Goal: Information Seeking & Learning: Find specific fact

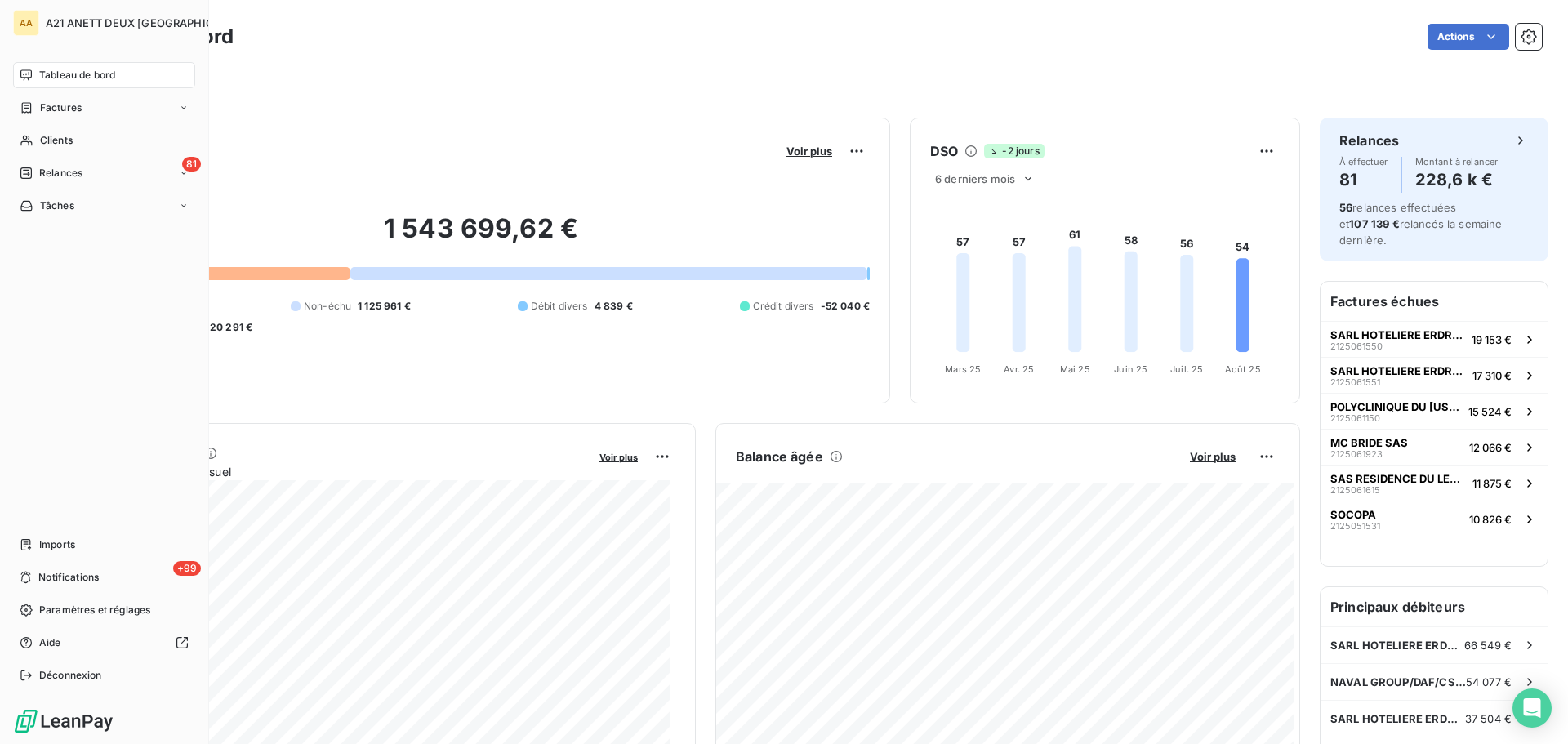
click at [49, 73] on span "Tableau de bord" at bounding box center [77, 76] width 76 height 15
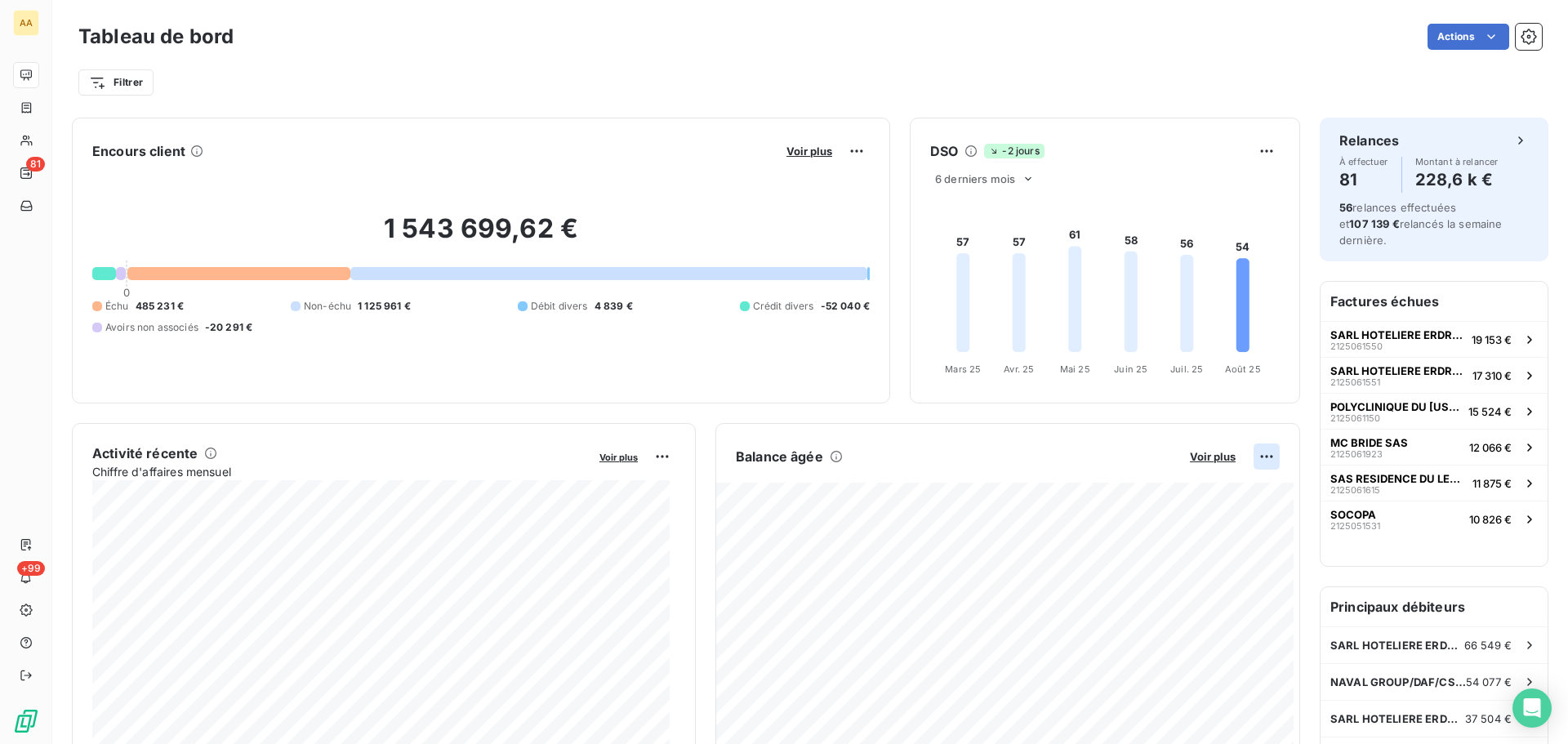
click at [1254, 456] on html "AA 81 +99 Tableau de bord Actions Filtrer Encours client Voir plus 1 543 699,62…" at bounding box center [784, 372] width 1568 height 744
click at [1210, 496] on div "Exporter" at bounding box center [1215, 493] width 92 height 26
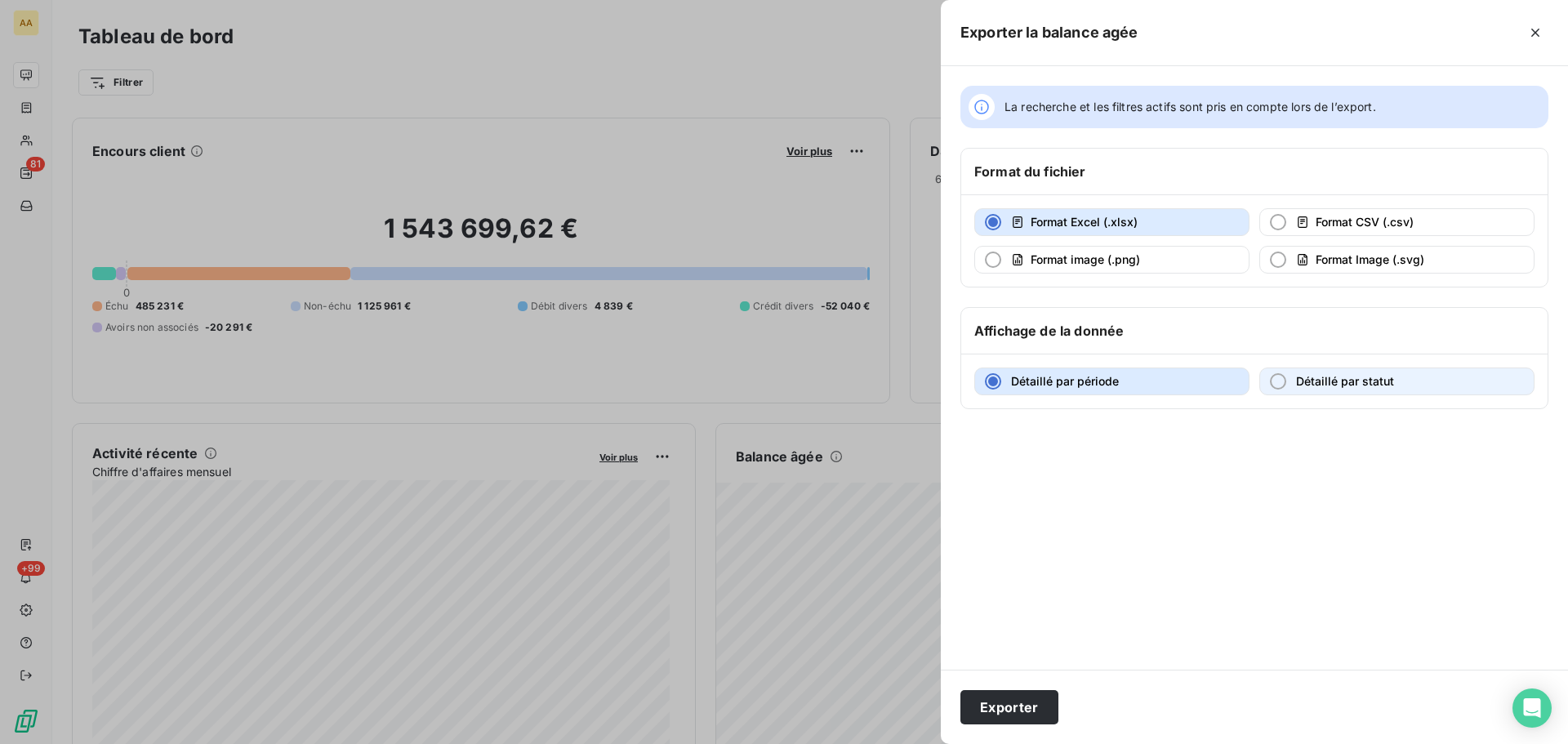
click at [1277, 379] on div "button" at bounding box center [1277, 380] width 16 height 16
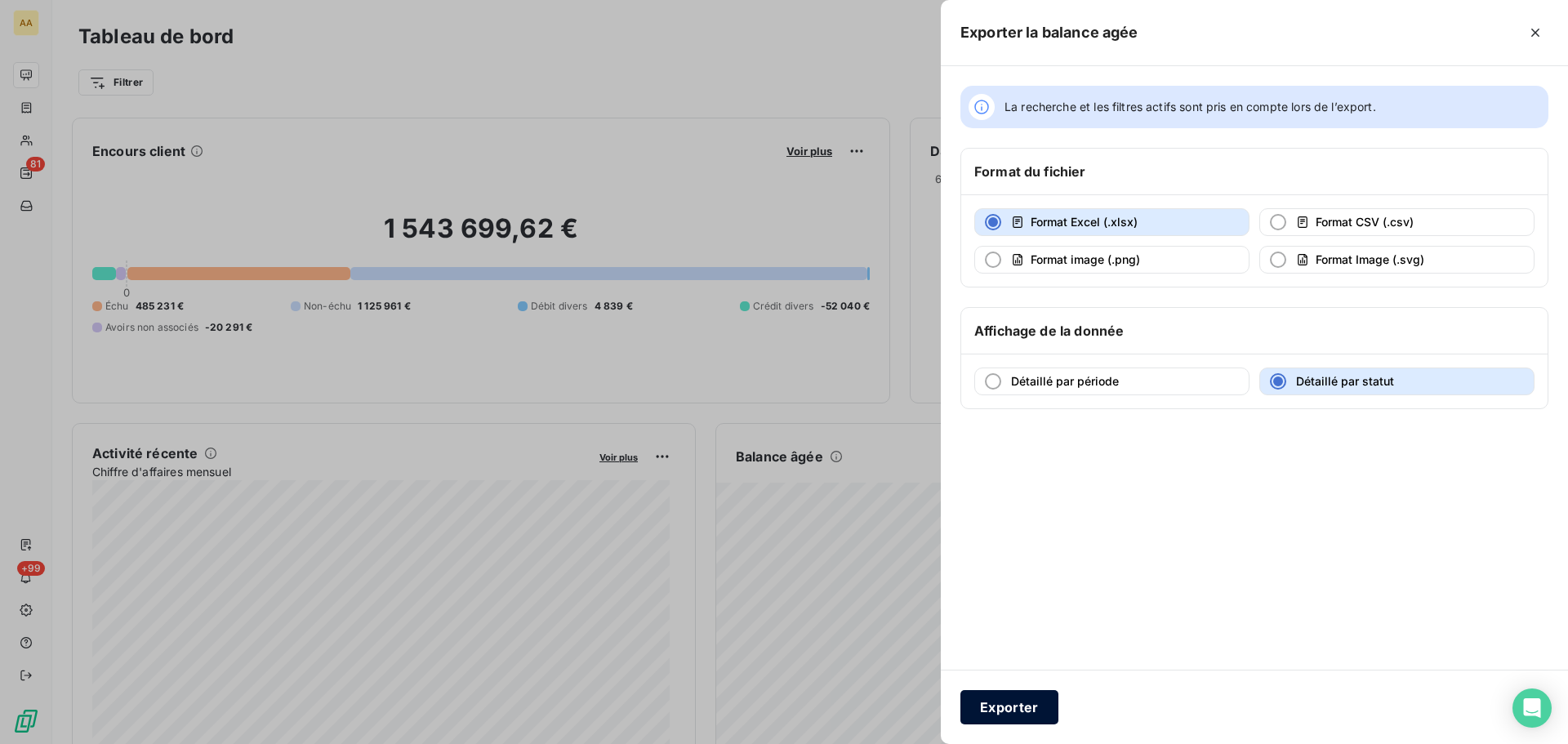
click at [999, 707] on button "Exporter" at bounding box center [1009, 707] width 98 height 35
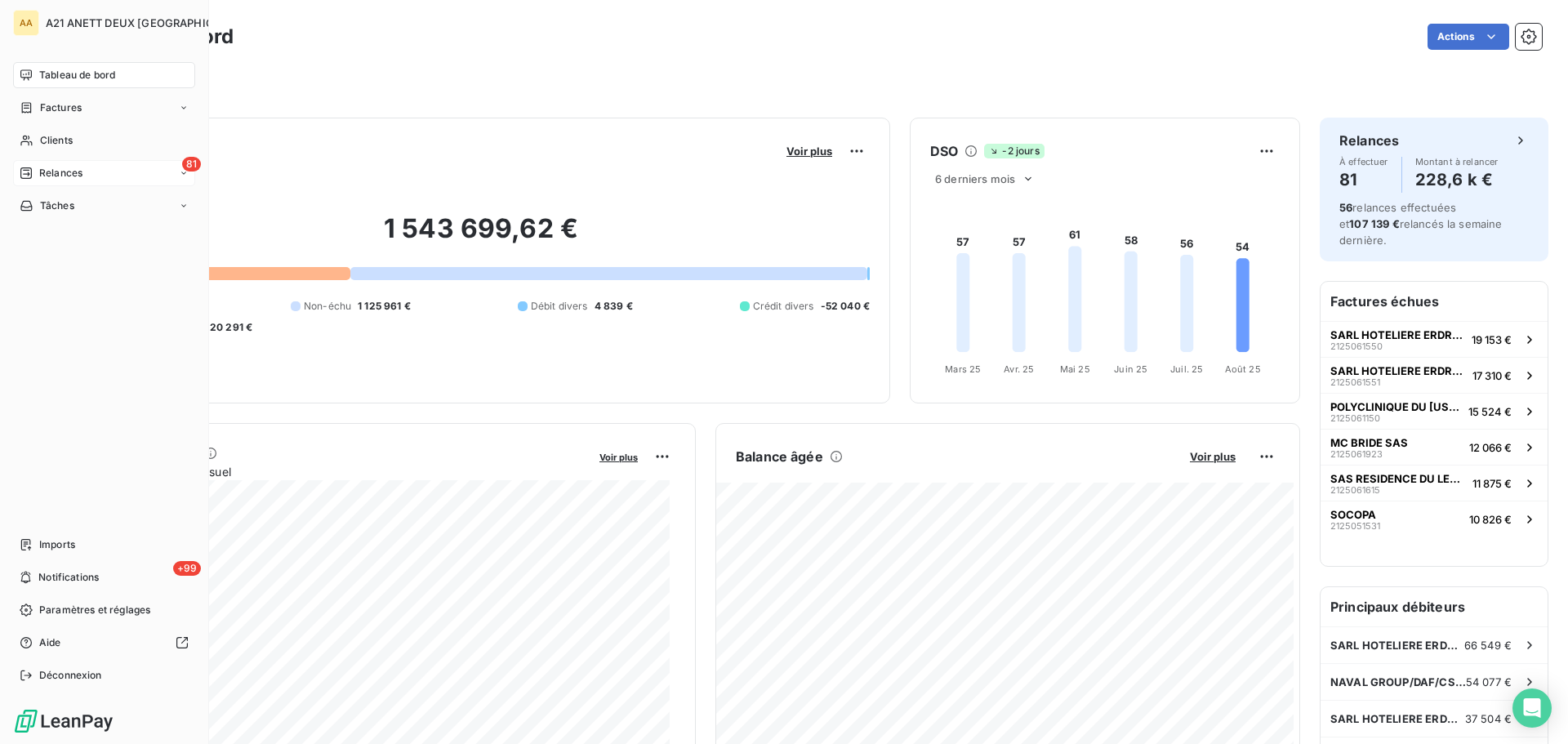
click at [76, 171] on span "Relances" at bounding box center [61, 173] width 43 height 15
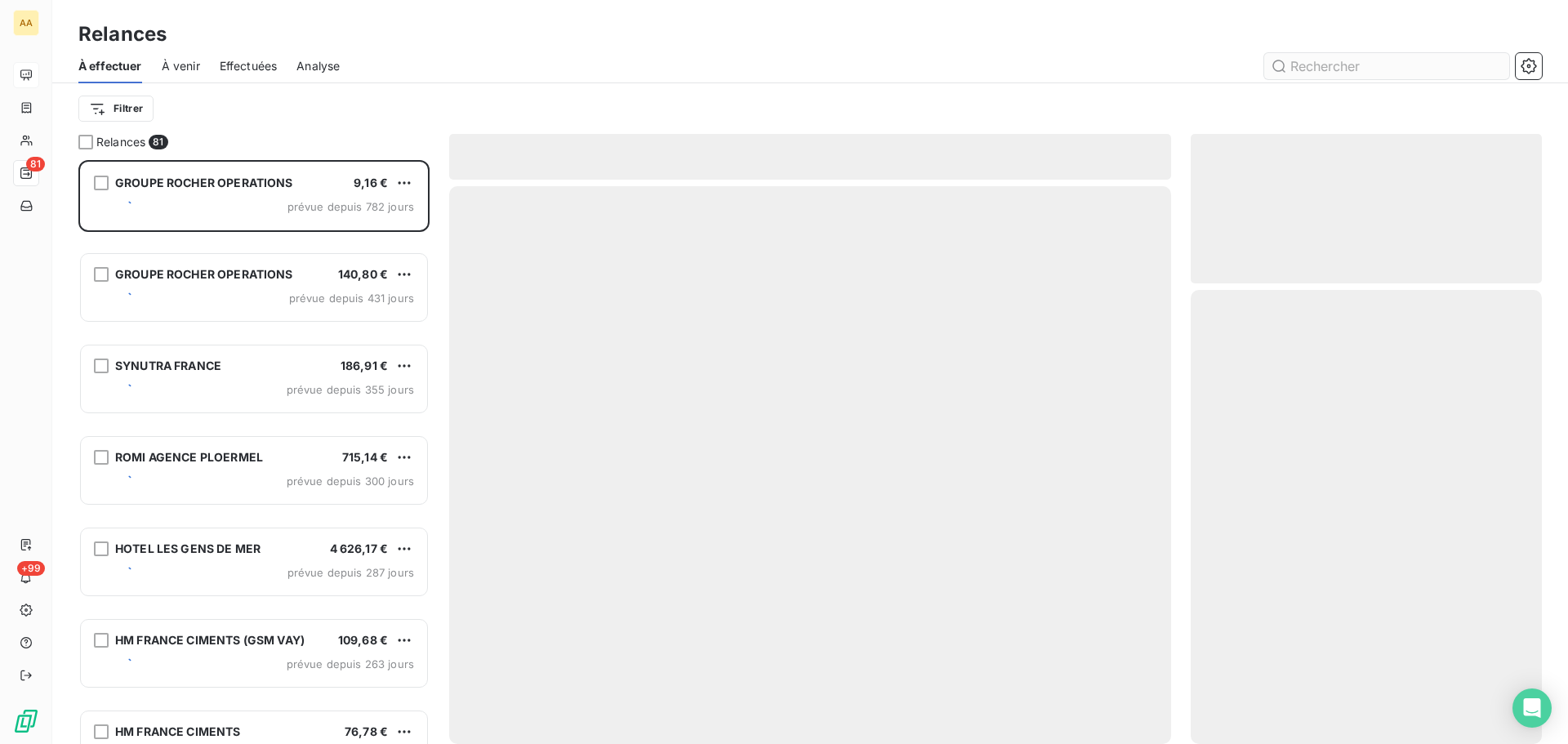
scroll to position [572, 339]
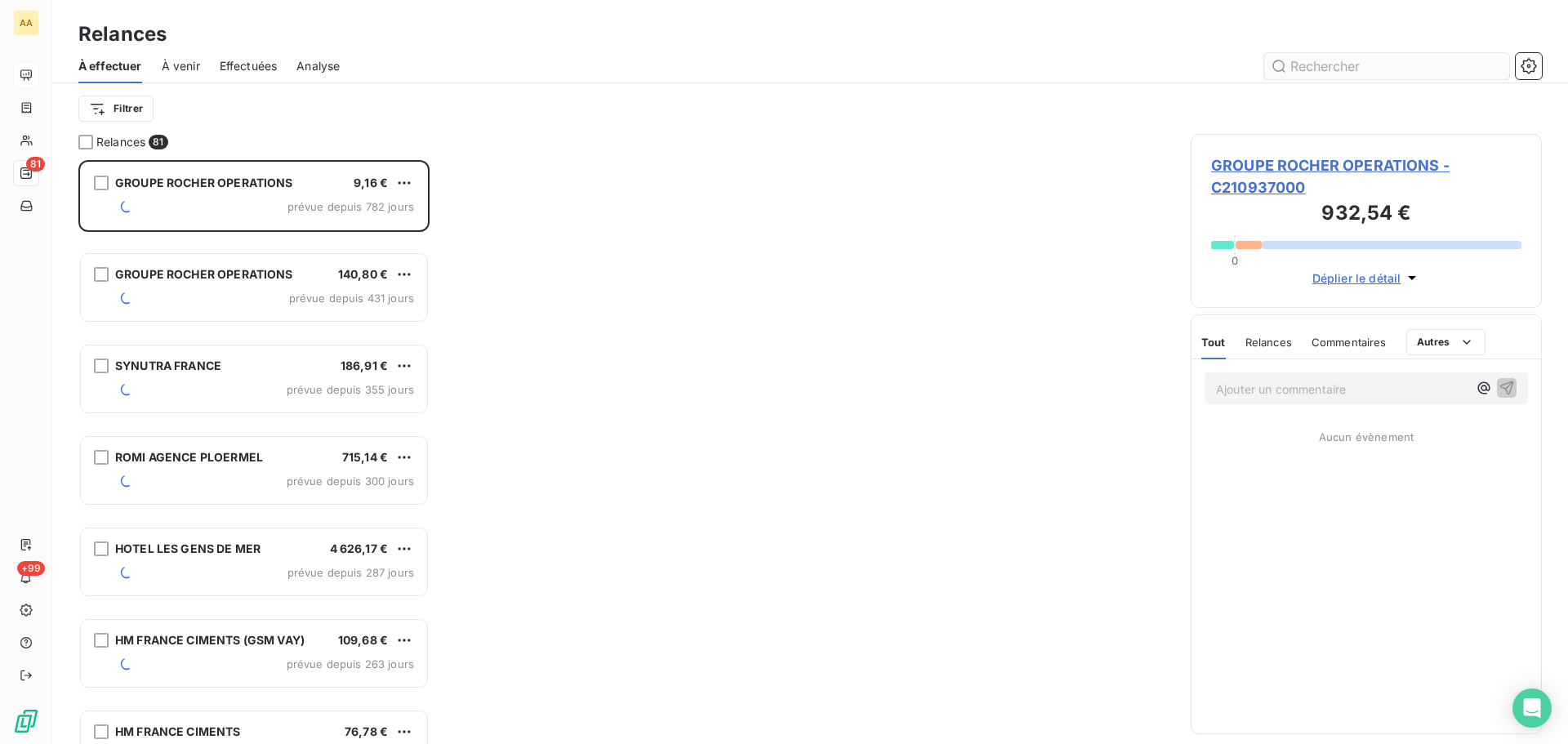
click at [1325, 64] on input "text" at bounding box center [1387, 66] width 245 height 26
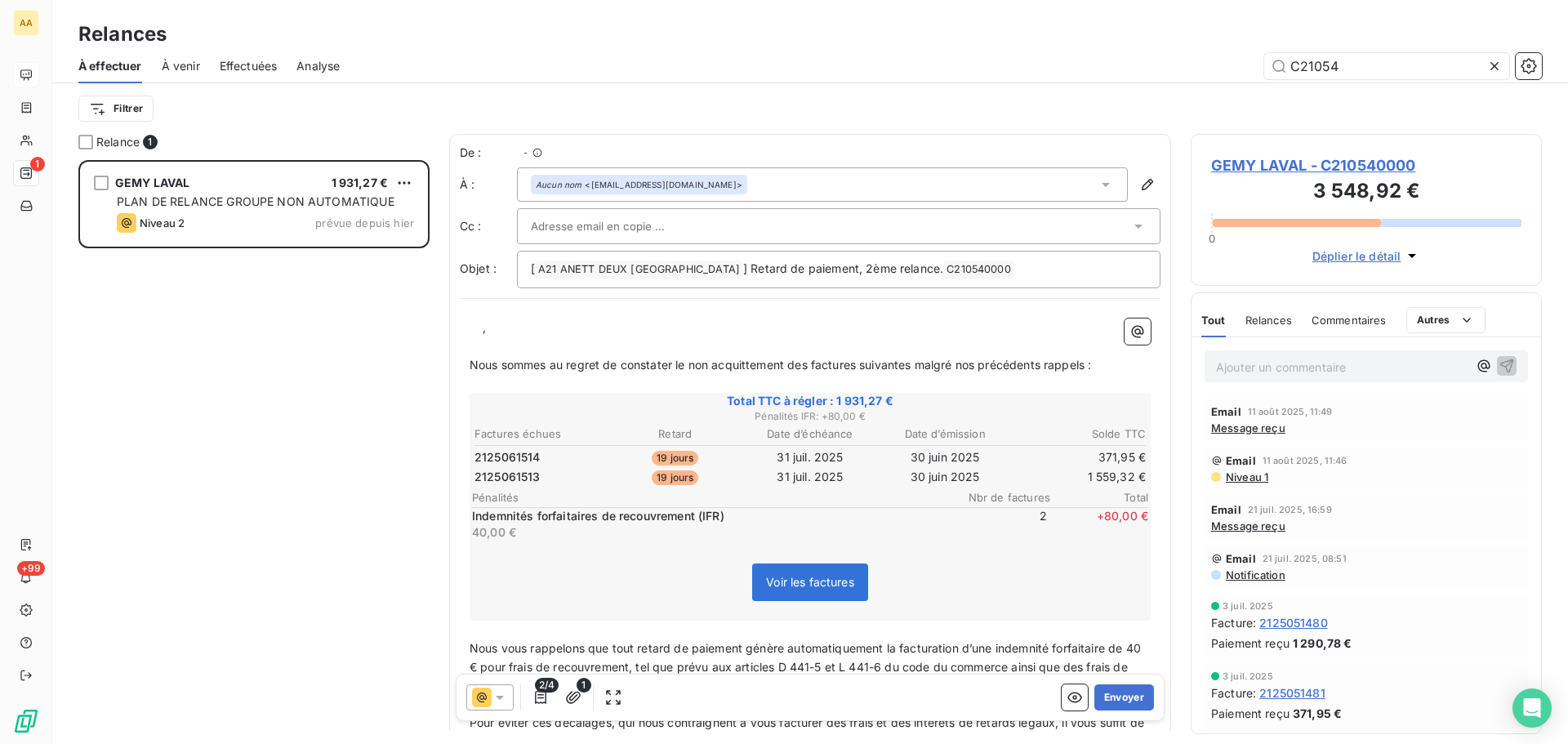
scroll to position [572, 339]
click at [1350, 68] on input "C21054" at bounding box center [1387, 66] width 245 height 26
type input "C2105407"
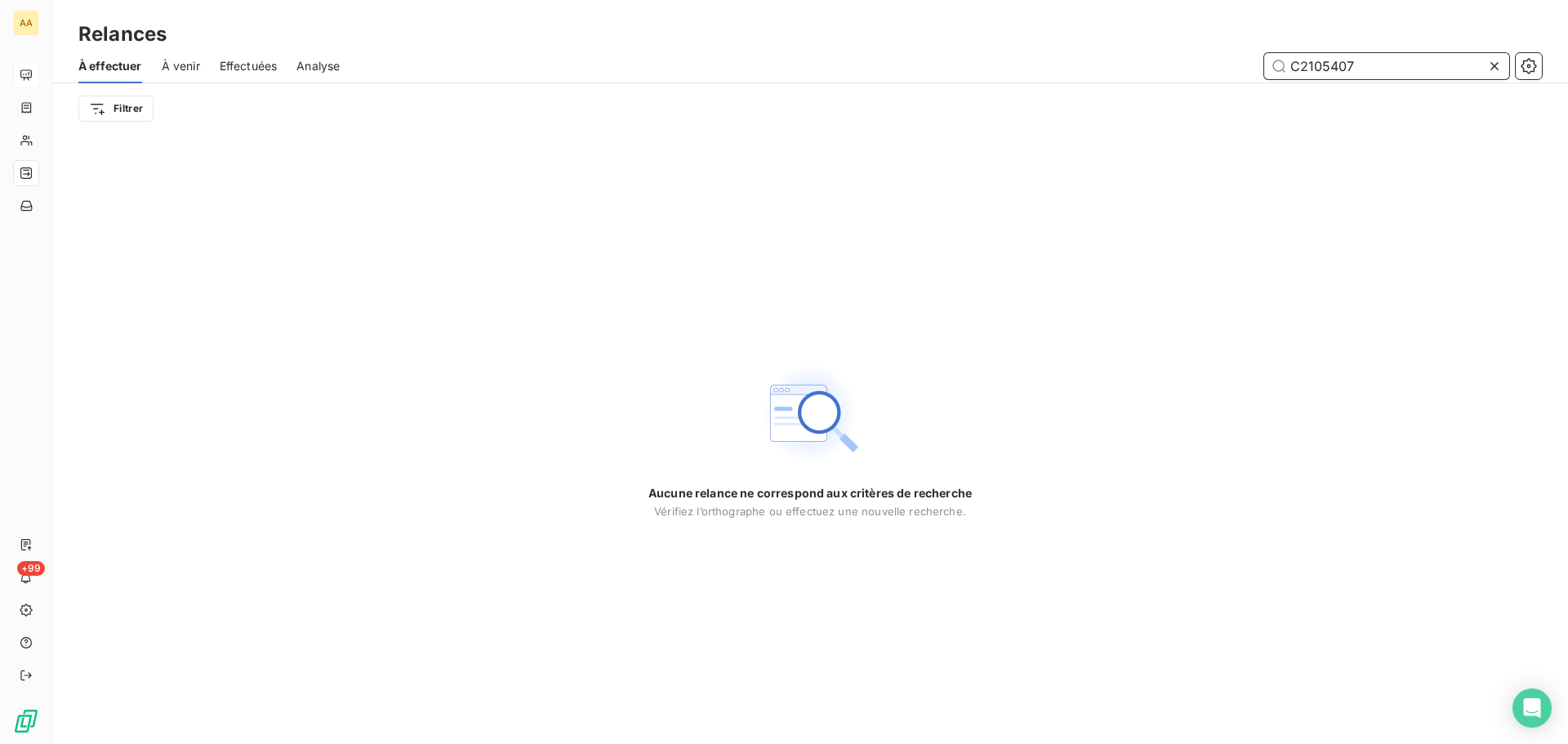
click at [1370, 59] on input "C2105407" at bounding box center [1387, 66] width 245 height 26
click at [223, 58] on span "Effectuées" at bounding box center [249, 65] width 58 height 16
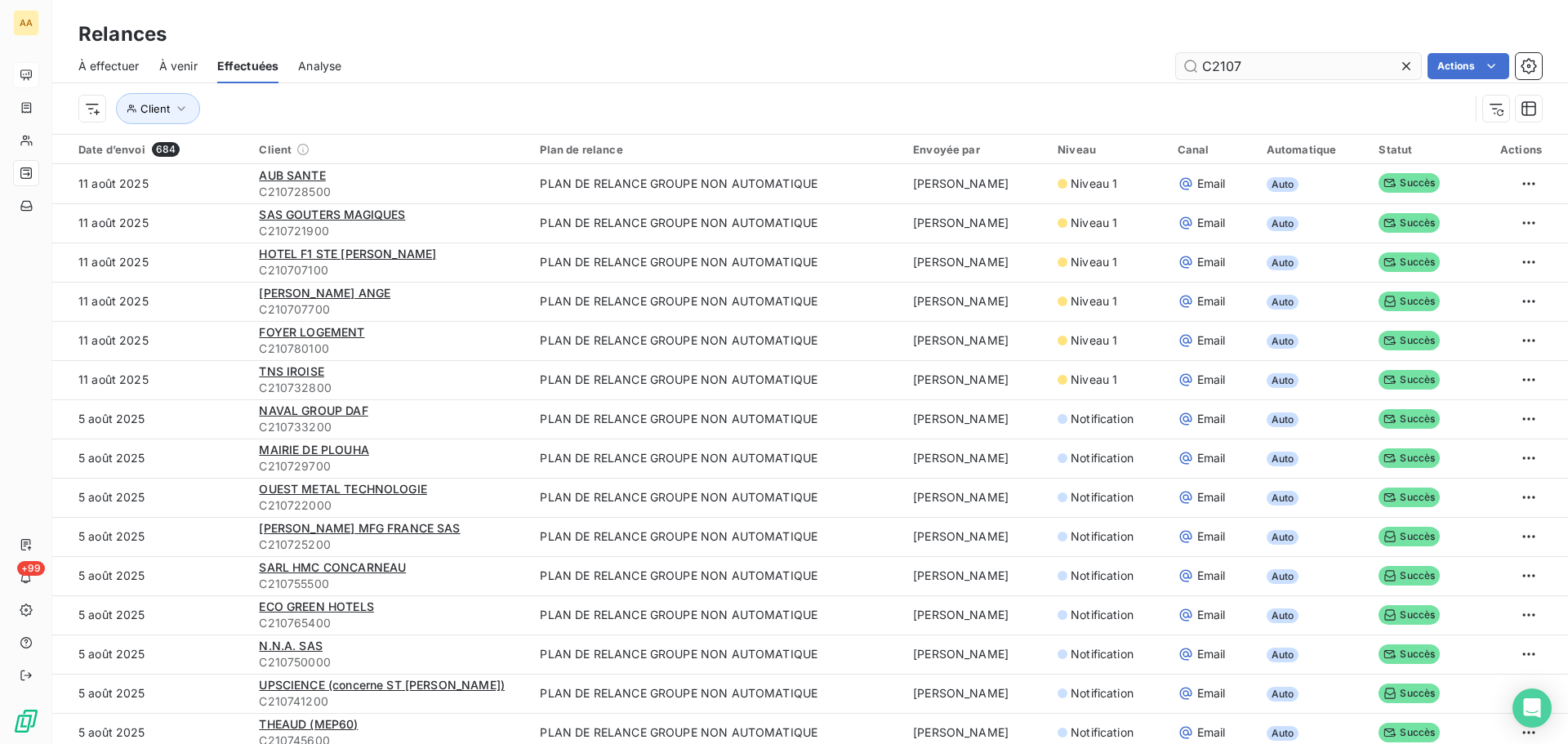
drag, startPoint x: 1245, startPoint y: 63, endPoint x: 1232, endPoint y: 64, distance: 13.0
click at [1232, 64] on input "C2107" at bounding box center [1298, 66] width 245 height 26
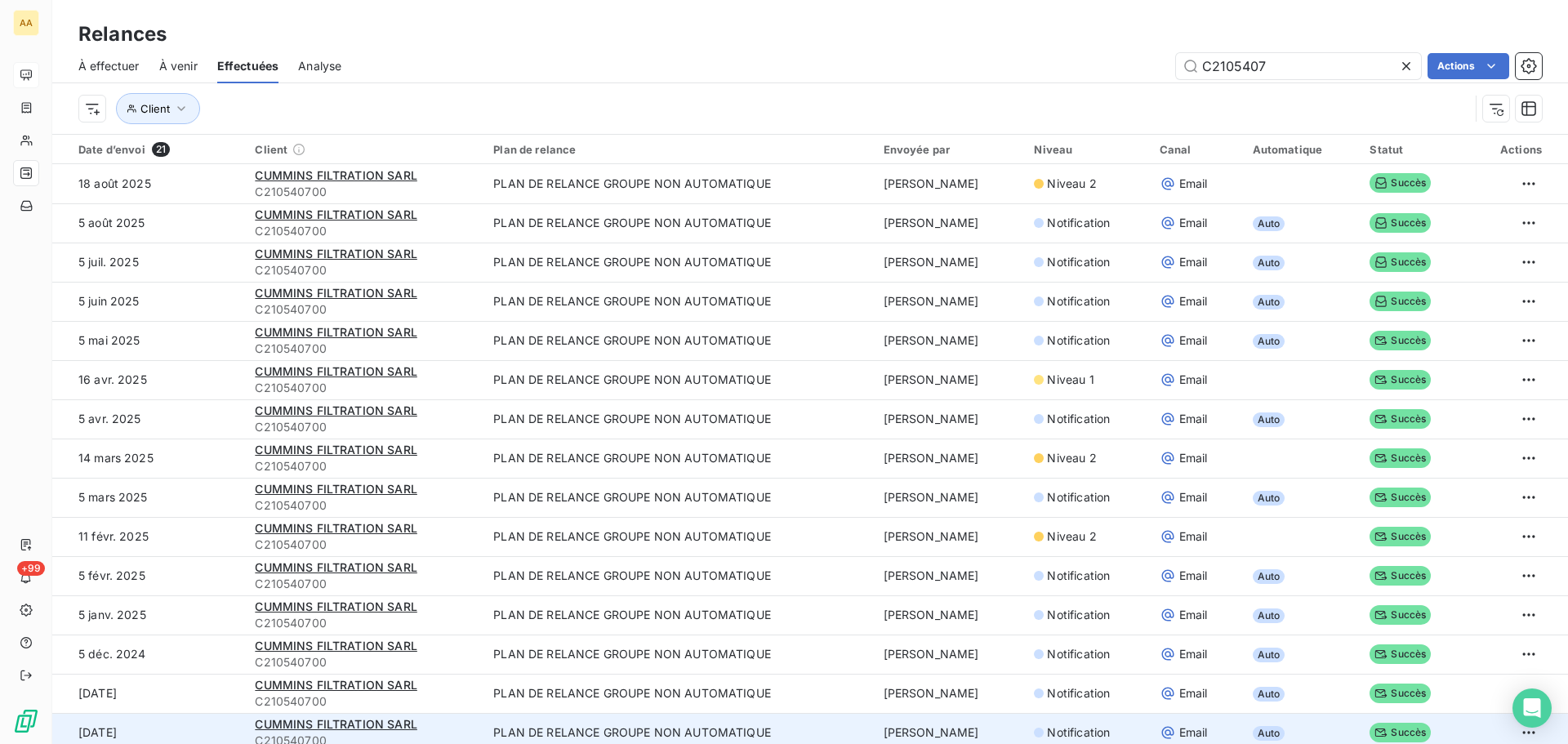
type input "C2105407"
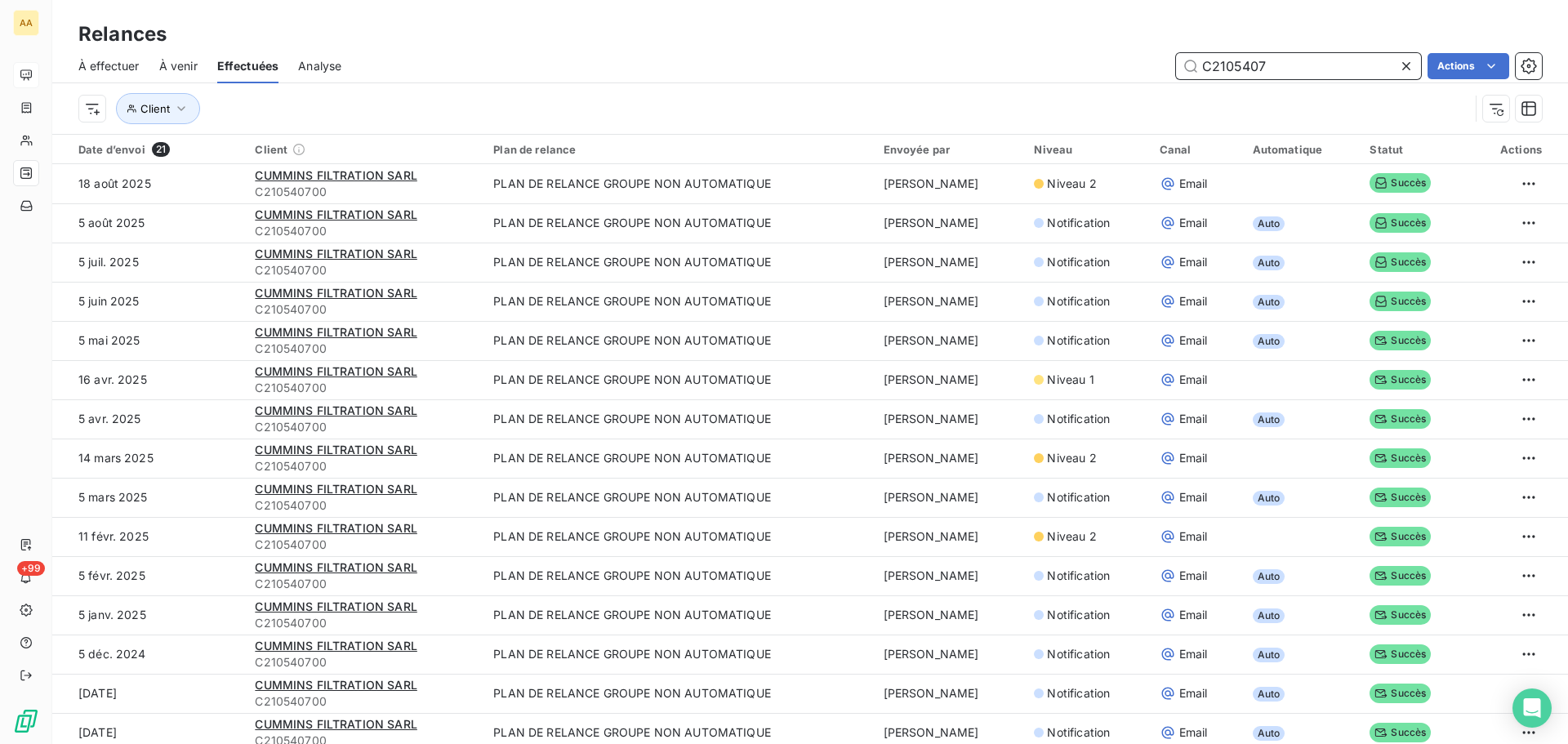
click at [107, 62] on span "À effectuer" at bounding box center [109, 65] width 62 height 16
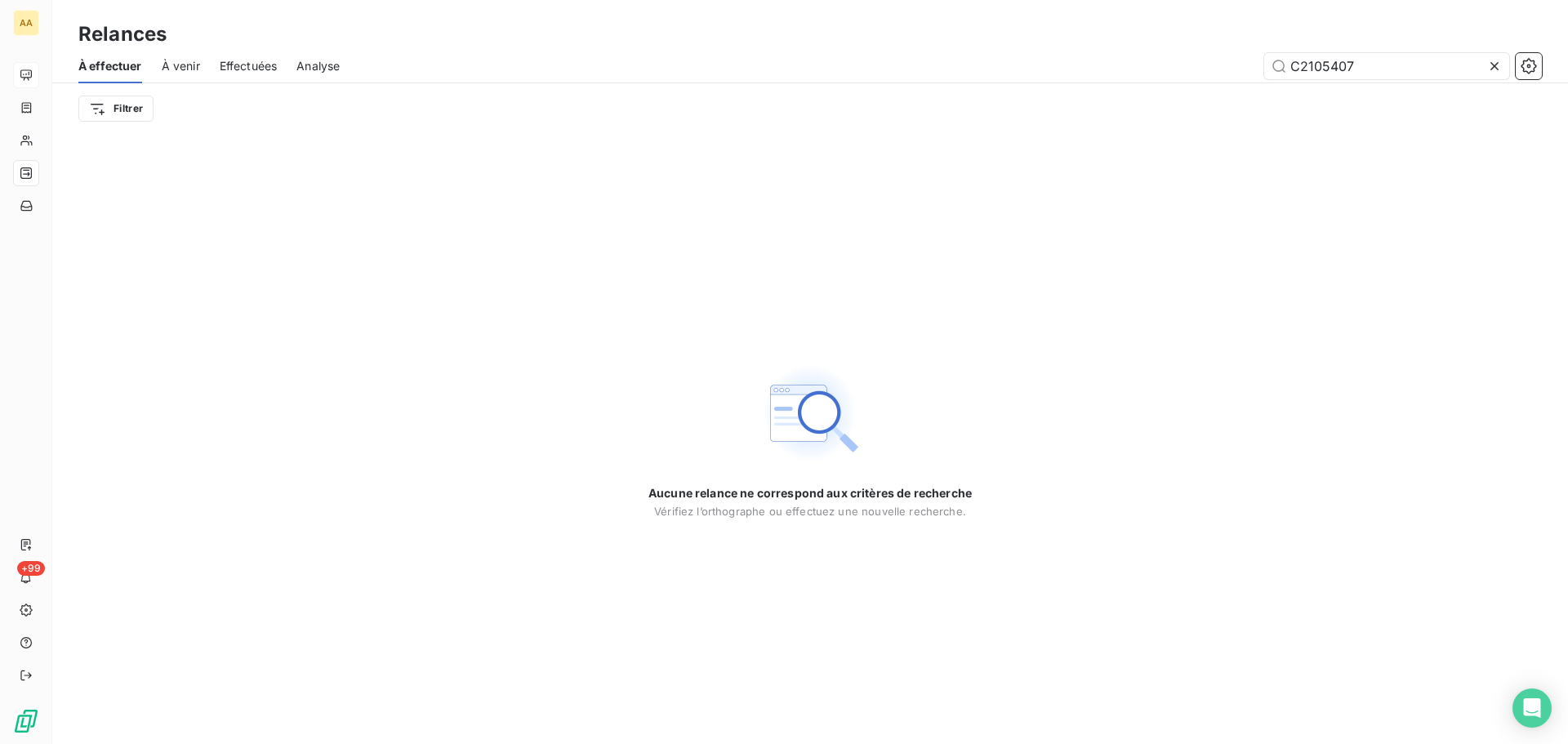
drag, startPoint x: 1379, startPoint y: 72, endPoint x: 1226, endPoint y: 59, distance: 153.6
click at [1229, 61] on div "C2105407" at bounding box center [949, 66] width 1182 height 26
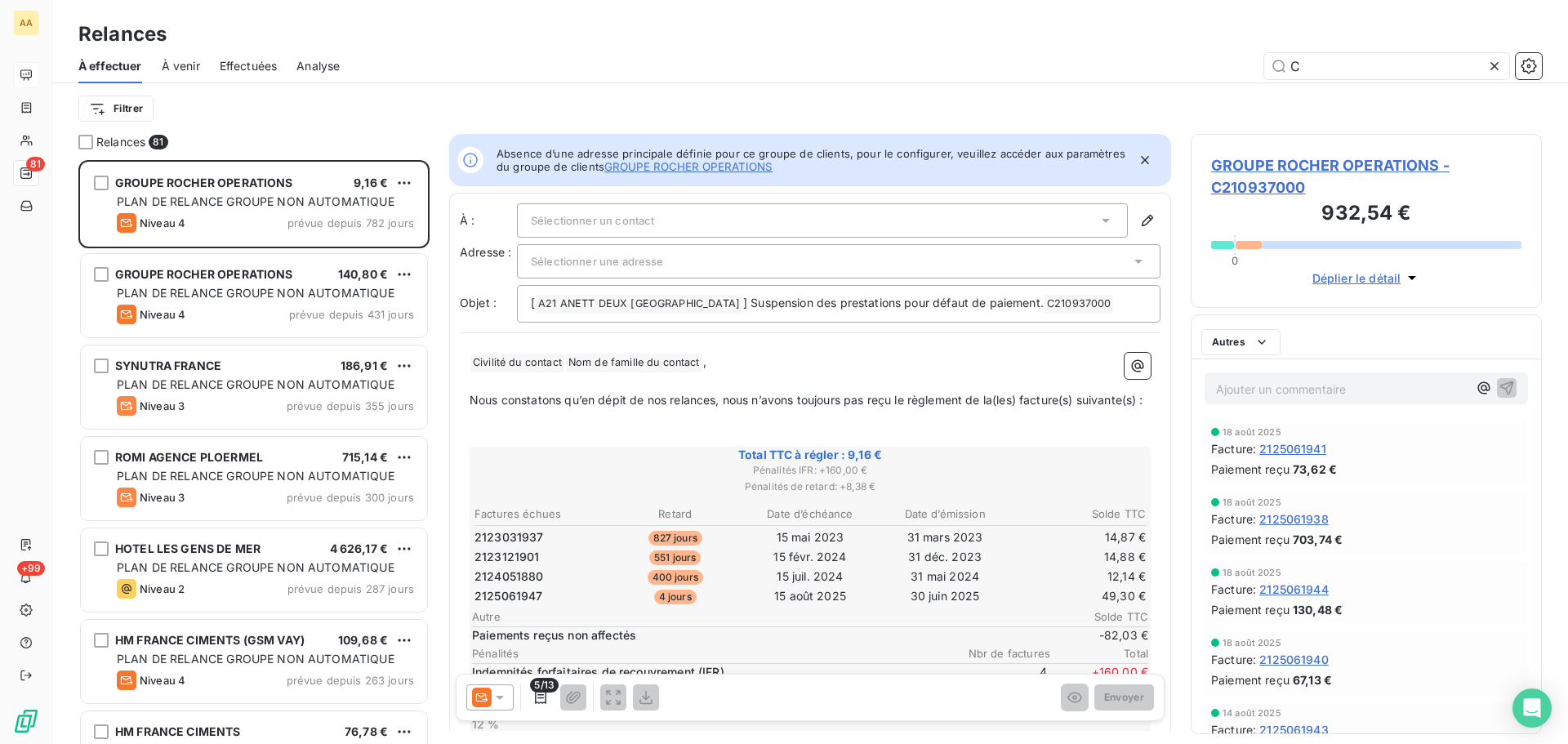
scroll to position [572, 339]
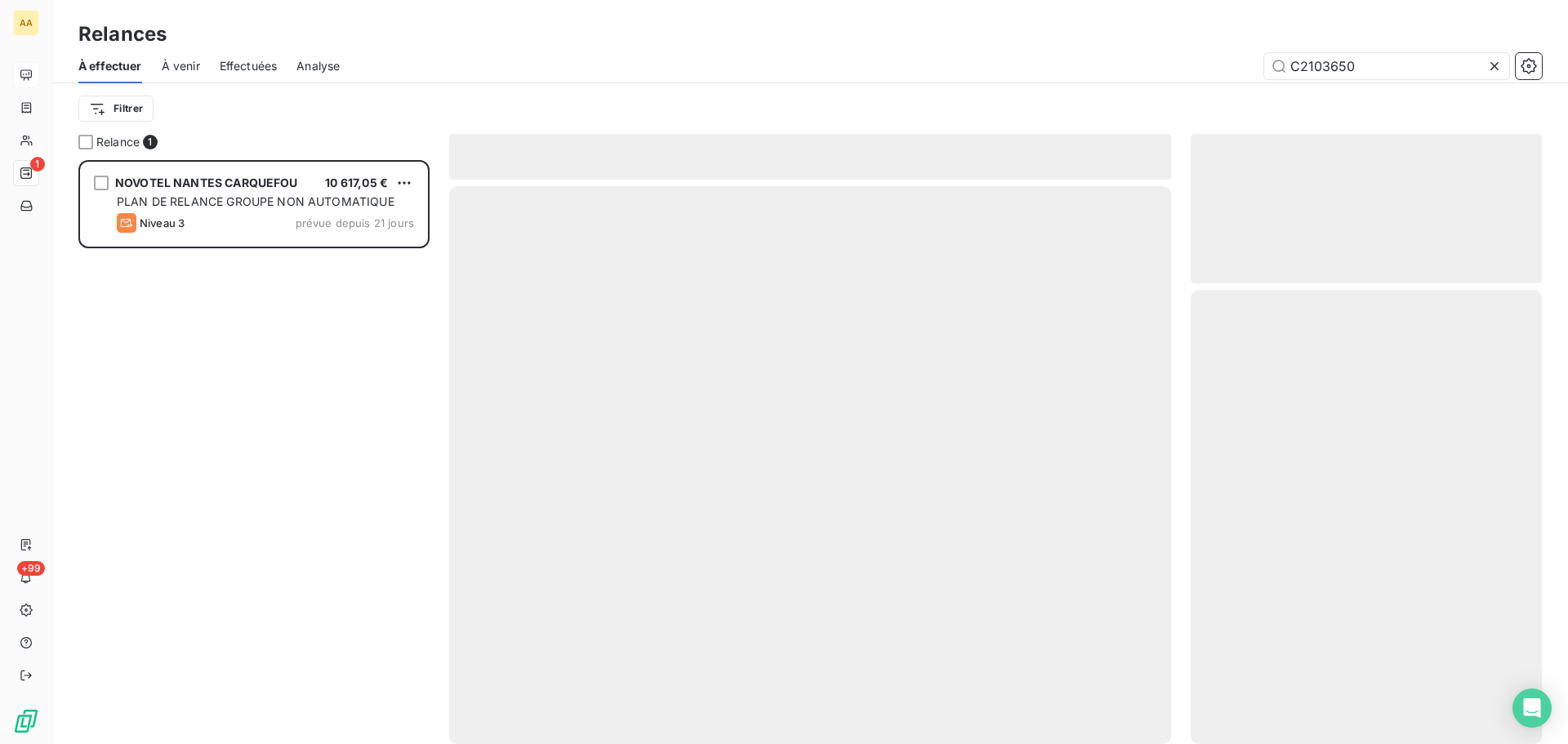
scroll to position [572, 339]
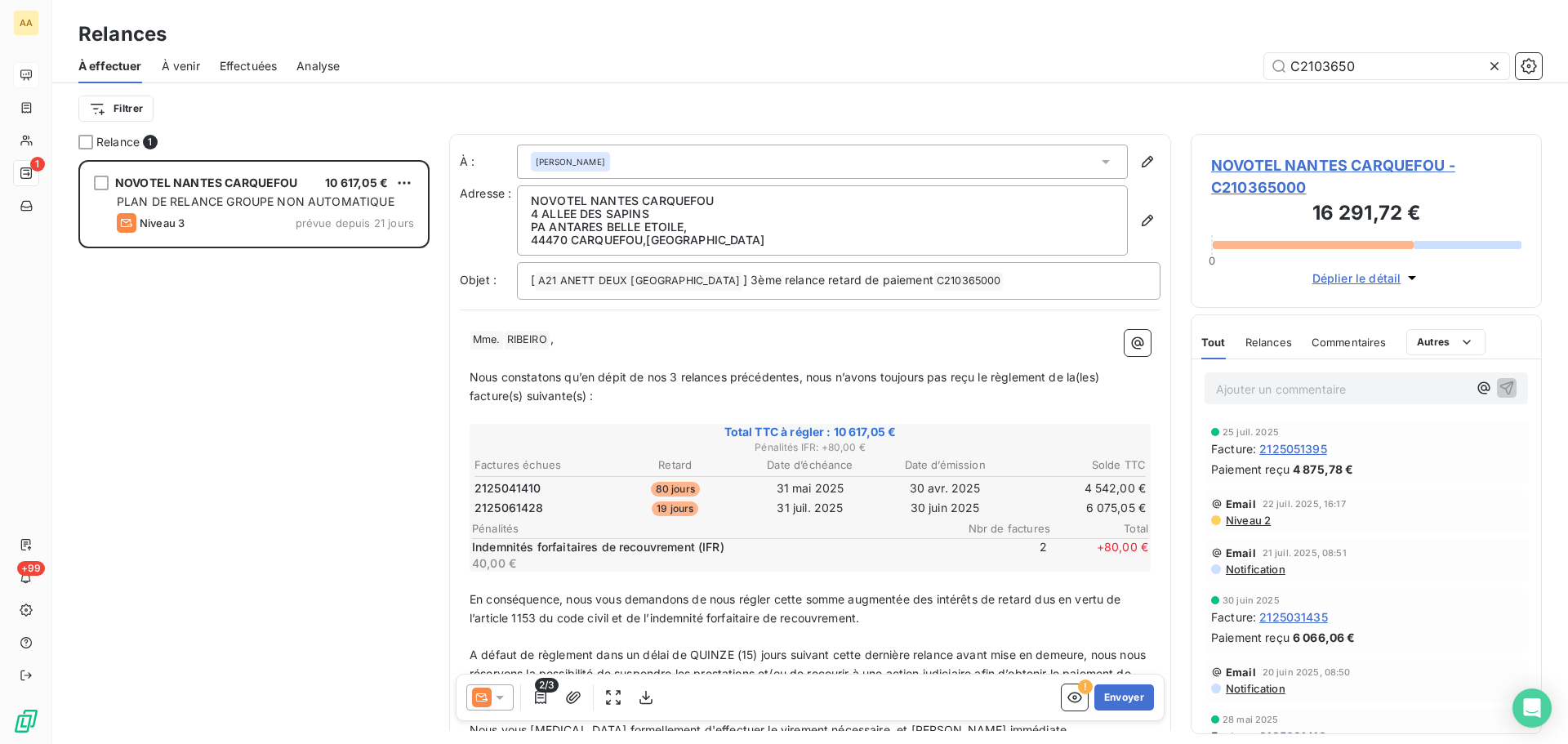
click at [553, 160] on span "[PERSON_NAME]" at bounding box center [570, 162] width 69 height 11
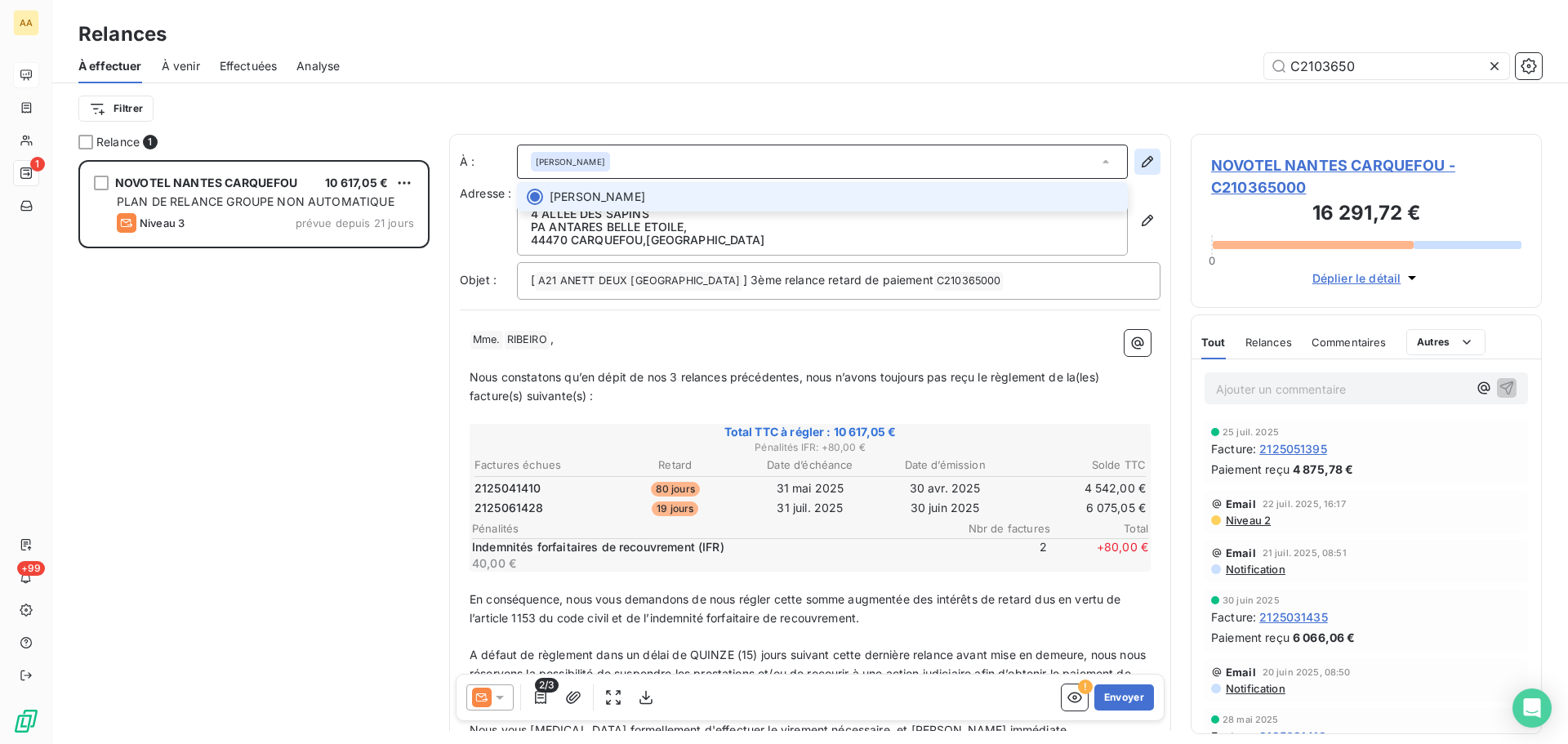
click at [1141, 159] on icon "button" at bounding box center [1147, 162] width 11 height 11
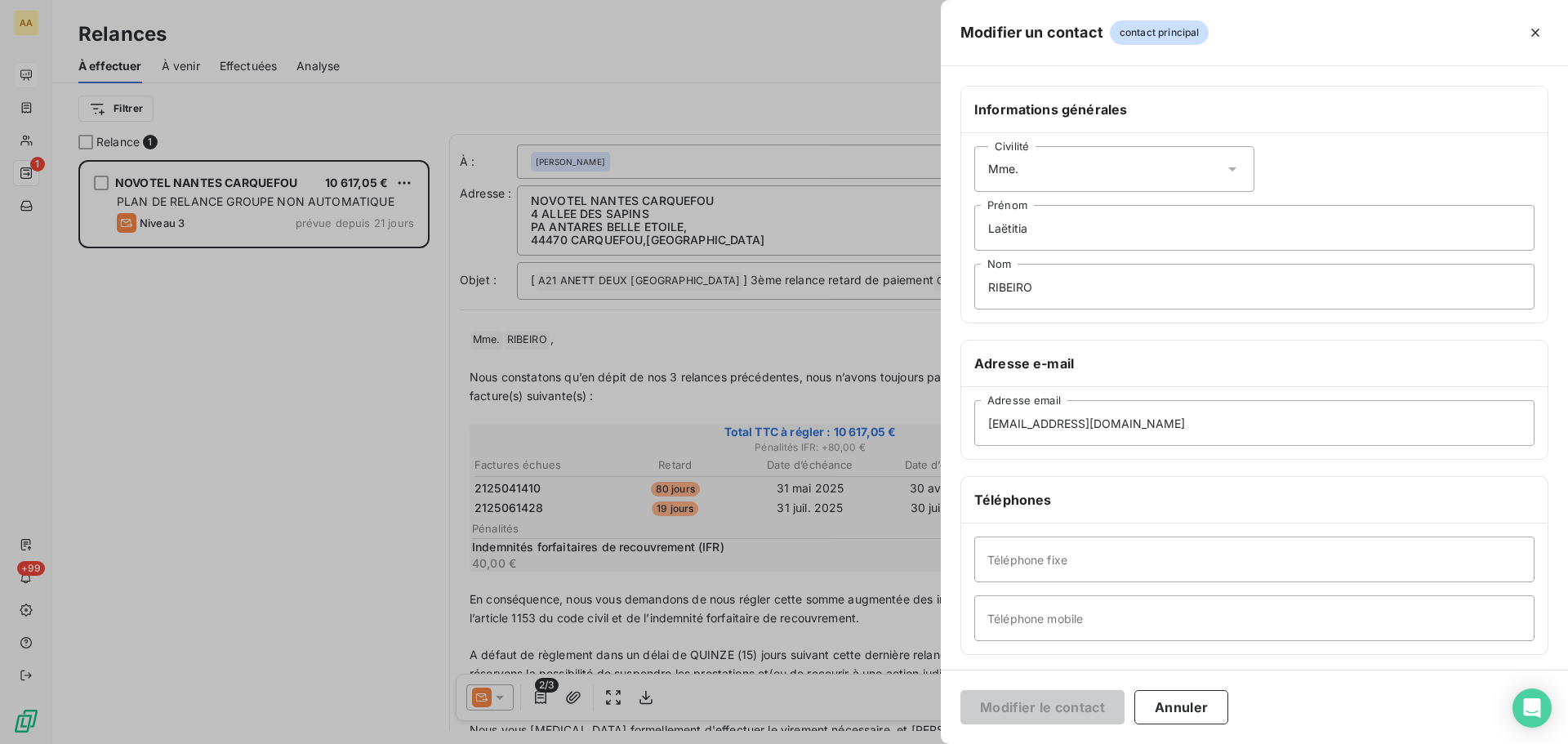
click at [647, 40] on div at bounding box center [784, 372] width 1568 height 744
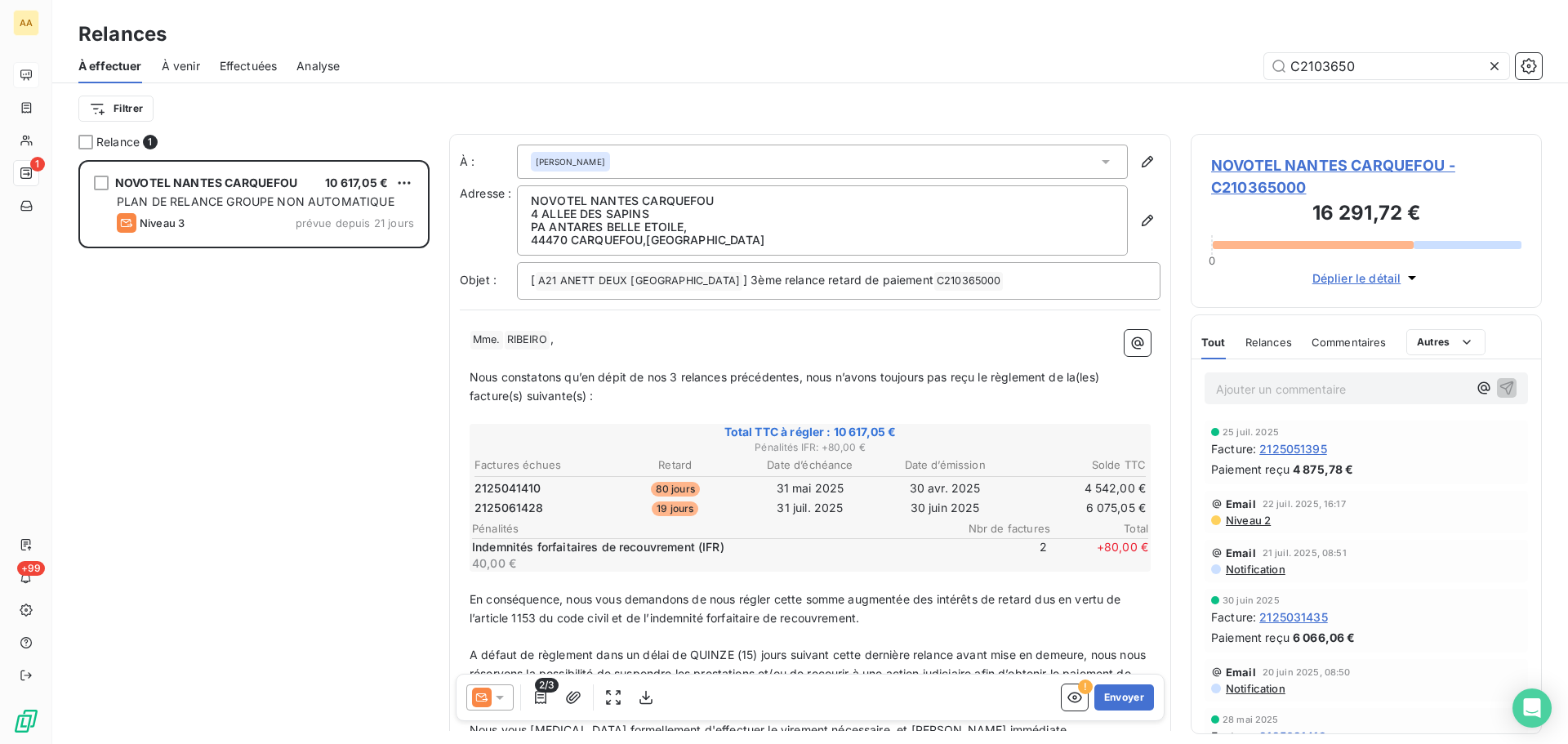
click at [497, 695] on icon at bounding box center [499, 697] width 8 height 4
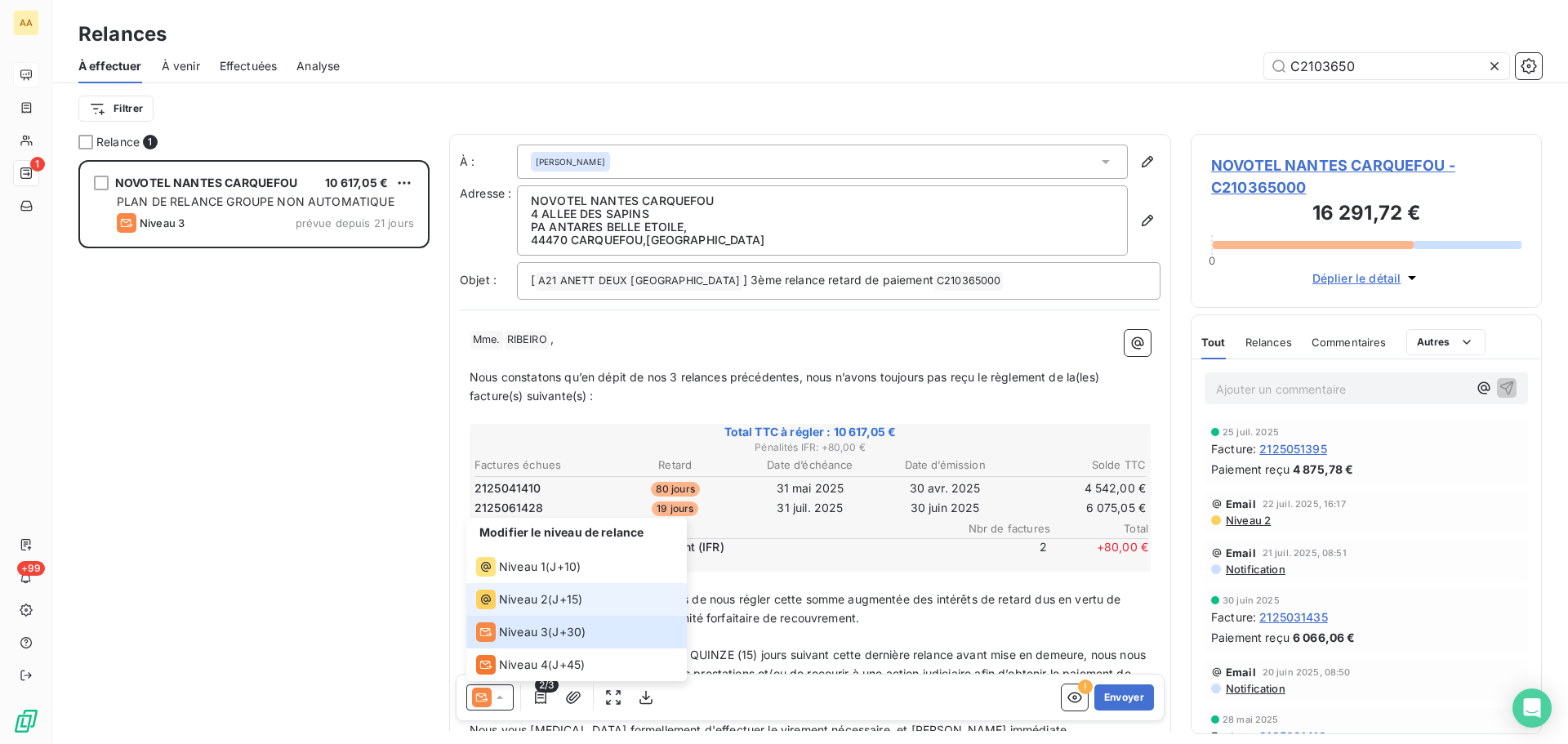
click at [499, 600] on span "Niveau 2" at bounding box center [523, 599] width 49 height 16
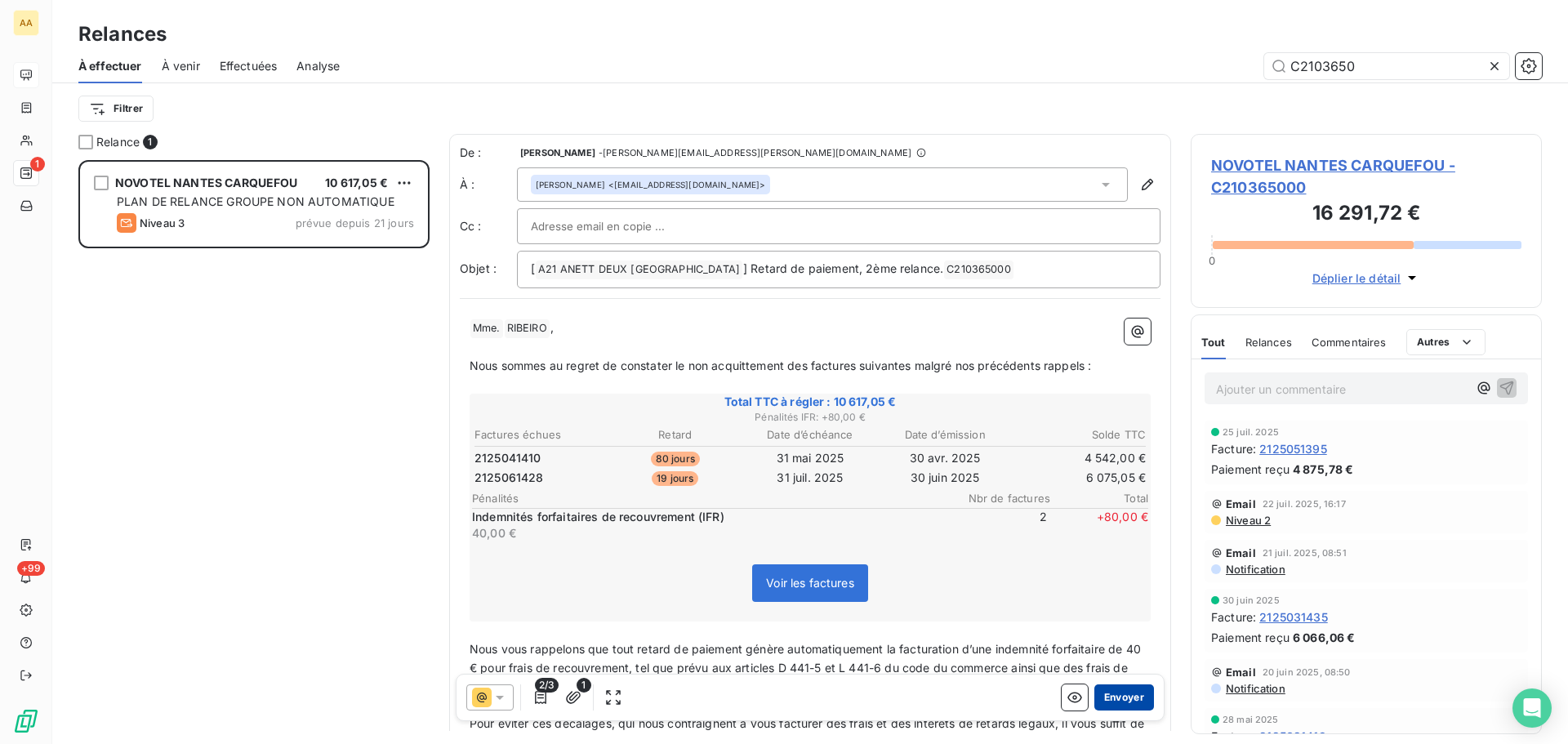
click at [1106, 695] on button "Envoyer" at bounding box center [1124, 697] width 60 height 26
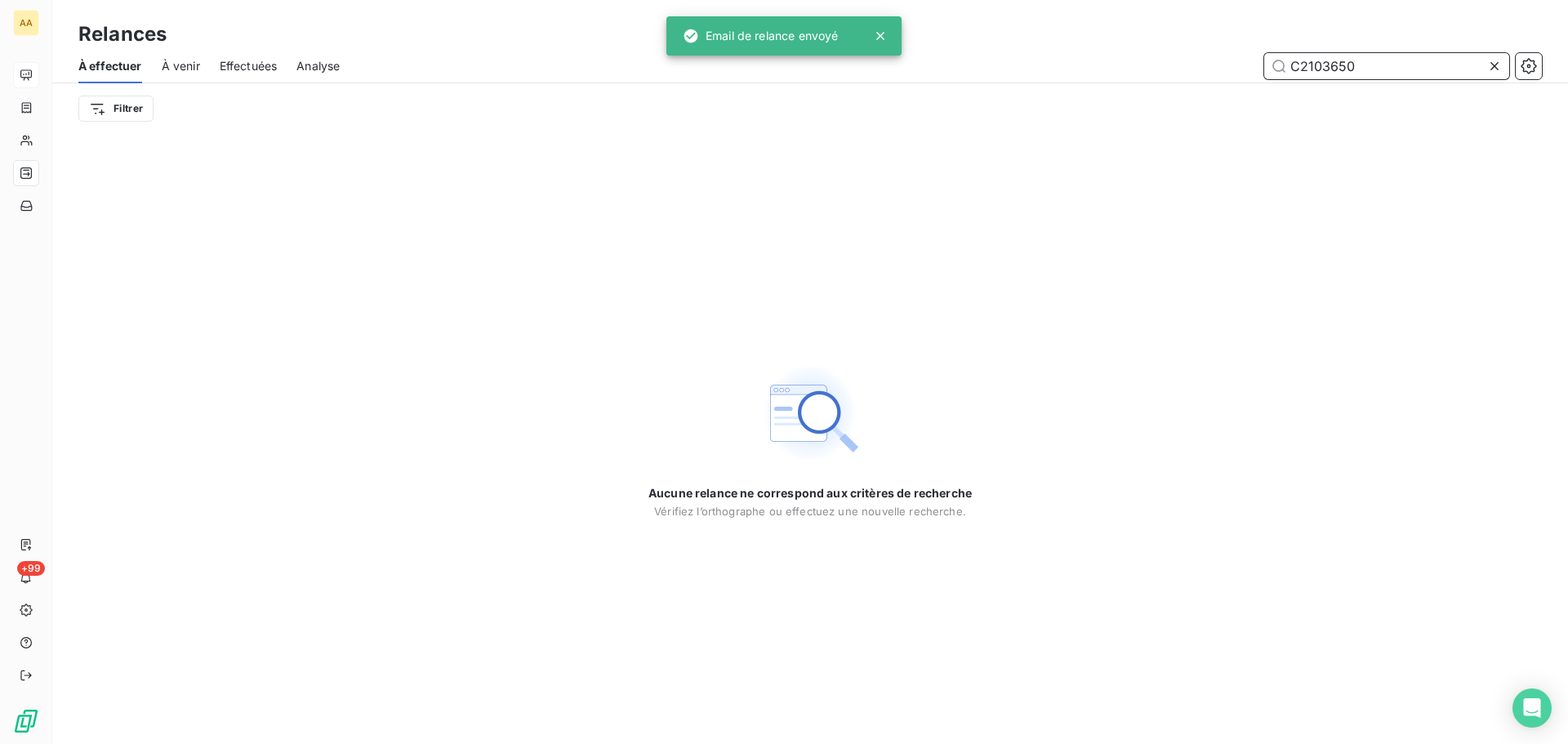
drag, startPoint x: 1377, startPoint y: 62, endPoint x: 1338, endPoint y: 69, distance: 39.6
click at [1338, 69] on input "C2103650" at bounding box center [1387, 66] width 245 height 26
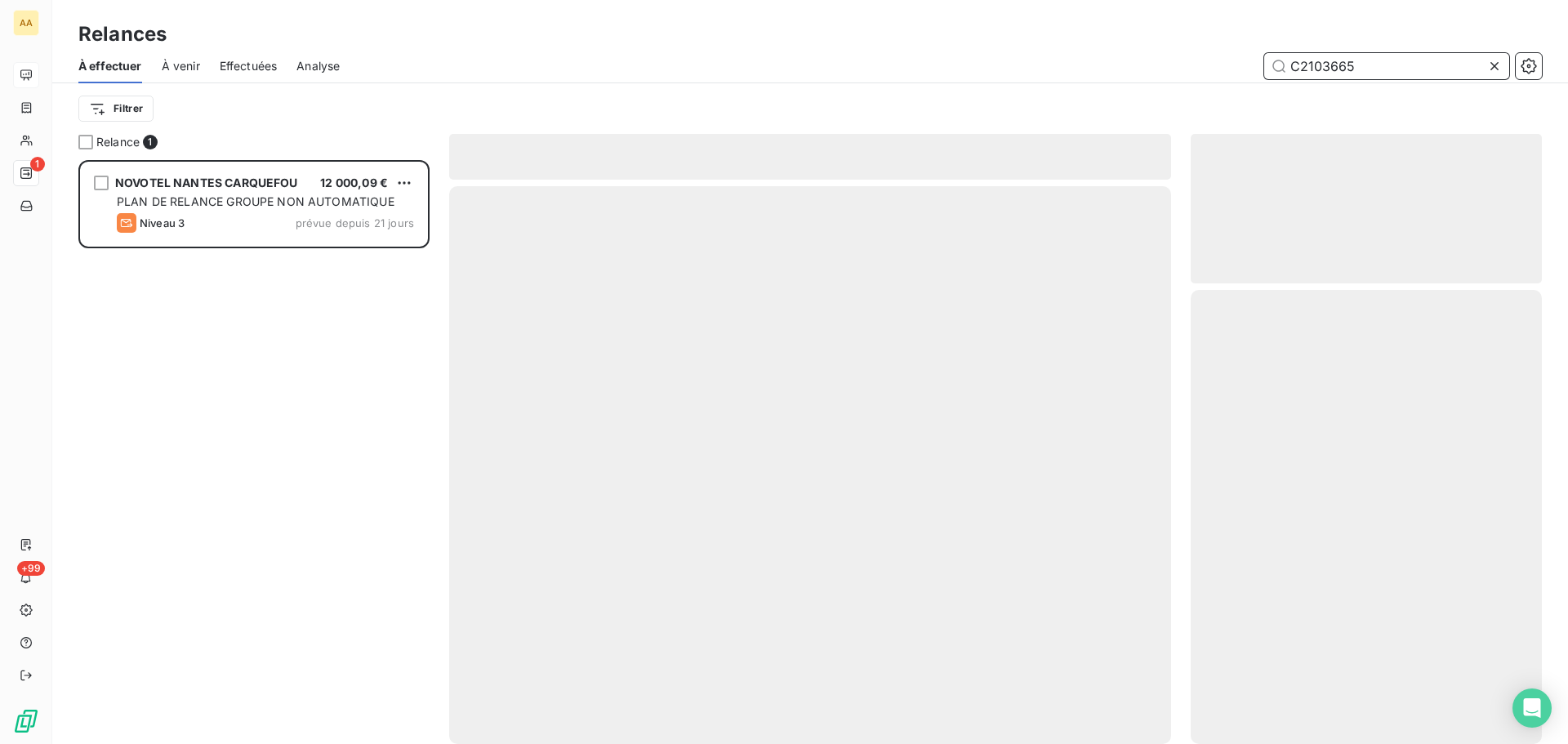
scroll to position [572, 339]
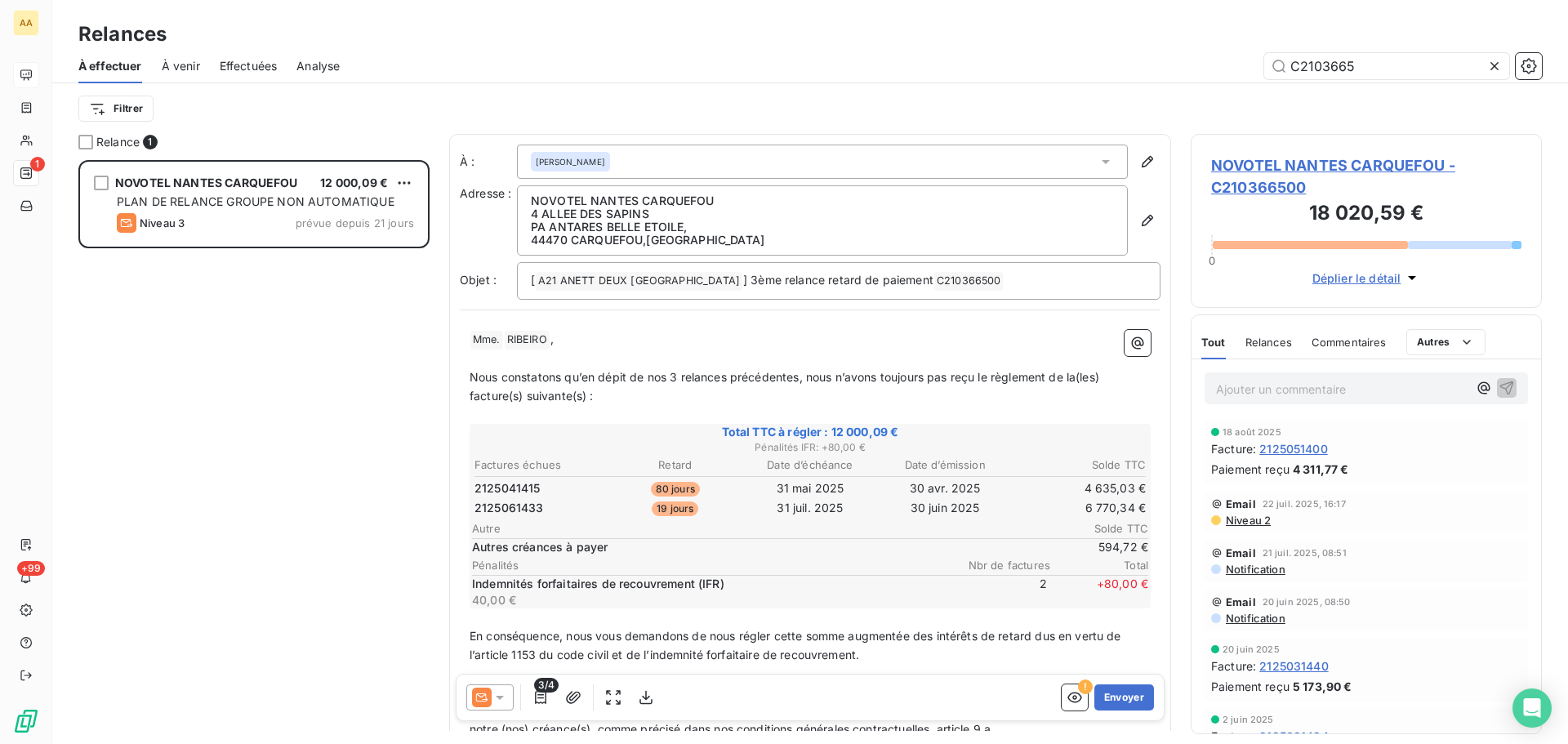
click at [497, 699] on icon at bounding box center [499, 696] width 16 height 16
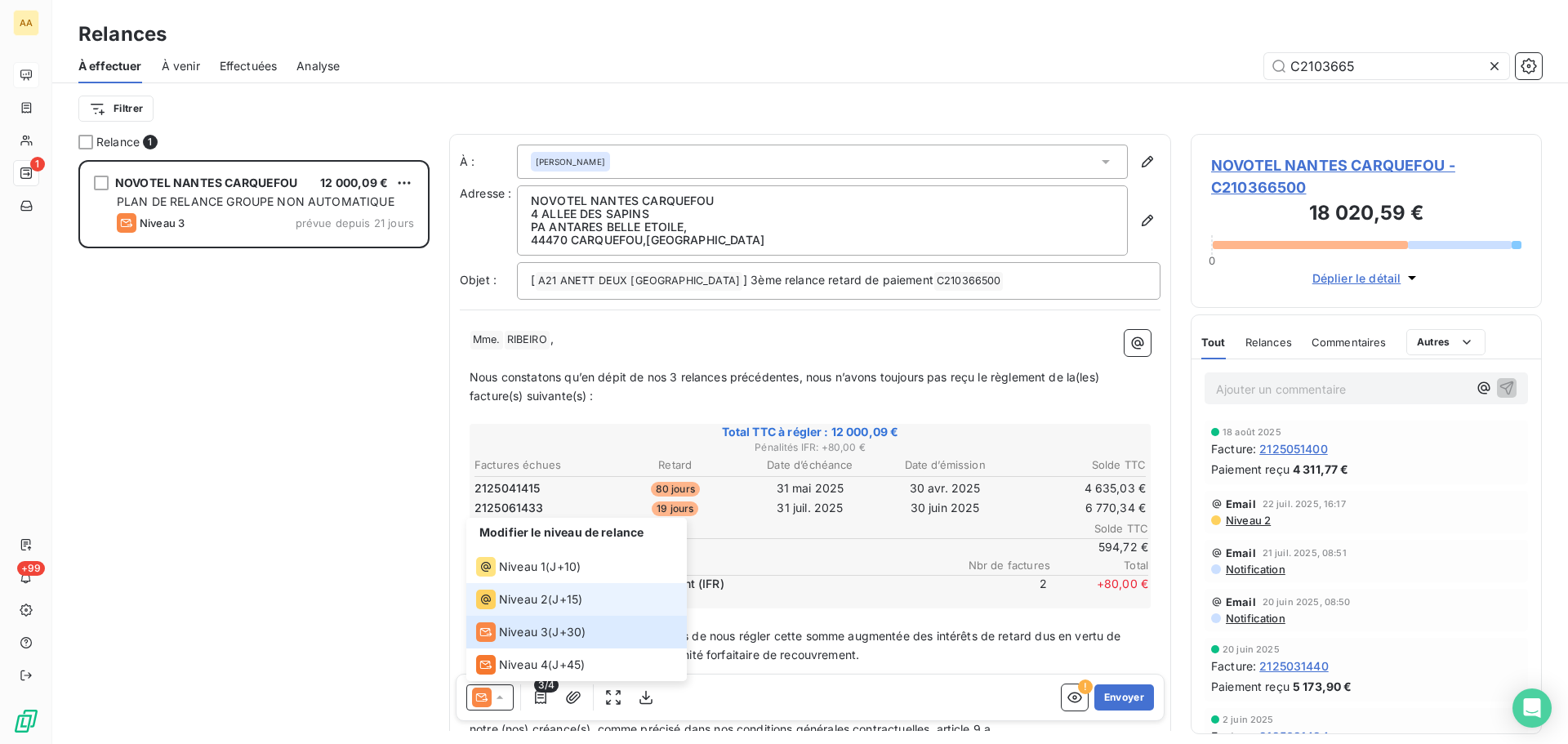
click at [497, 594] on div "Niveau 2" at bounding box center [511, 599] width 72 height 20
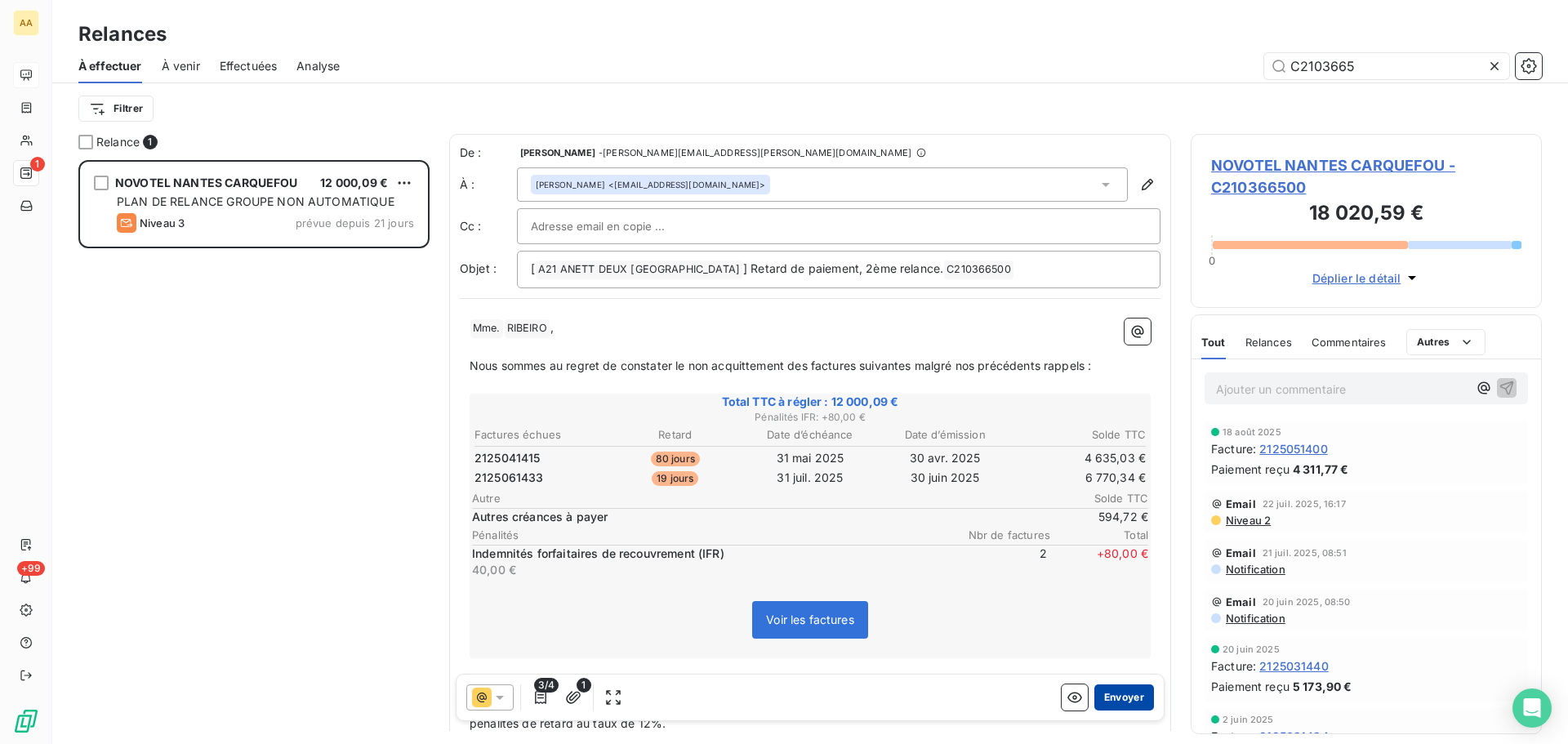
click at [1121, 700] on button "Envoyer" at bounding box center [1124, 697] width 60 height 26
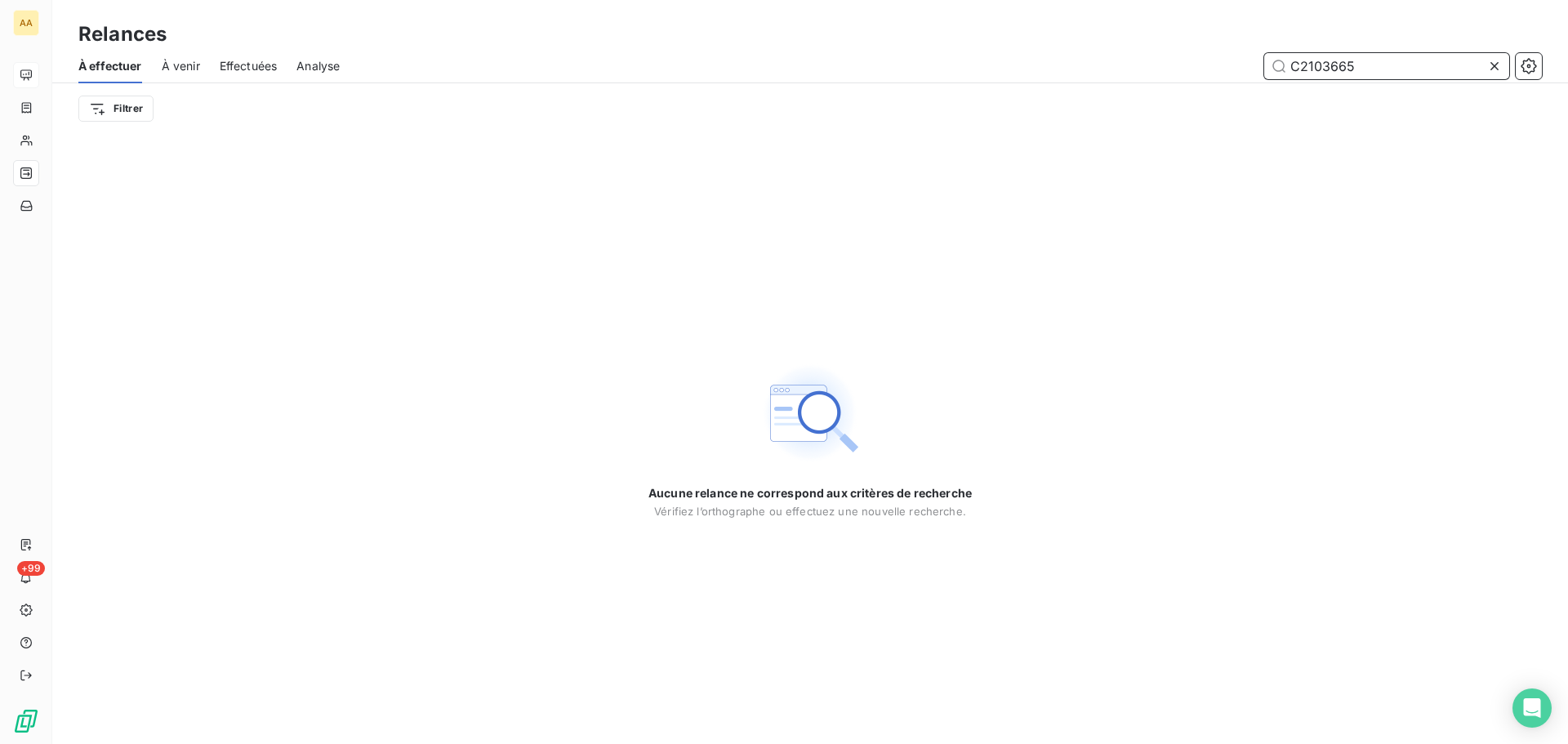
drag, startPoint x: 1387, startPoint y: 67, endPoint x: 1353, endPoint y: 50, distance: 38.0
click at [1322, 66] on input "C2103665" at bounding box center [1387, 66] width 245 height 26
type input "C2102113"
click at [265, 64] on span "Effectuées" at bounding box center [249, 65] width 58 height 16
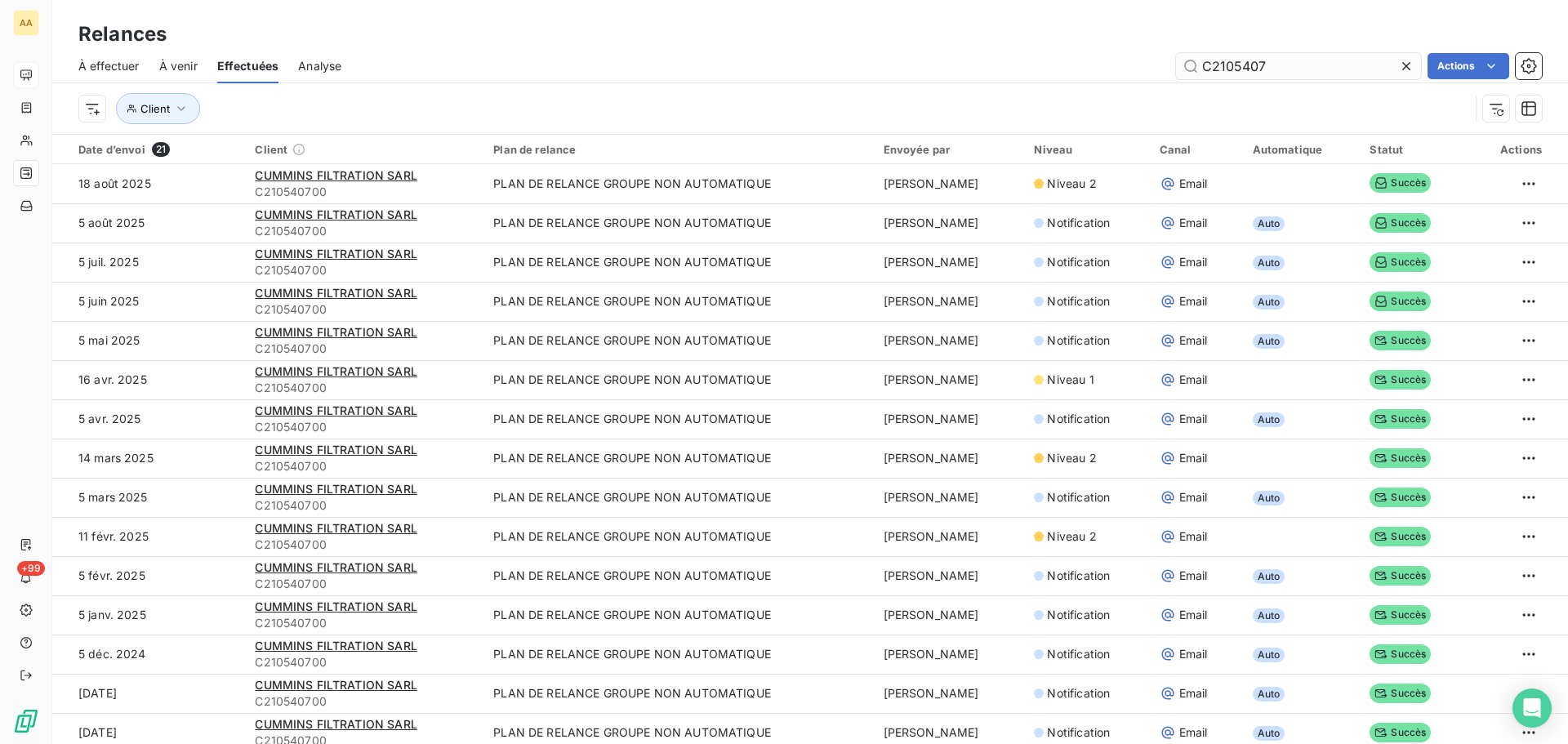
drag, startPoint x: 1301, startPoint y: 63, endPoint x: 1235, endPoint y: 55, distance: 66.5
click at [1232, 62] on input "C2105407" at bounding box center [1298, 66] width 245 height 26
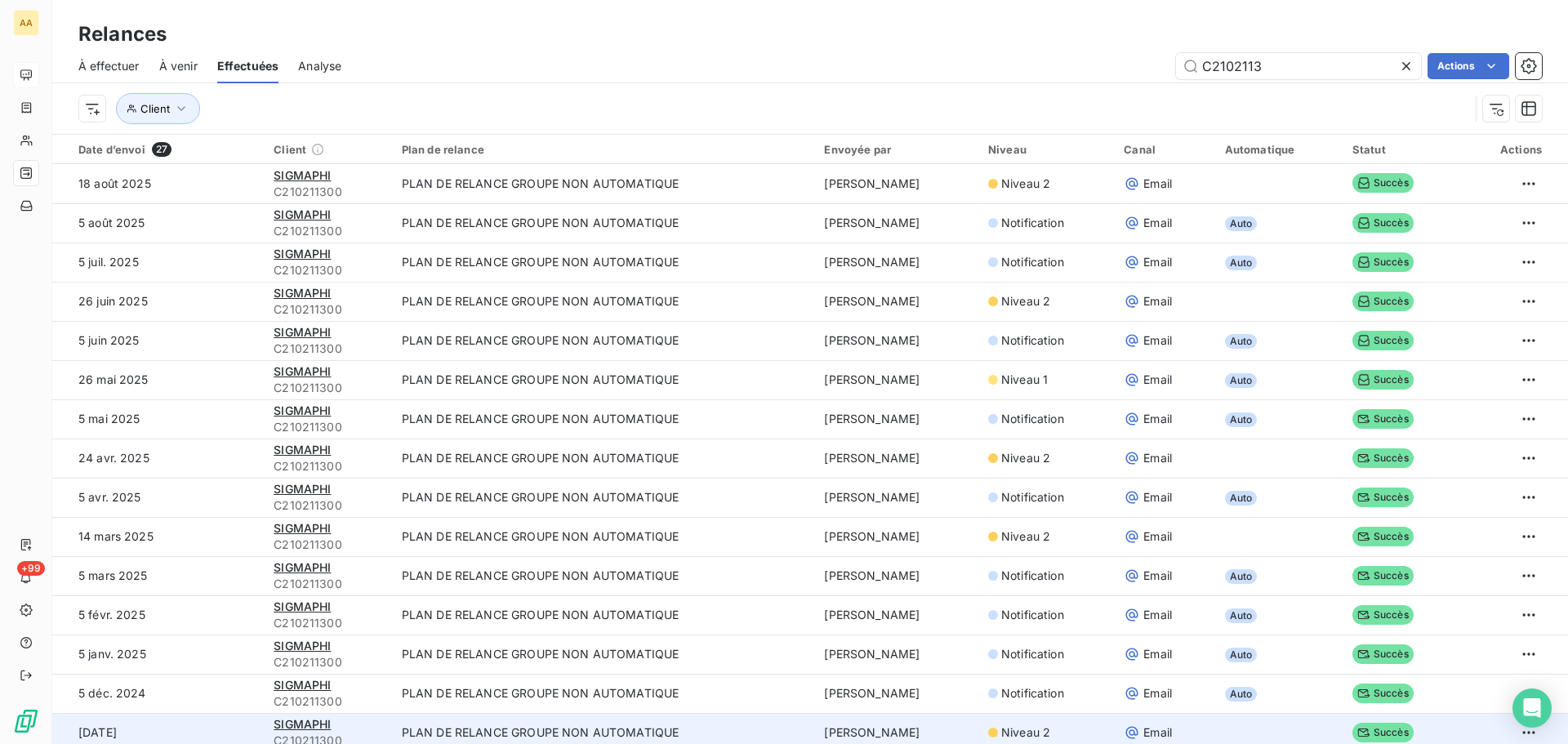
type input "C2102113"
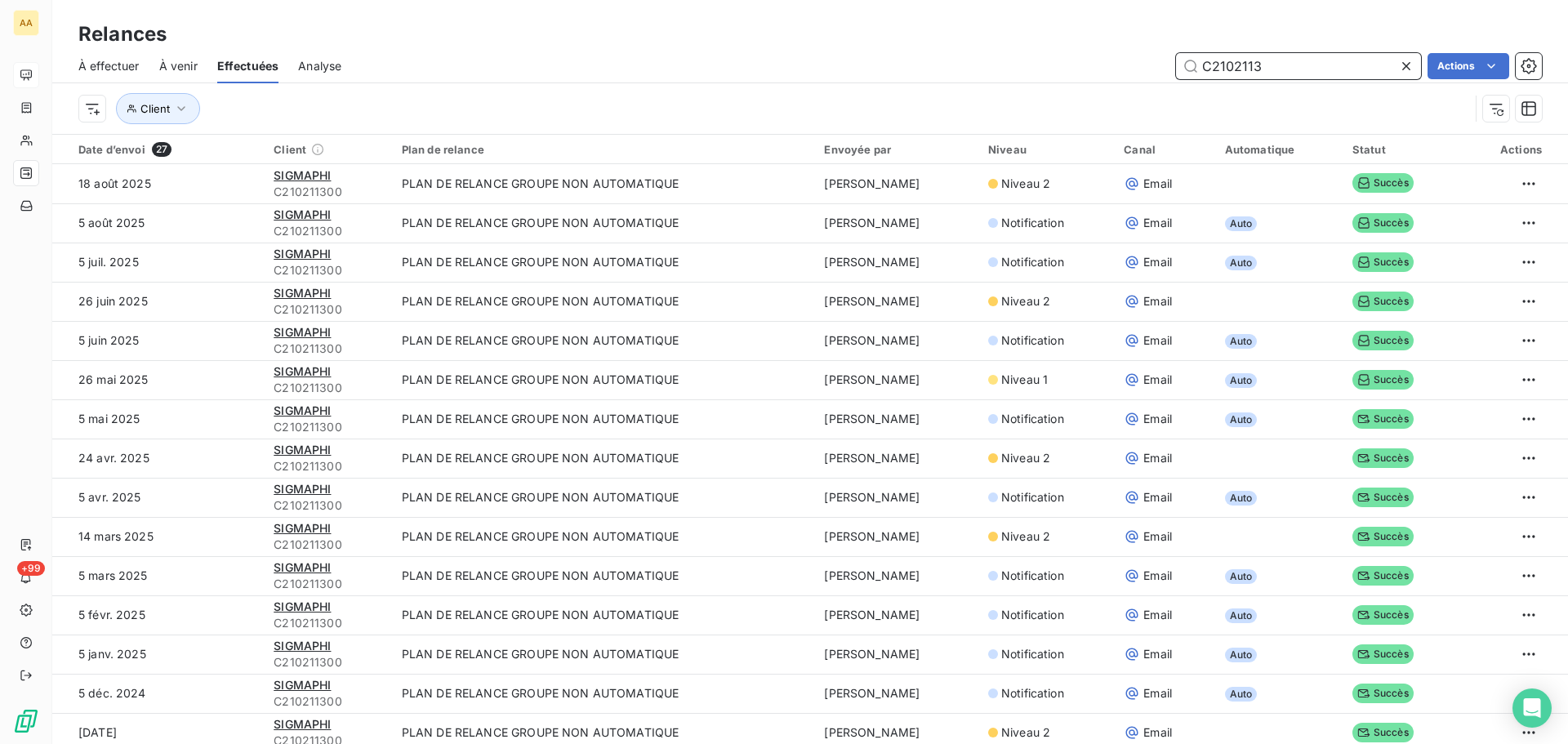
click at [114, 64] on span "À effectuer" at bounding box center [109, 65] width 62 height 16
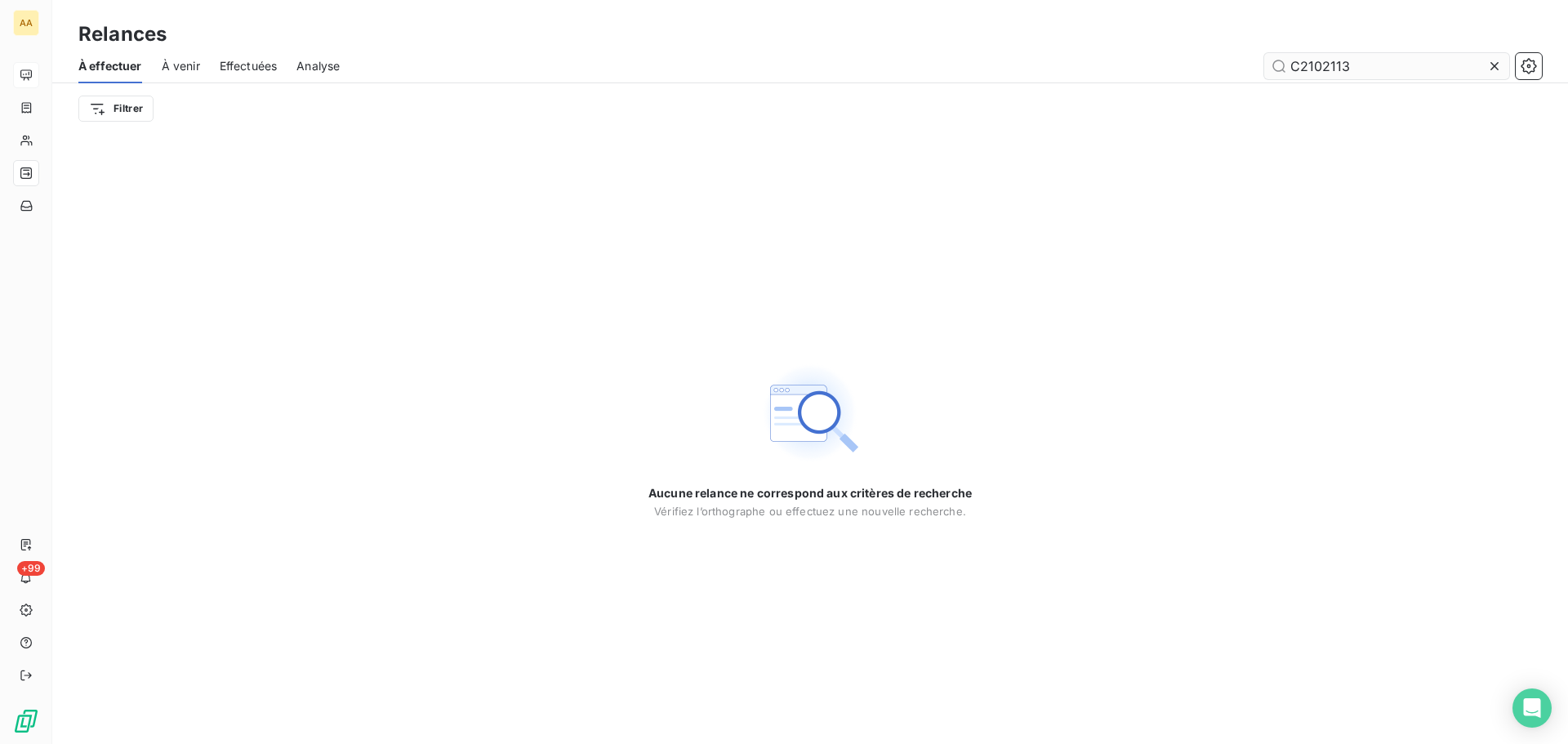
click at [1361, 62] on input "C2102113" at bounding box center [1387, 66] width 245 height 26
drag, startPoint x: 1359, startPoint y: 70, endPoint x: 1322, endPoint y: 69, distance: 37.0
click at [1322, 69] on input "C2102113" at bounding box center [1387, 66] width 245 height 26
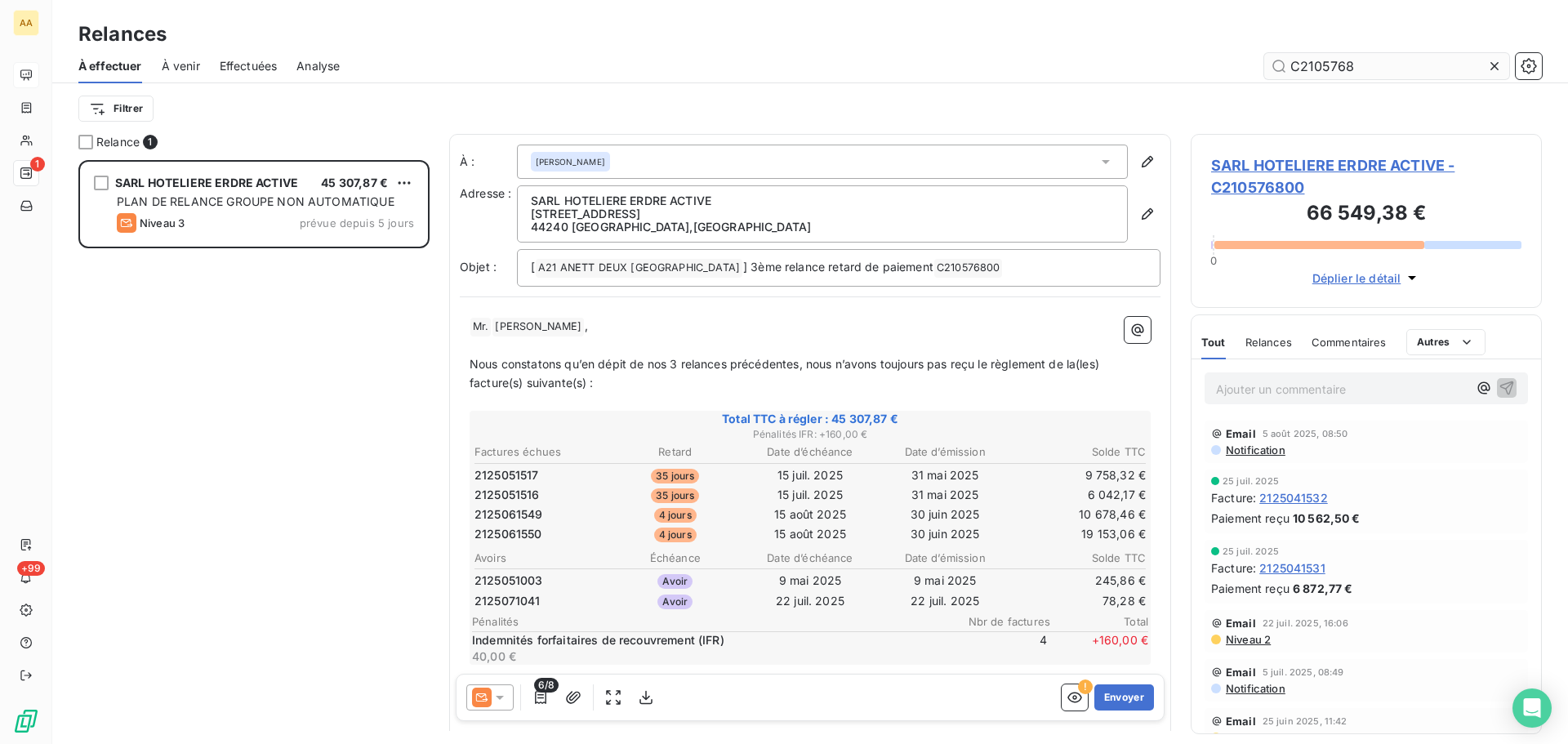
scroll to position [572, 339]
type input "C2105768"
click at [499, 696] on icon at bounding box center [499, 697] width 8 height 4
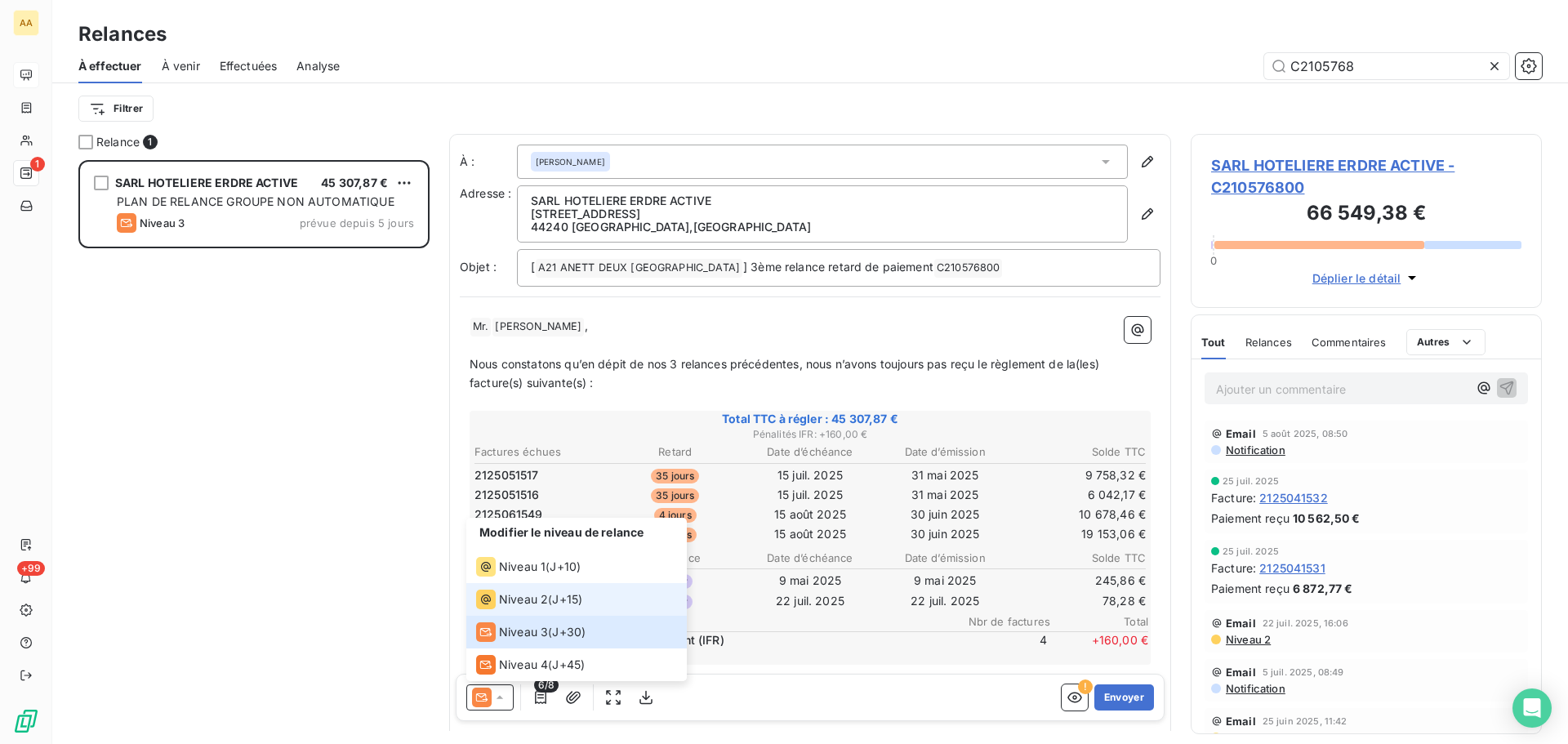
click at [524, 592] on span "Niveau 2" at bounding box center [523, 599] width 49 height 16
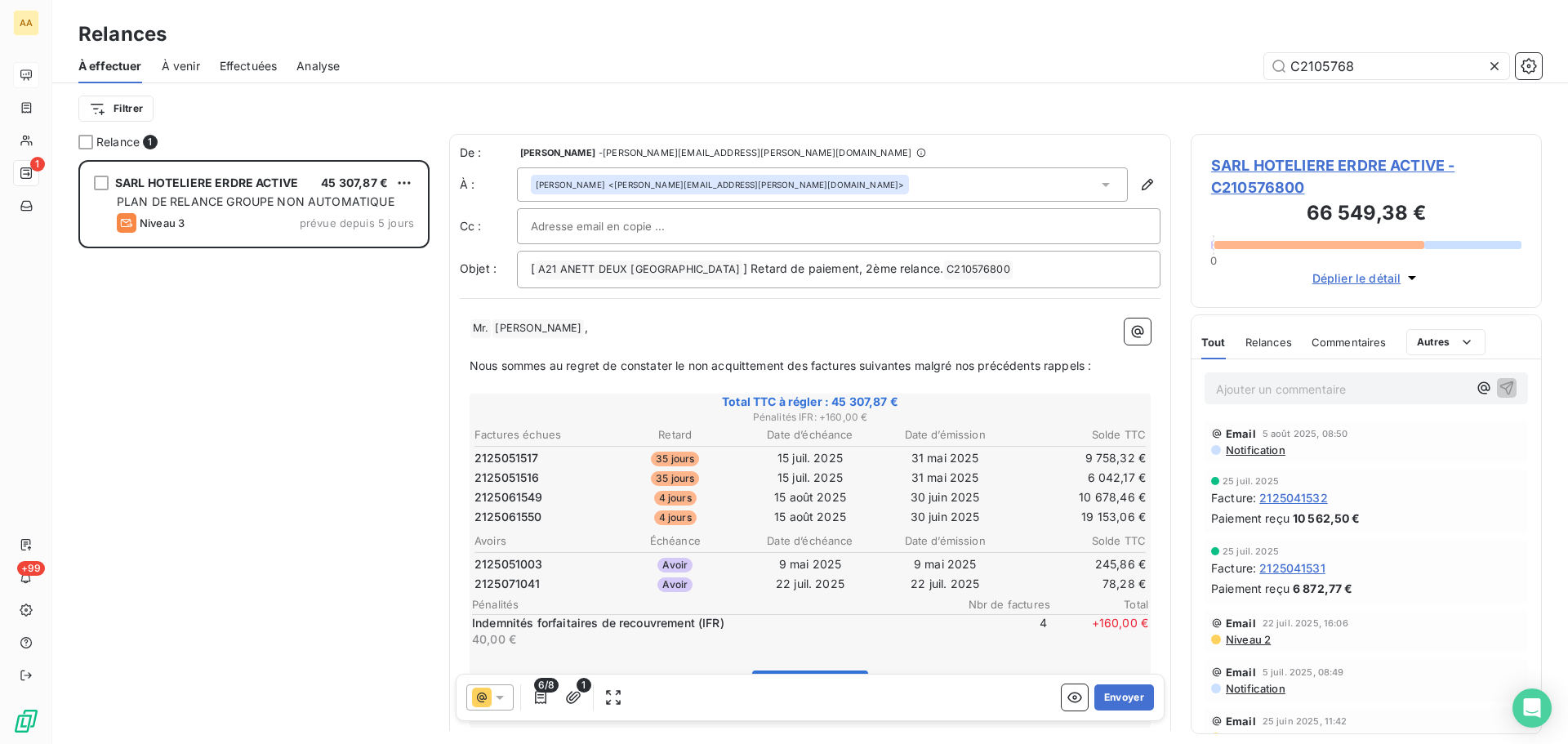
click at [566, 233] on input "text" at bounding box center [619, 226] width 176 height 24
paste input "[EMAIL_ADDRESS][DOMAIN_NAME]"
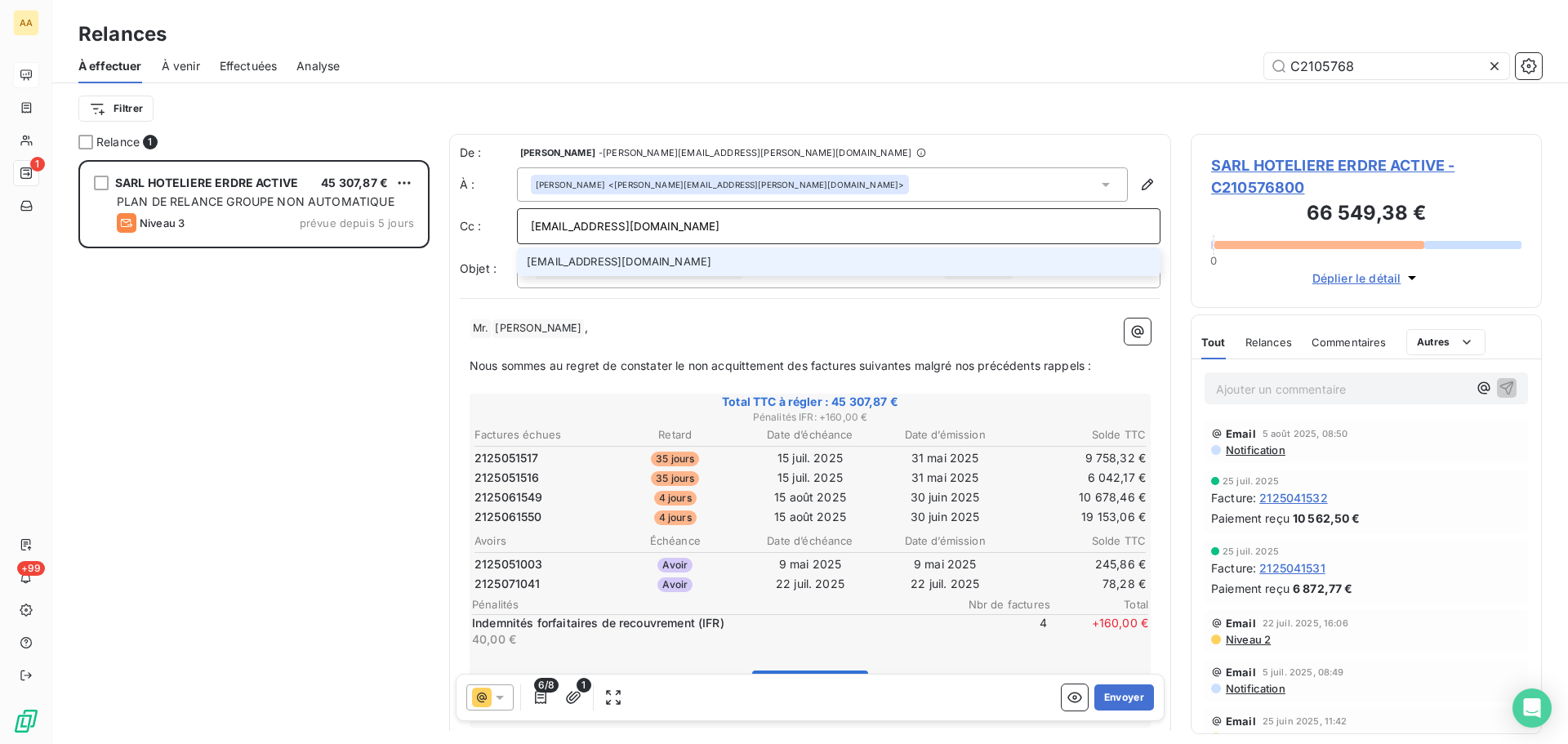
type input "[EMAIL_ADDRESS][DOMAIN_NAME]"
click at [573, 262] on li "[EMAIL_ADDRESS][DOMAIN_NAME]" at bounding box center [838, 262] width 644 height 29
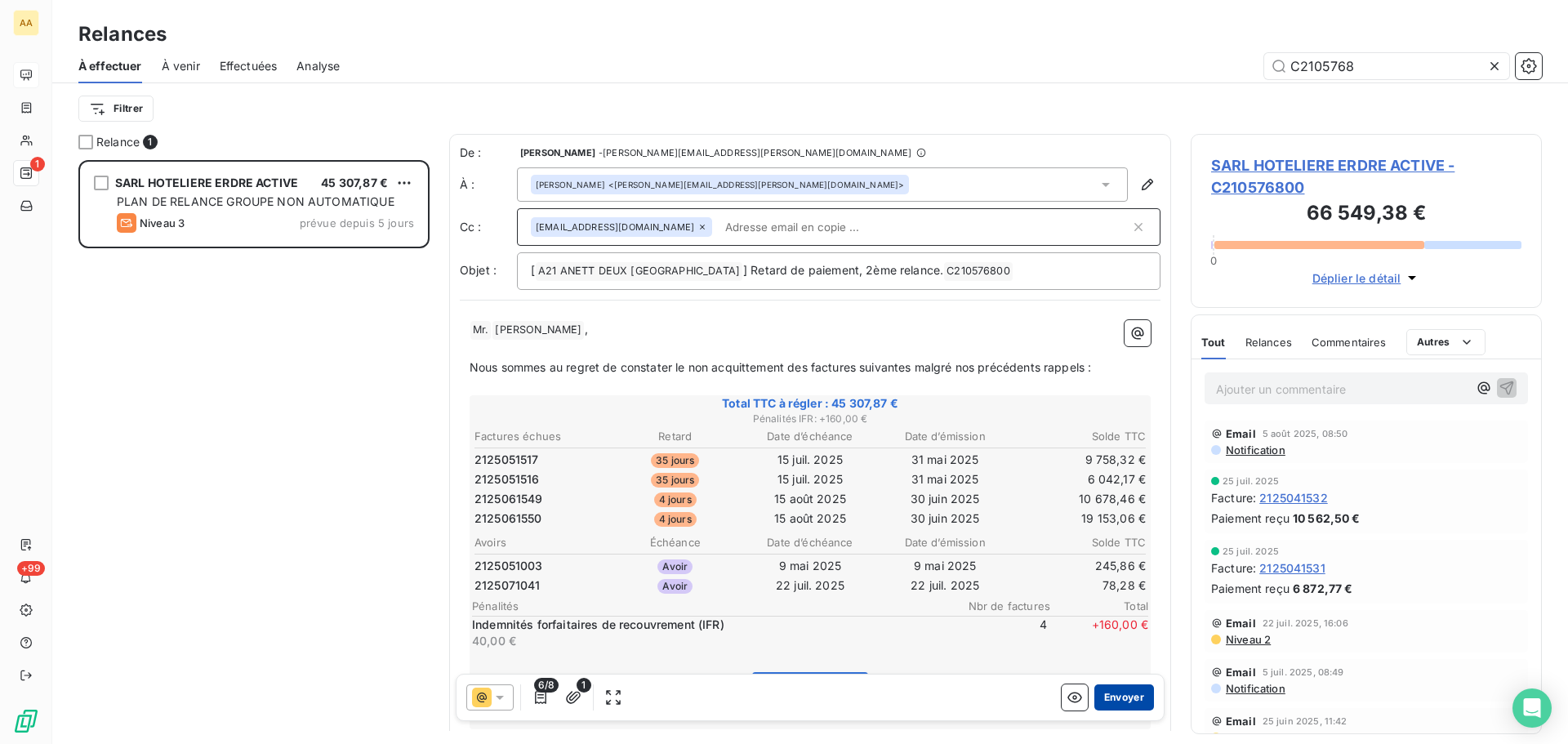
click at [1119, 702] on button "Envoyer" at bounding box center [1124, 697] width 60 height 26
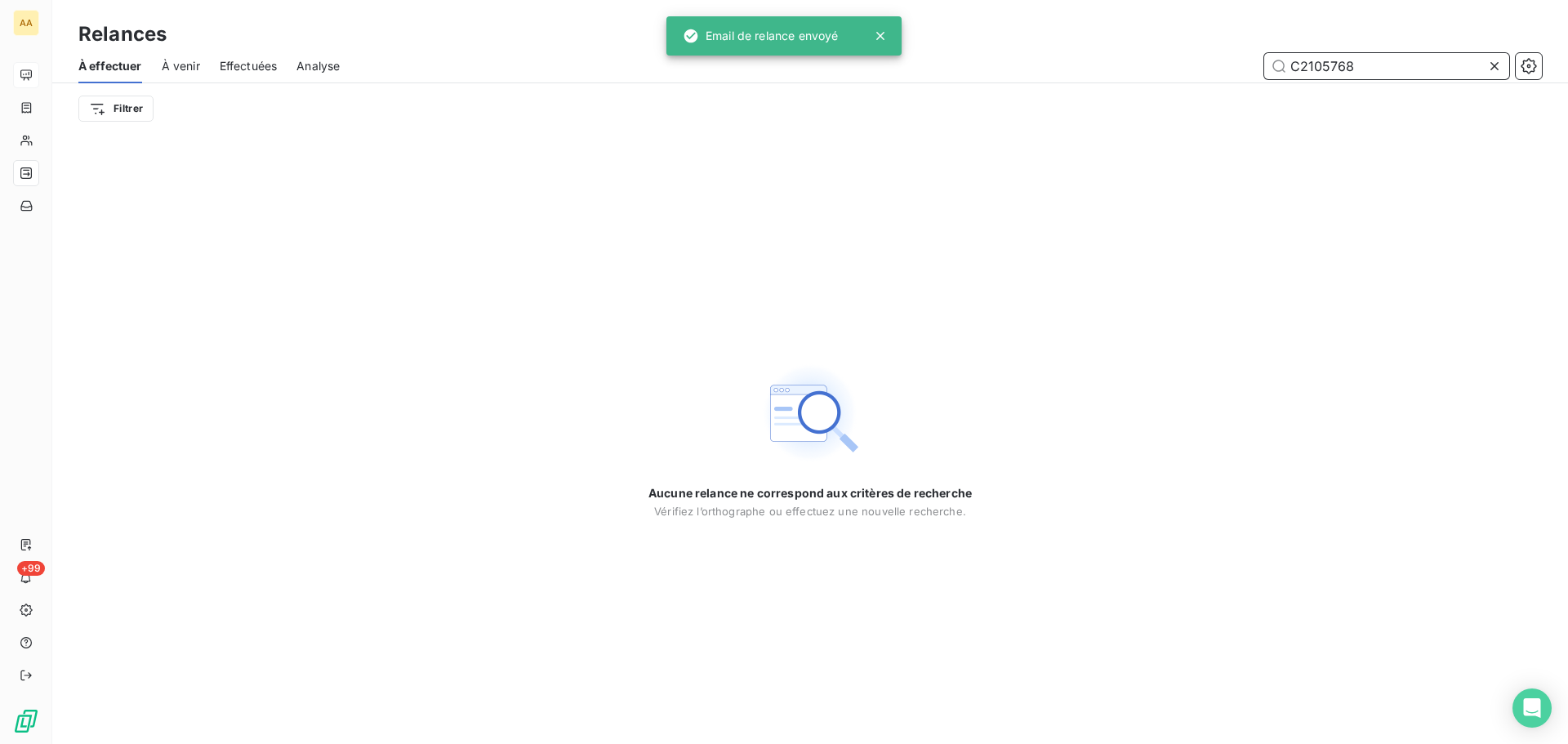
drag, startPoint x: 1366, startPoint y: 65, endPoint x: 1337, endPoint y: 72, distance: 29.8
click at [1337, 72] on input "C2105768" at bounding box center [1387, 66] width 245 height 26
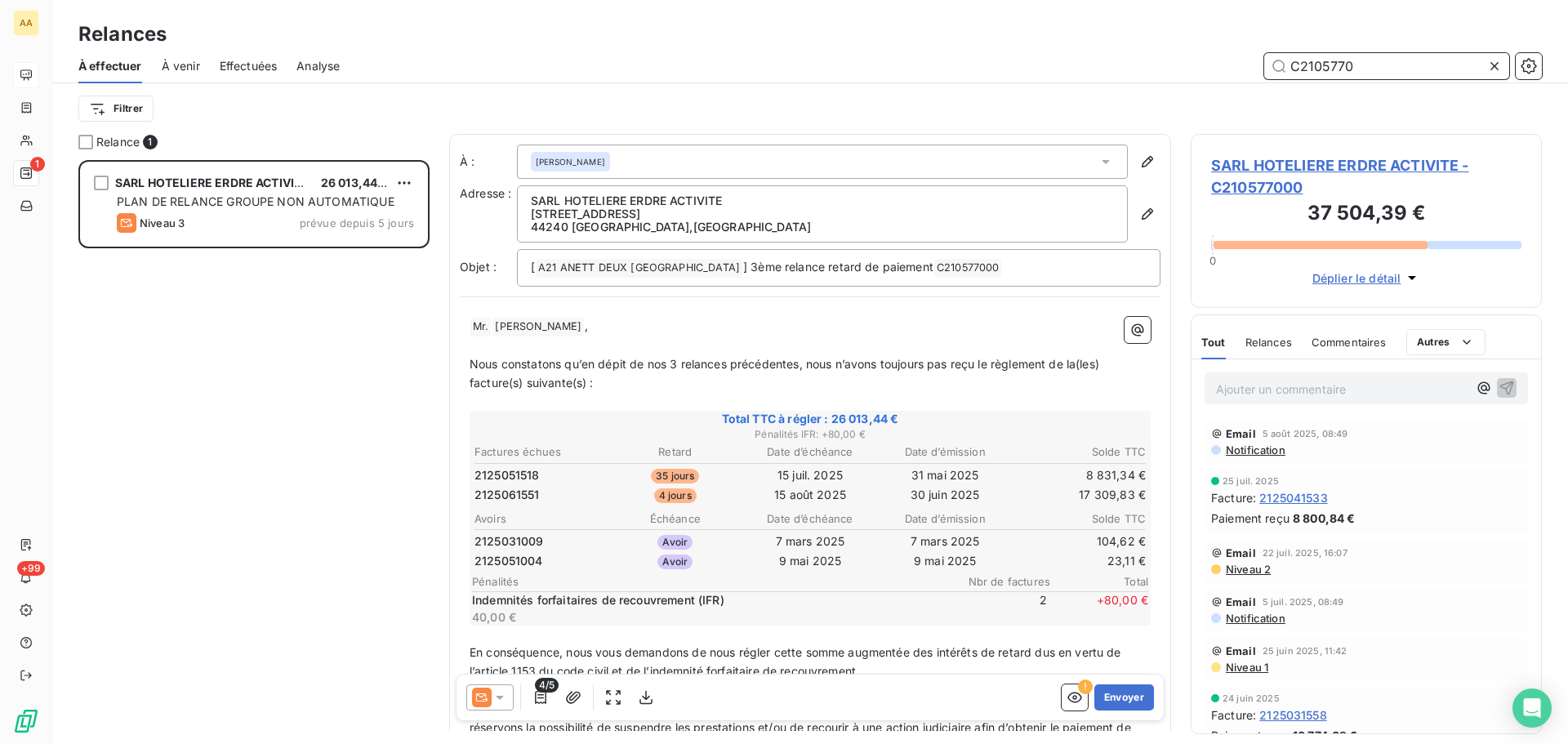
scroll to position [572, 339]
type input "C2105770"
click at [501, 700] on icon at bounding box center [499, 696] width 16 height 16
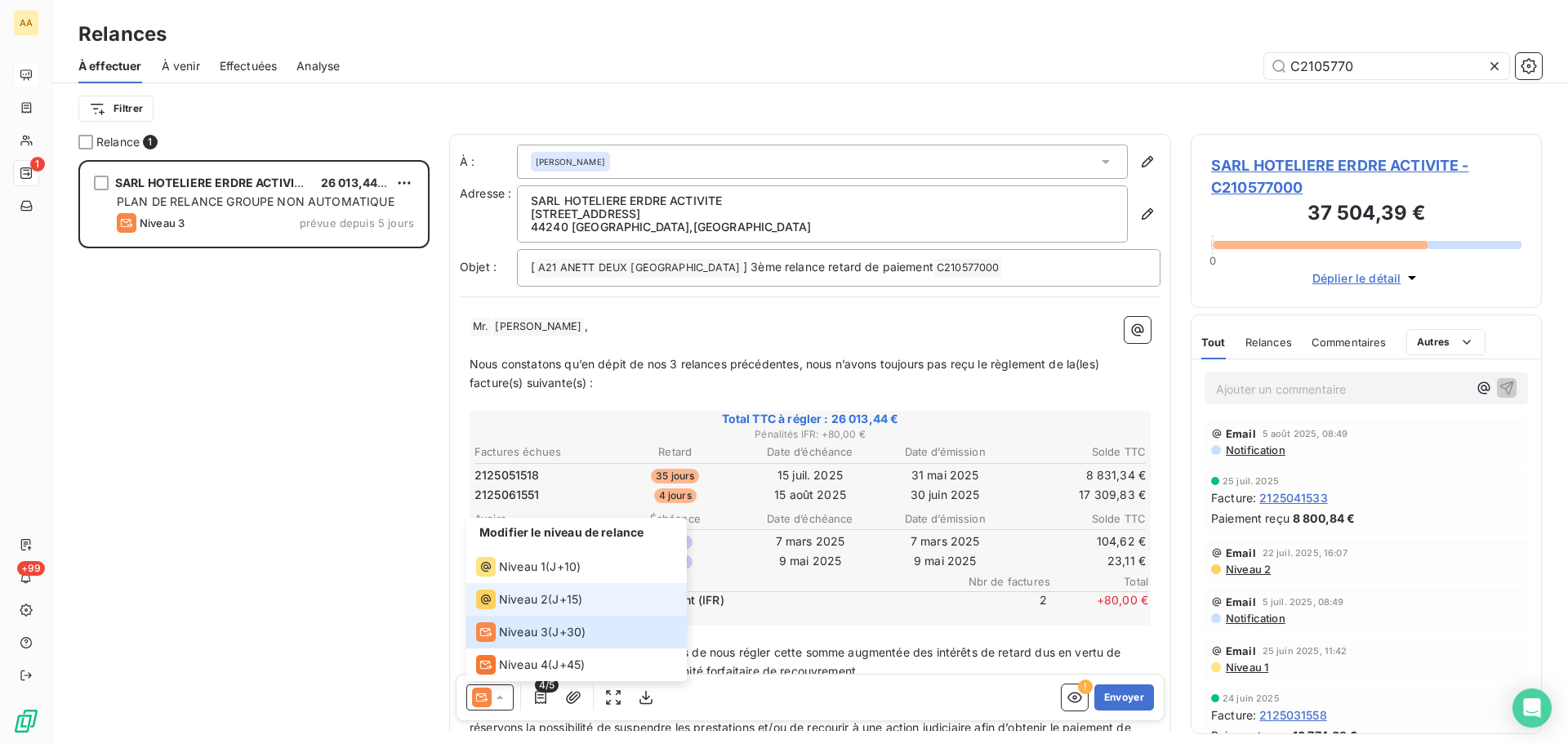
click at [511, 599] on span "Niveau 2" at bounding box center [523, 599] width 49 height 16
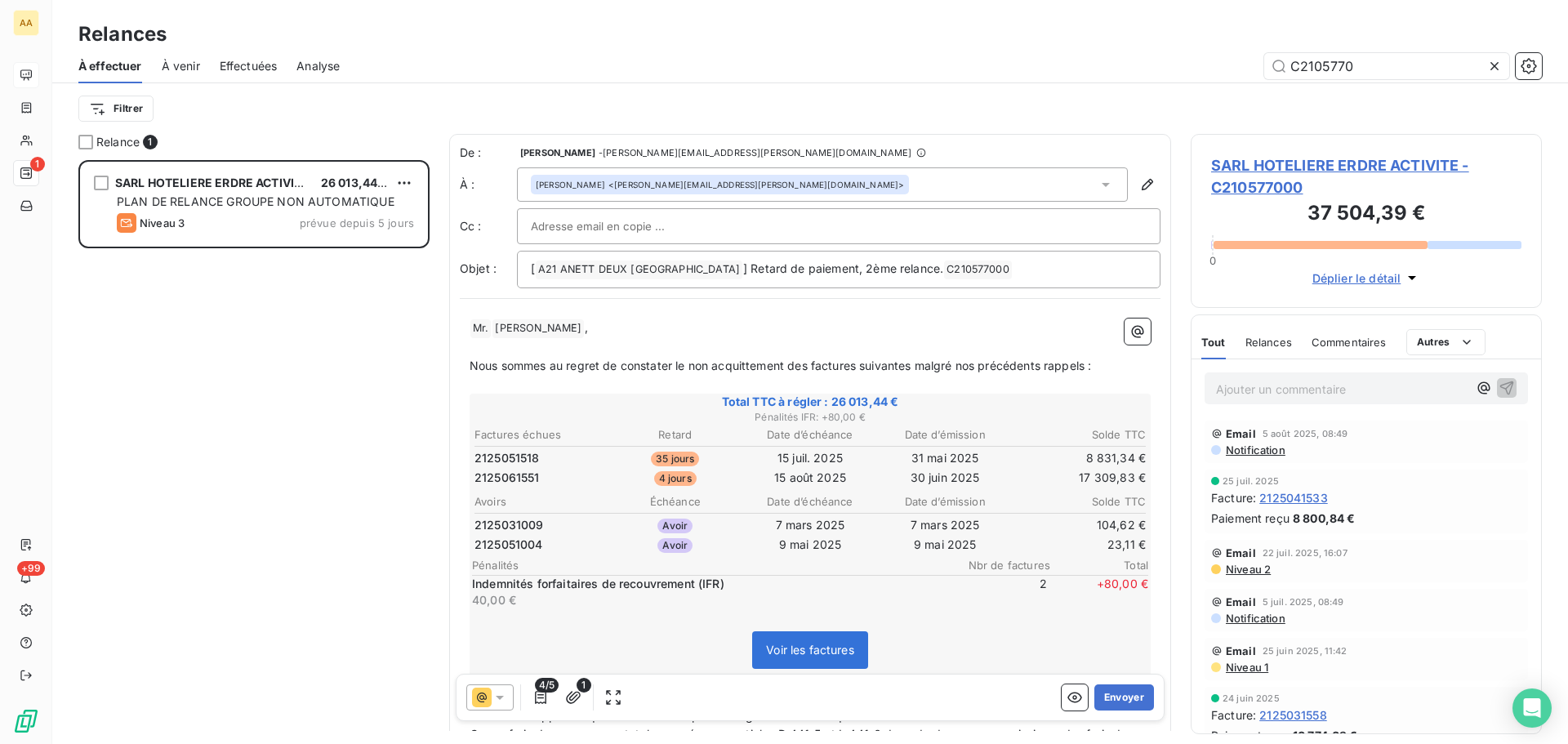
click at [549, 226] on input "text" at bounding box center [619, 226] width 176 height 24
paste input "[EMAIL_ADDRESS][DOMAIN_NAME]"
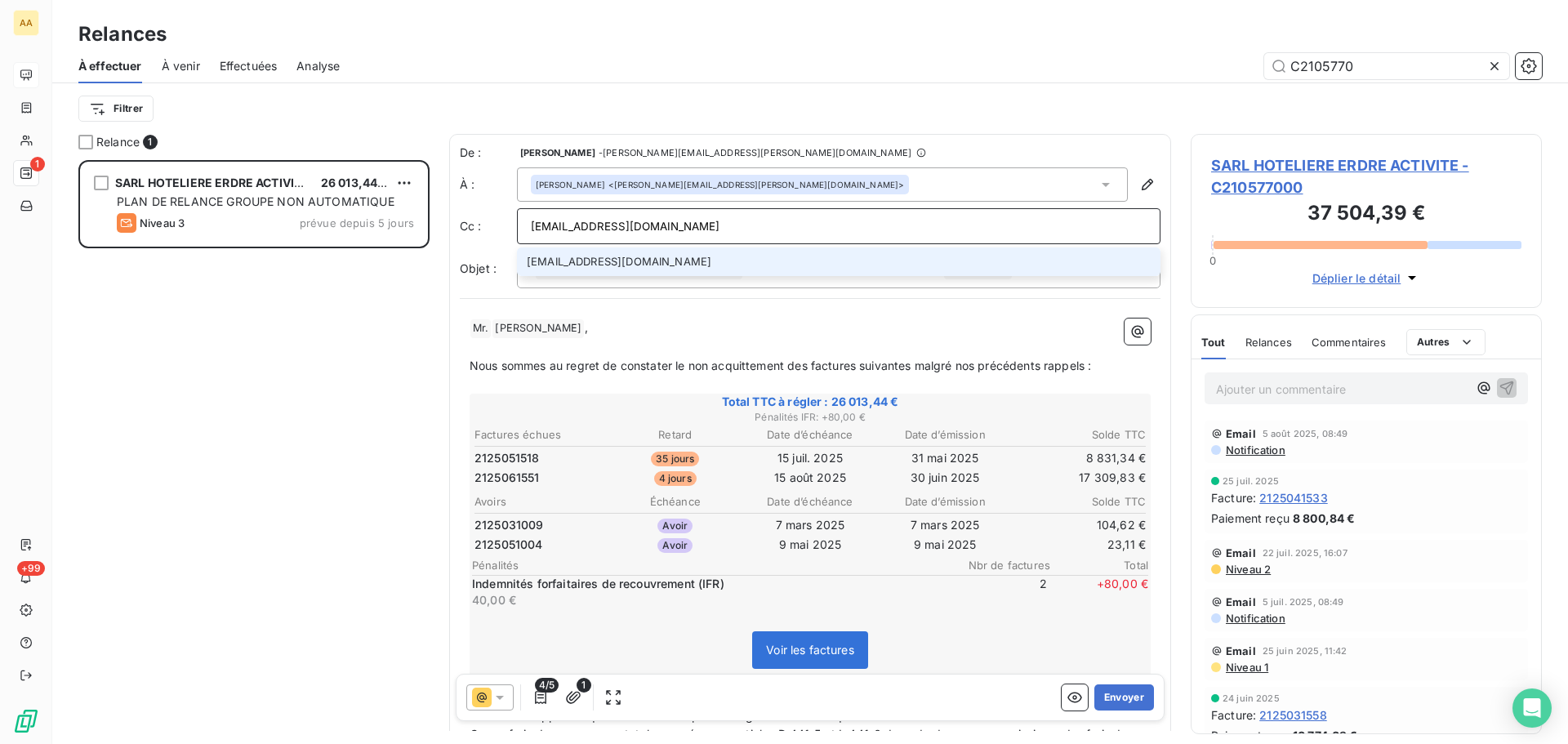
type input "[EMAIL_ADDRESS][DOMAIN_NAME]"
click at [569, 256] on li "[EMAIL_ADDRESS][DOMAIN_NAME]" at bounding box center [838, 262] width 644 height 29
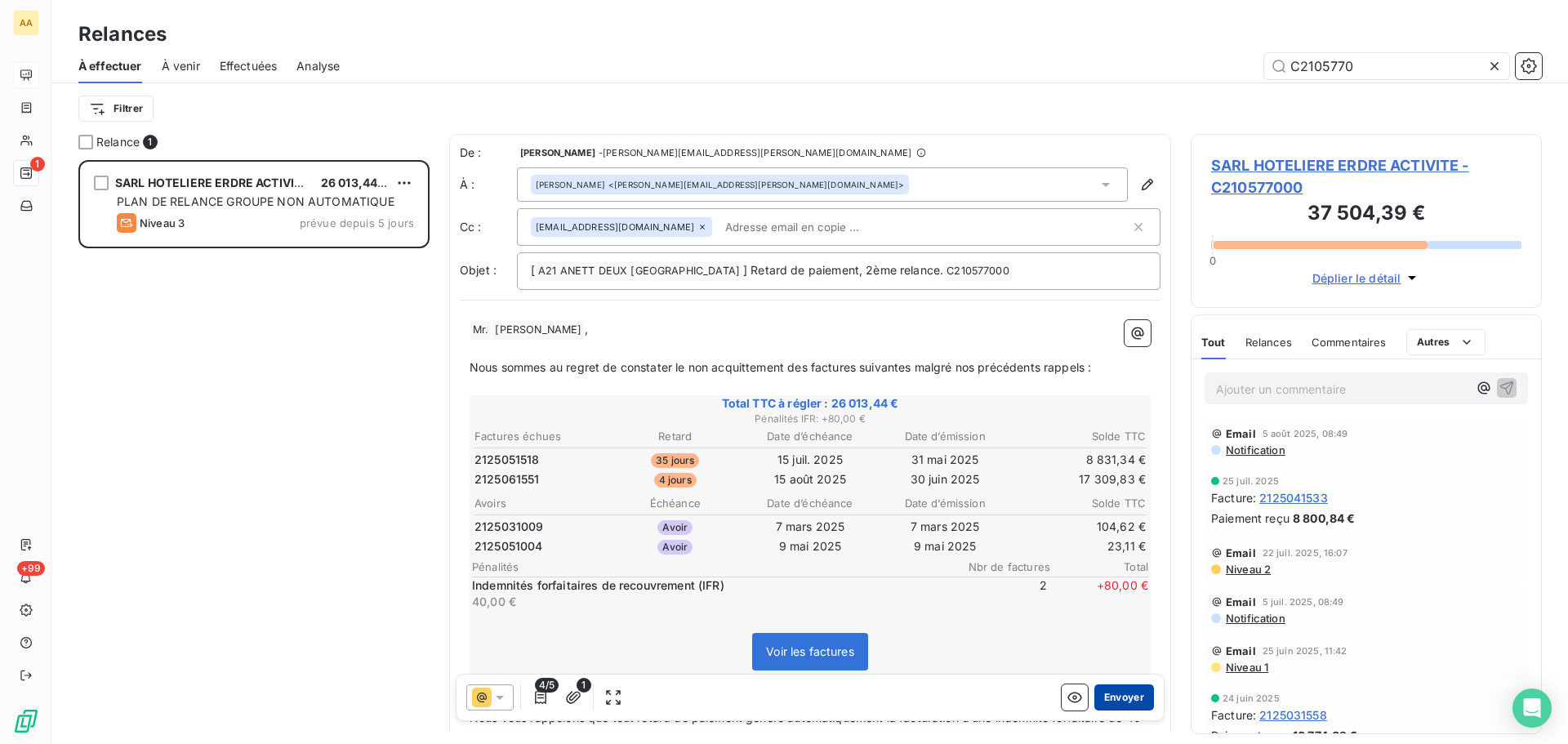
click at [1118, 689] on button "Envoyer" at bounding box center [1124, 697] width 60 height 26
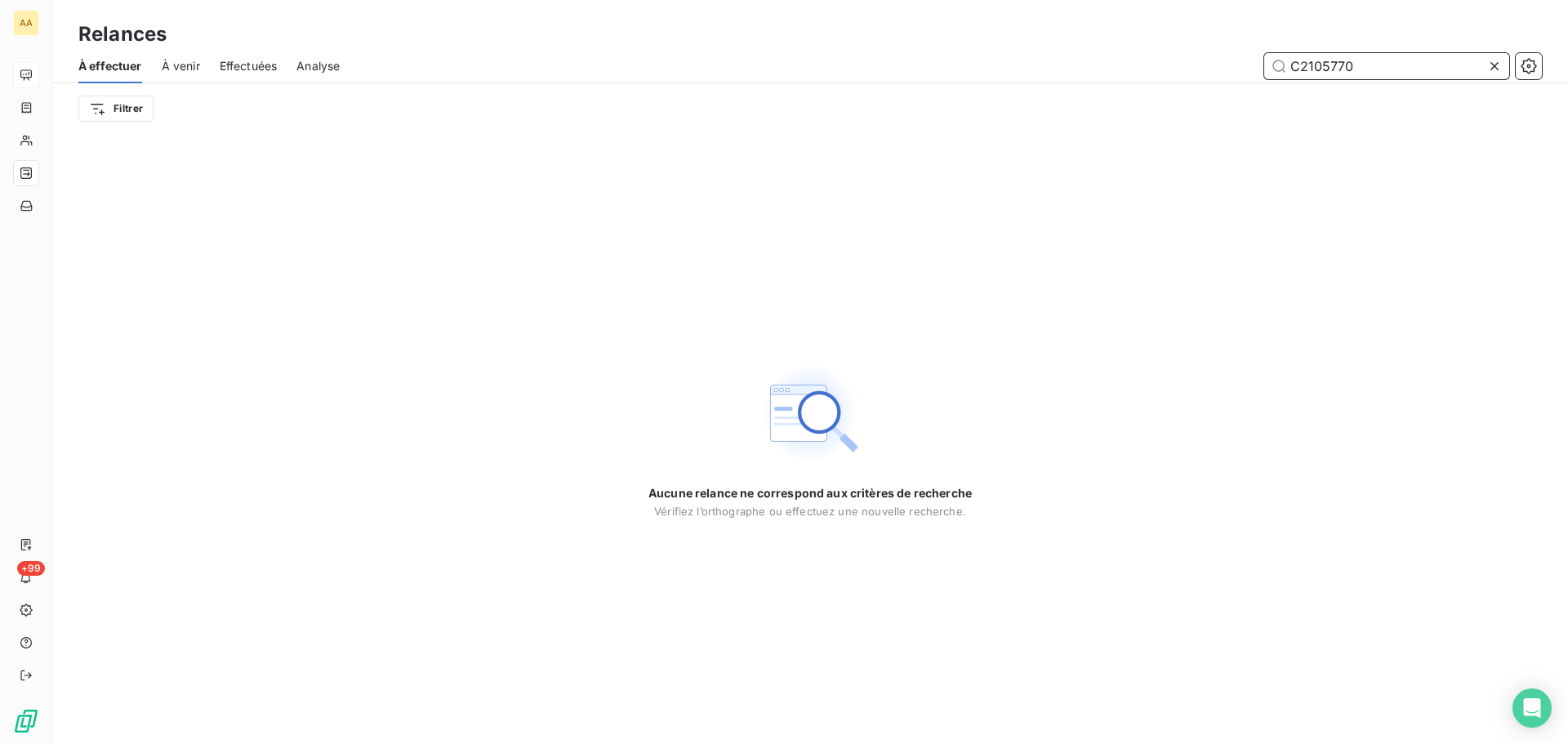
drag, startPoint x: 1384, startPoint y: 65, endPoint x: 1264, endPoint y: 75, distance: 120.4
click at [1264, 75] on input "C2105770" at bounding box center [1387, 66] width 245 height 26
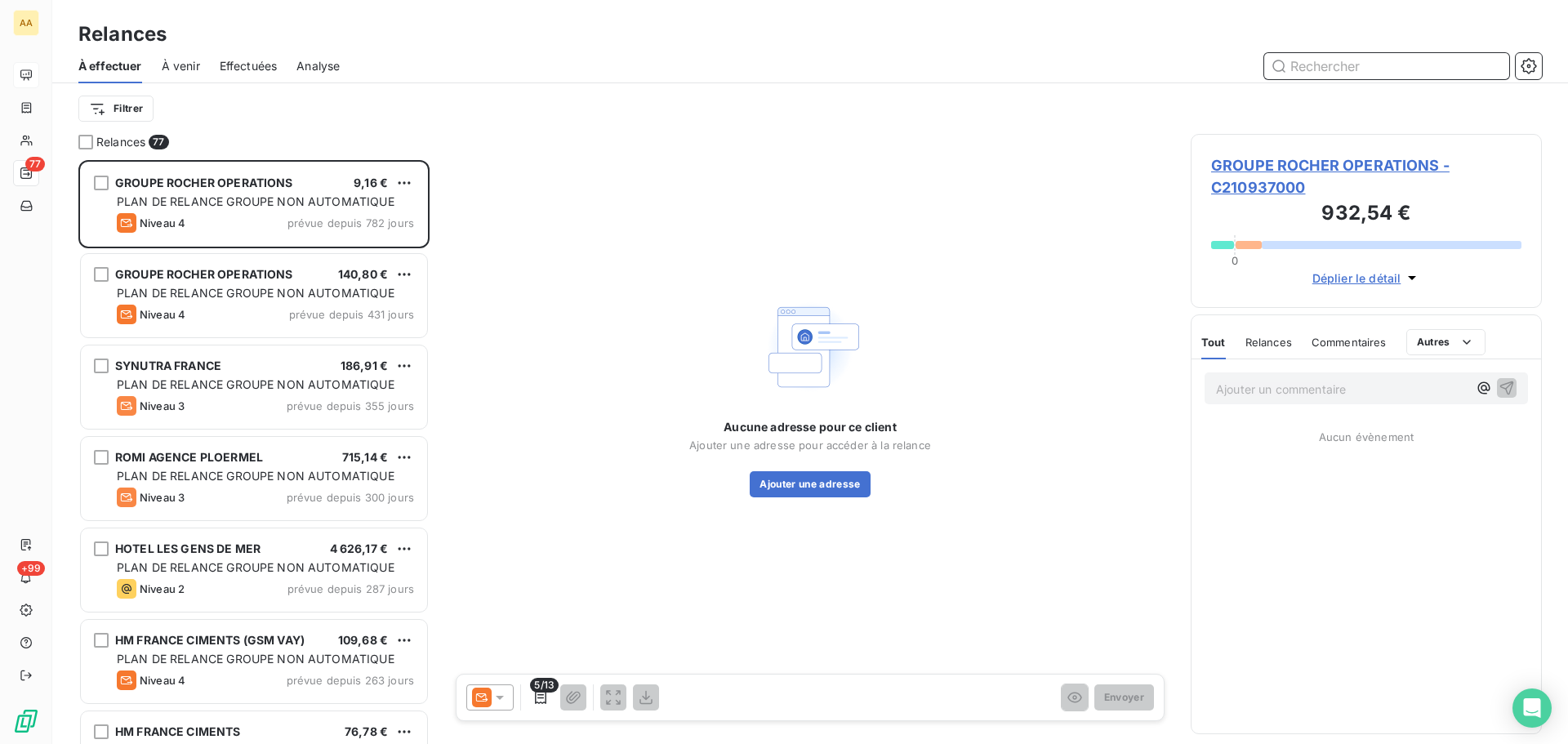
scroll to position [572, 339]
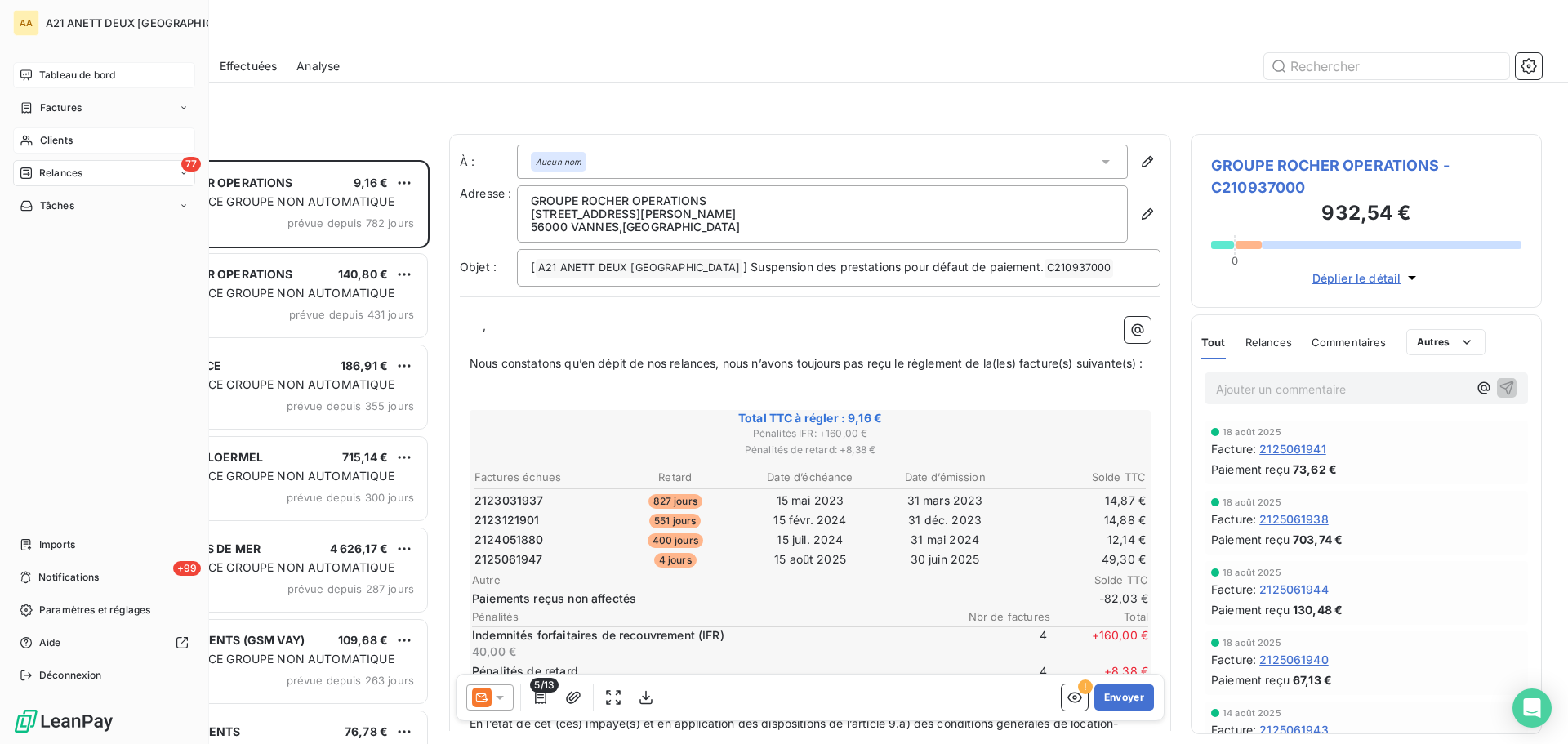
click at [22, 136] on icon at bounding box center [26, 140] width 14 height 13
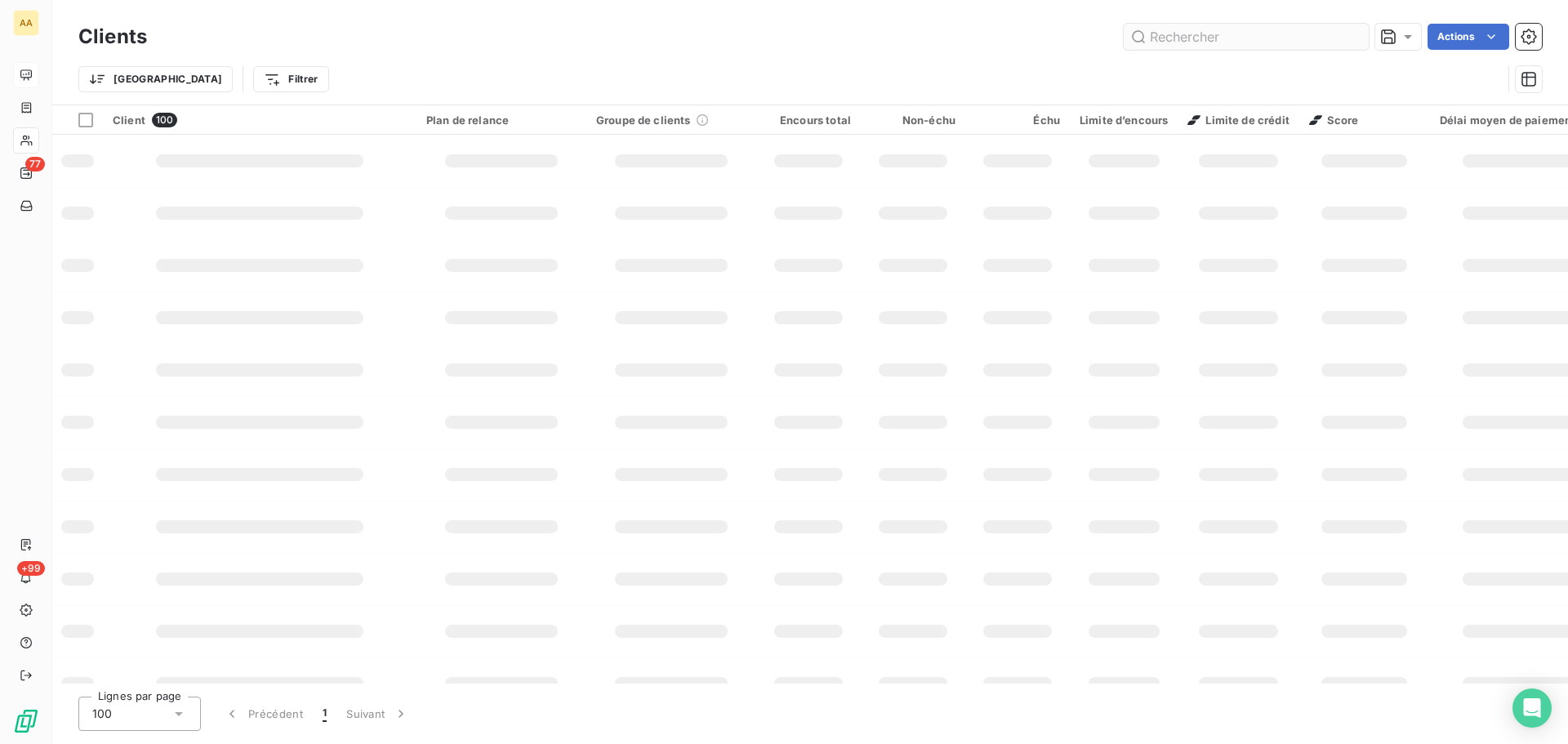
click at [1223, 36] on input "text" at bounding box center [1246, 36] width 245 height 26
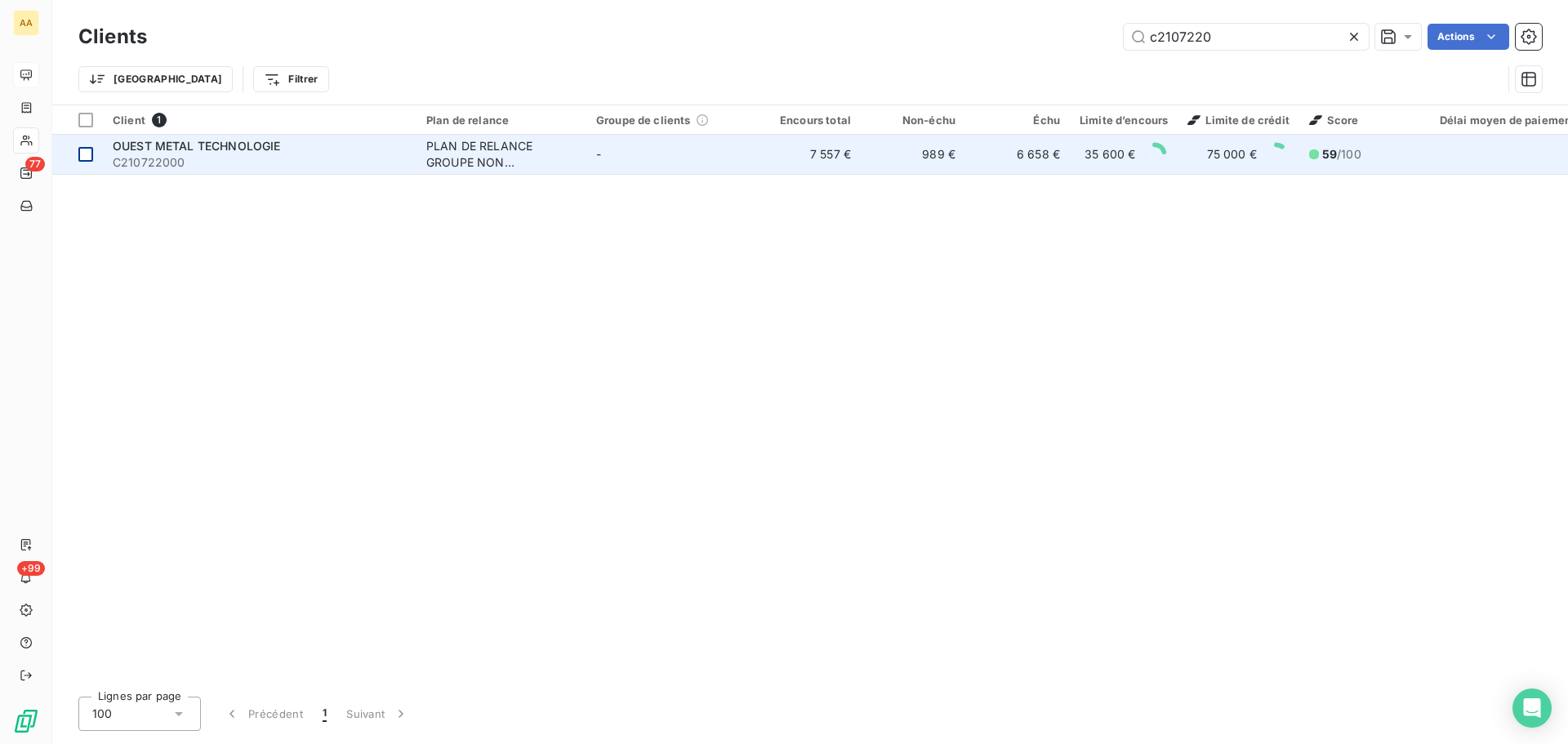
type input "c2107220"
click at [87, 152] on div at bounding box center [86, 154] width 15 height 15
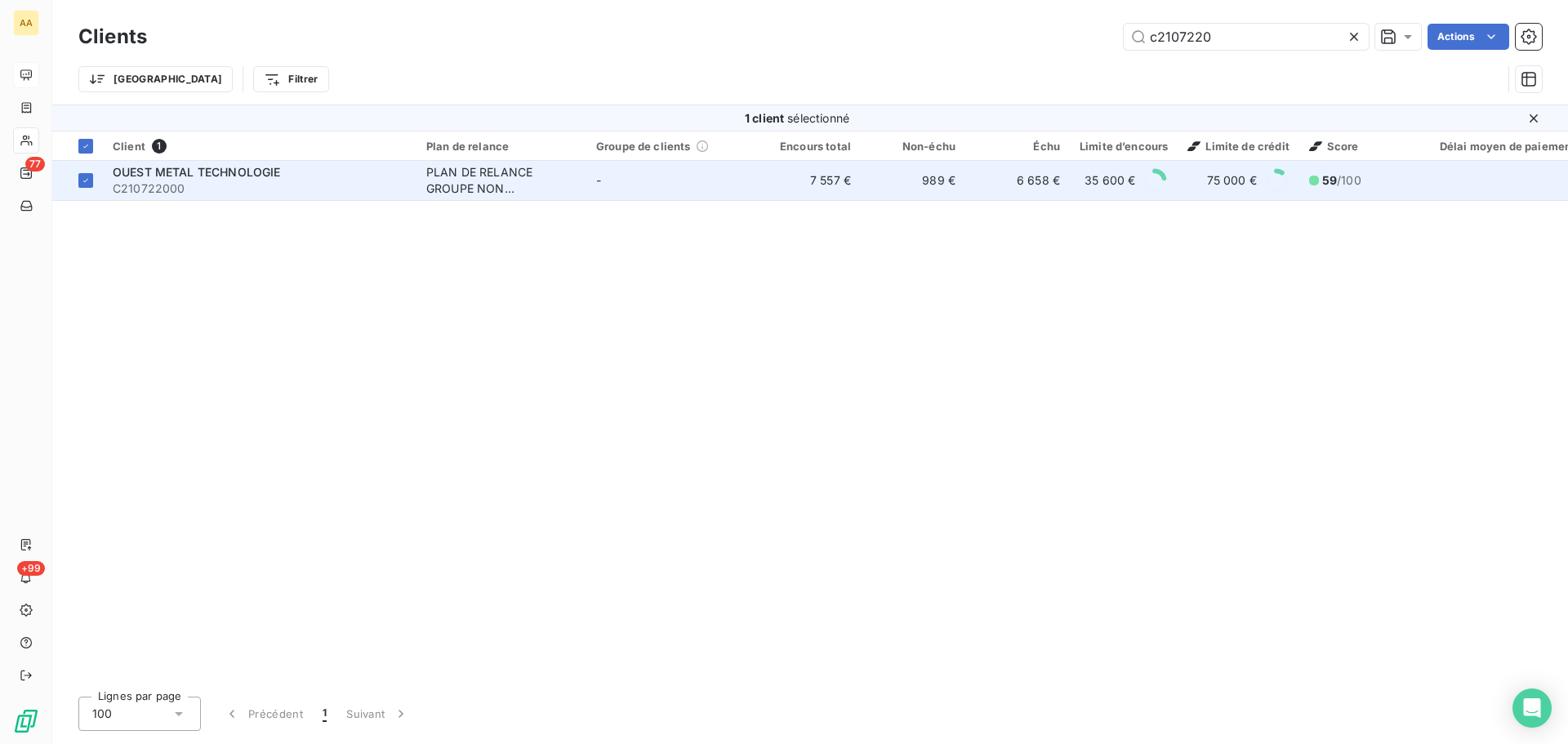
click at [471, 182] on div "PLAN DE RELANCE GROUPE NON AUTOMATIQUE" at bounding box center [501, 180] width 150 height 33
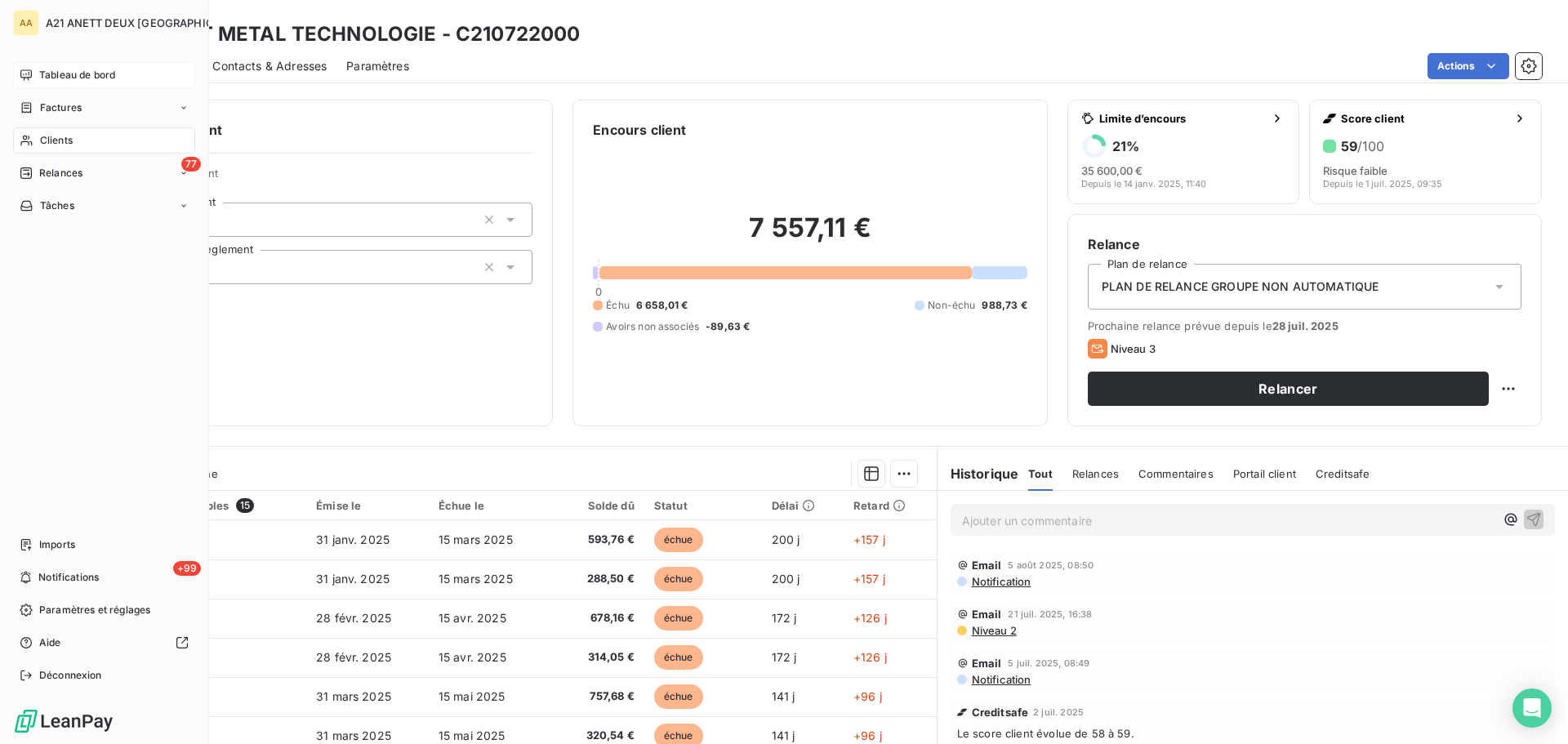
click at [30, 134] on icon at bounding box center [26, 140] width 14 height 13
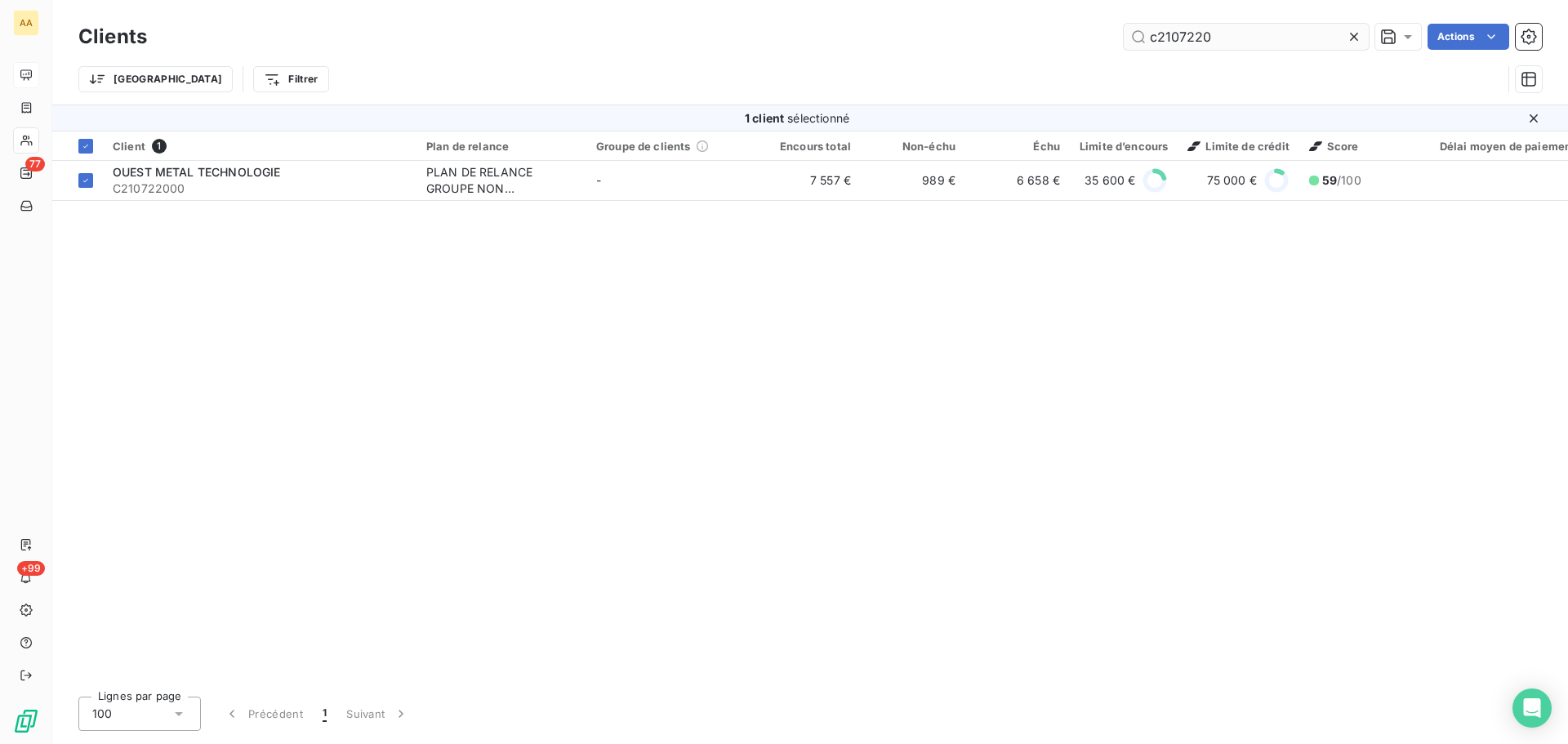
drag, startPoint x: 1241, startPoint y: 34, endPoint x: 1132, endPoint y: 47, distance: 109.8
click at [1132, 47] on input "c2107220" at bounding box center [1246, 36] width 245 height 26
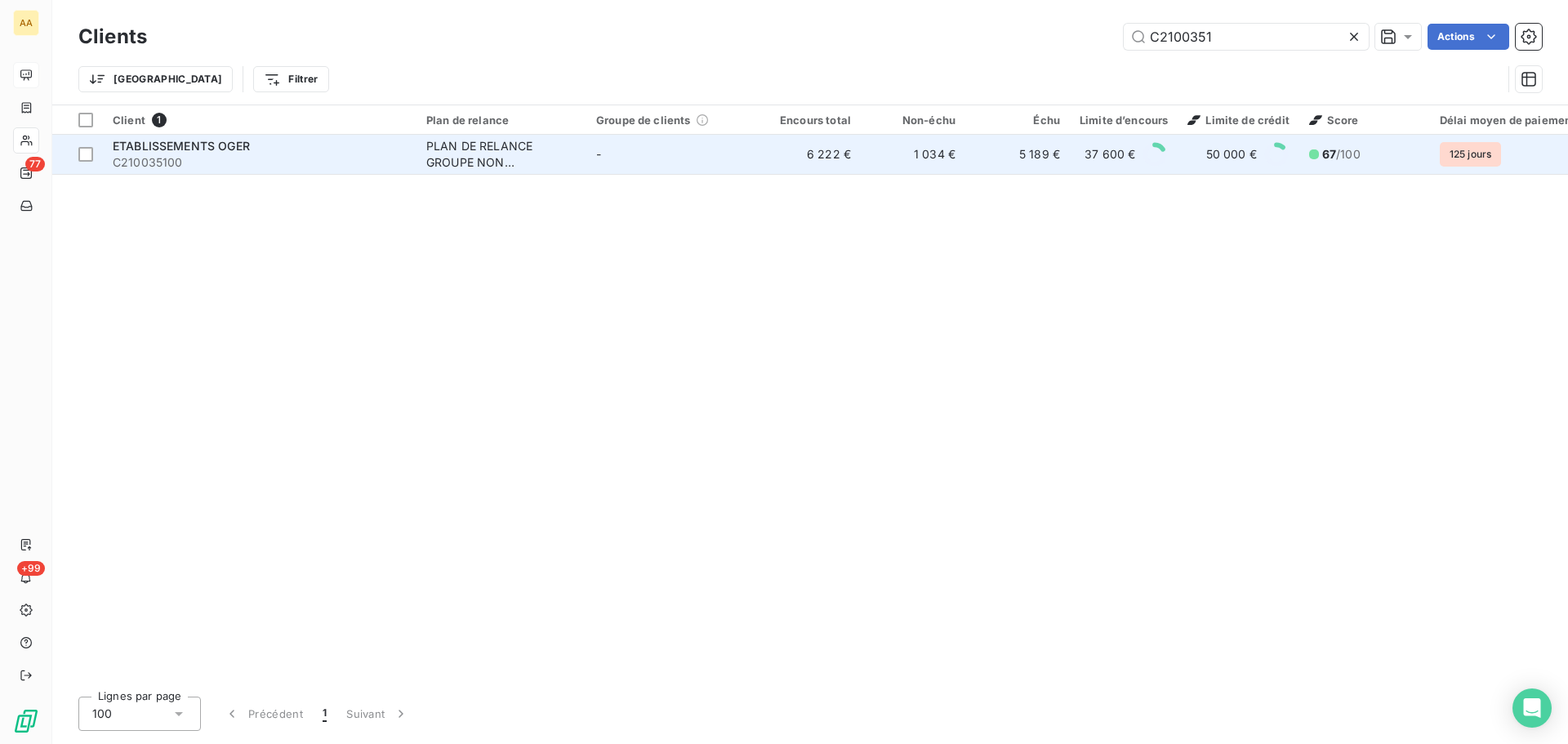
type input "C2100351"
click at [468, 147] on div "PLAN DE RELANCE GROUPE NON AUTOMATIQUE" at bounding box center [501, 154] width 150 height 33
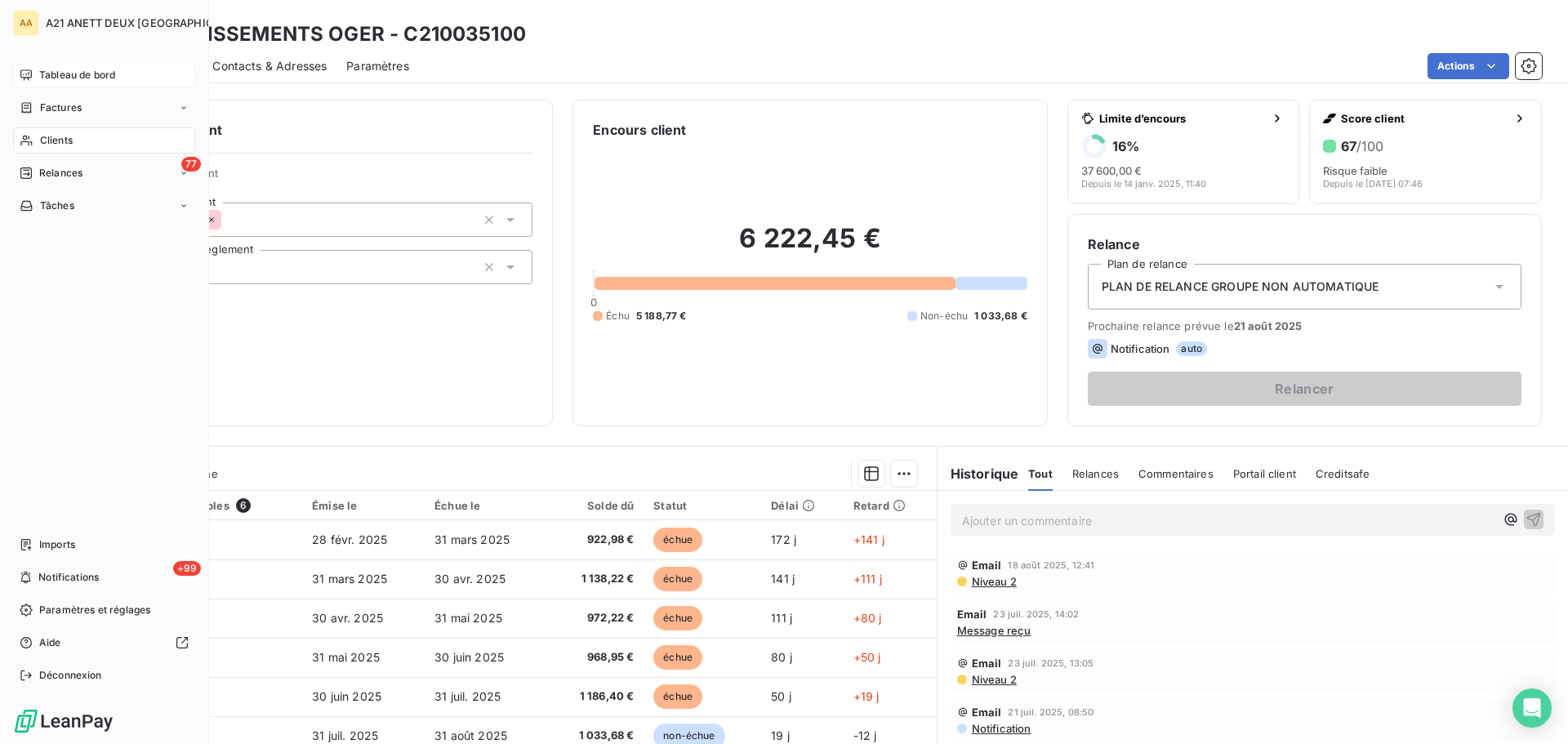
click at [56, 139] on span "Clients" at bounding box center [56, 140] width 33 height 15
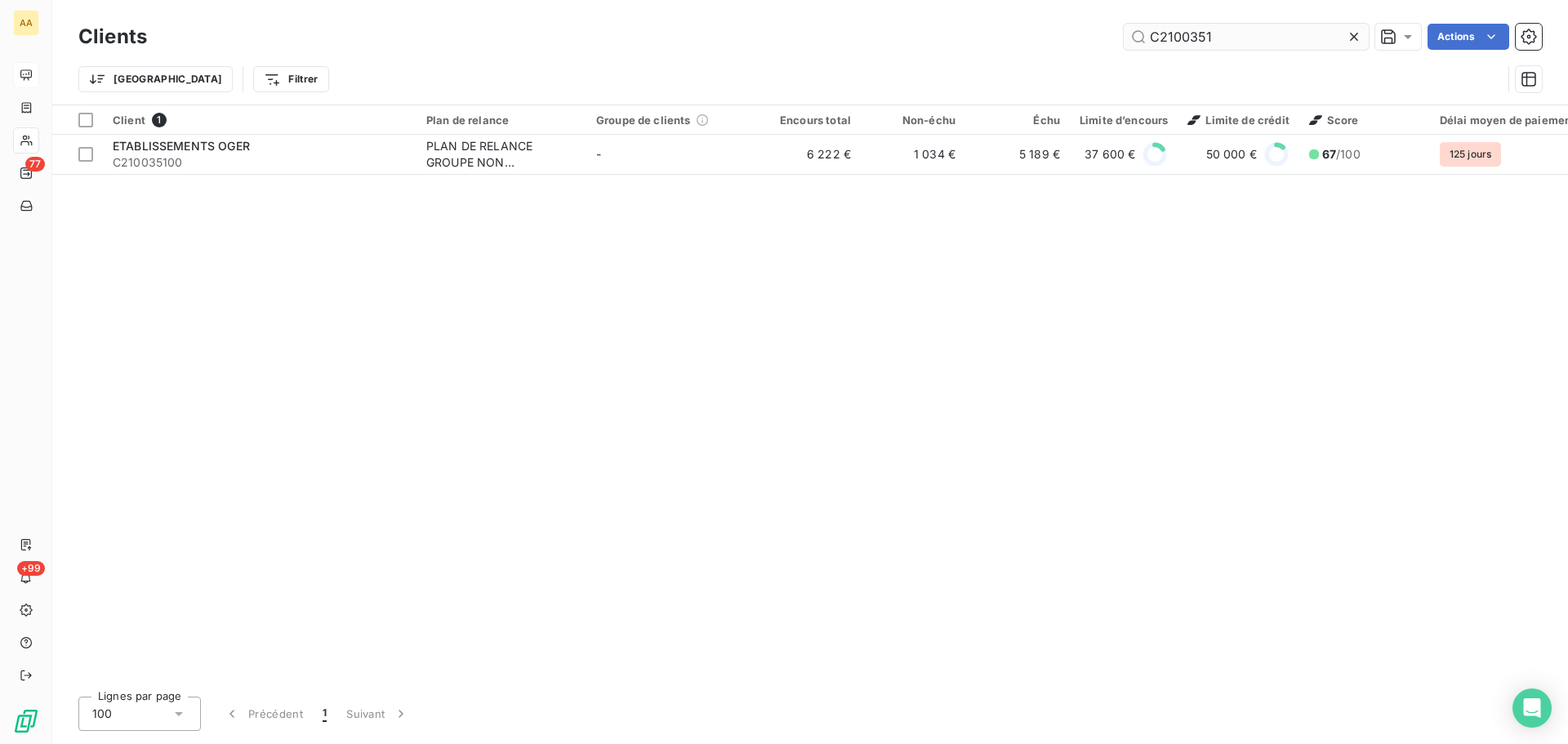
drag, startPoint x: 1245, startPoint y: 34, endPoint x: 1190, endPoint y: 37, distance: 55.1
click at [1182, 37] on input "C2100351" at bounding box center [1246, 36] width 245 height 26
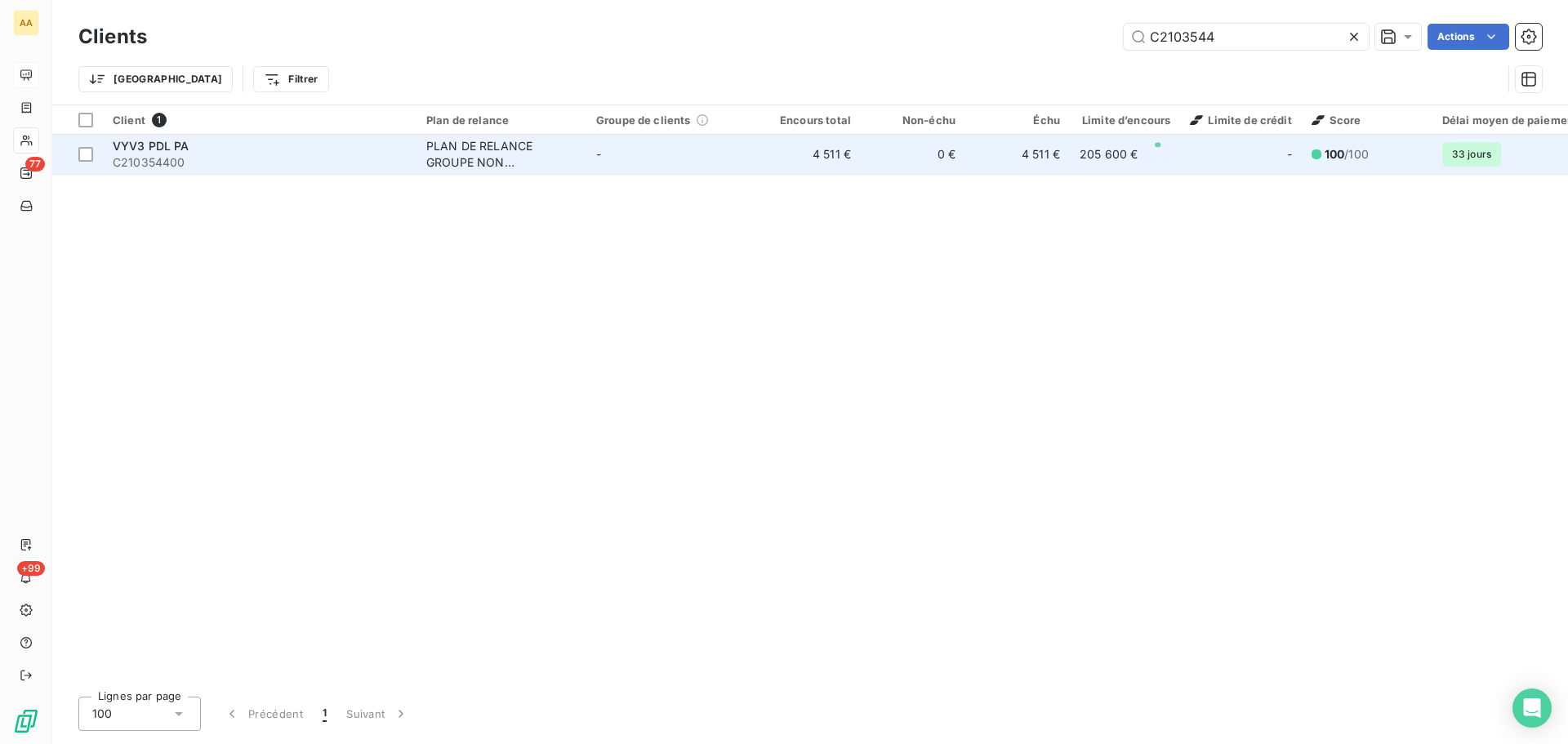
type input "C2103544"
click at [457, 155] on div "PLAN DE RELANCE GROUPE NON AUTOMATIQUE" at bounding box center [501, 154] width 150 height 33
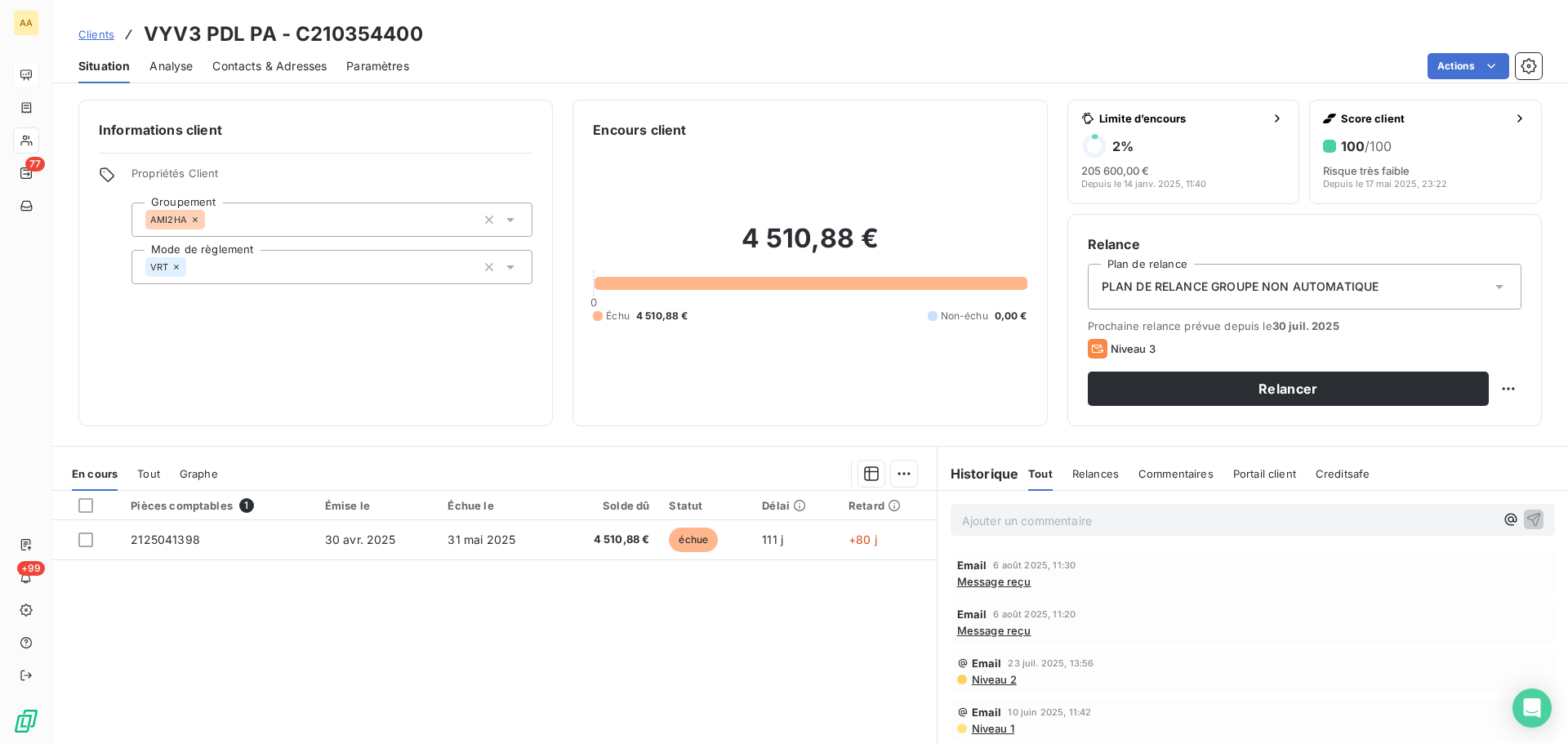
click at [974, 584] on span "Message reçu" at bounding box center [994, 581] width 75 height 13
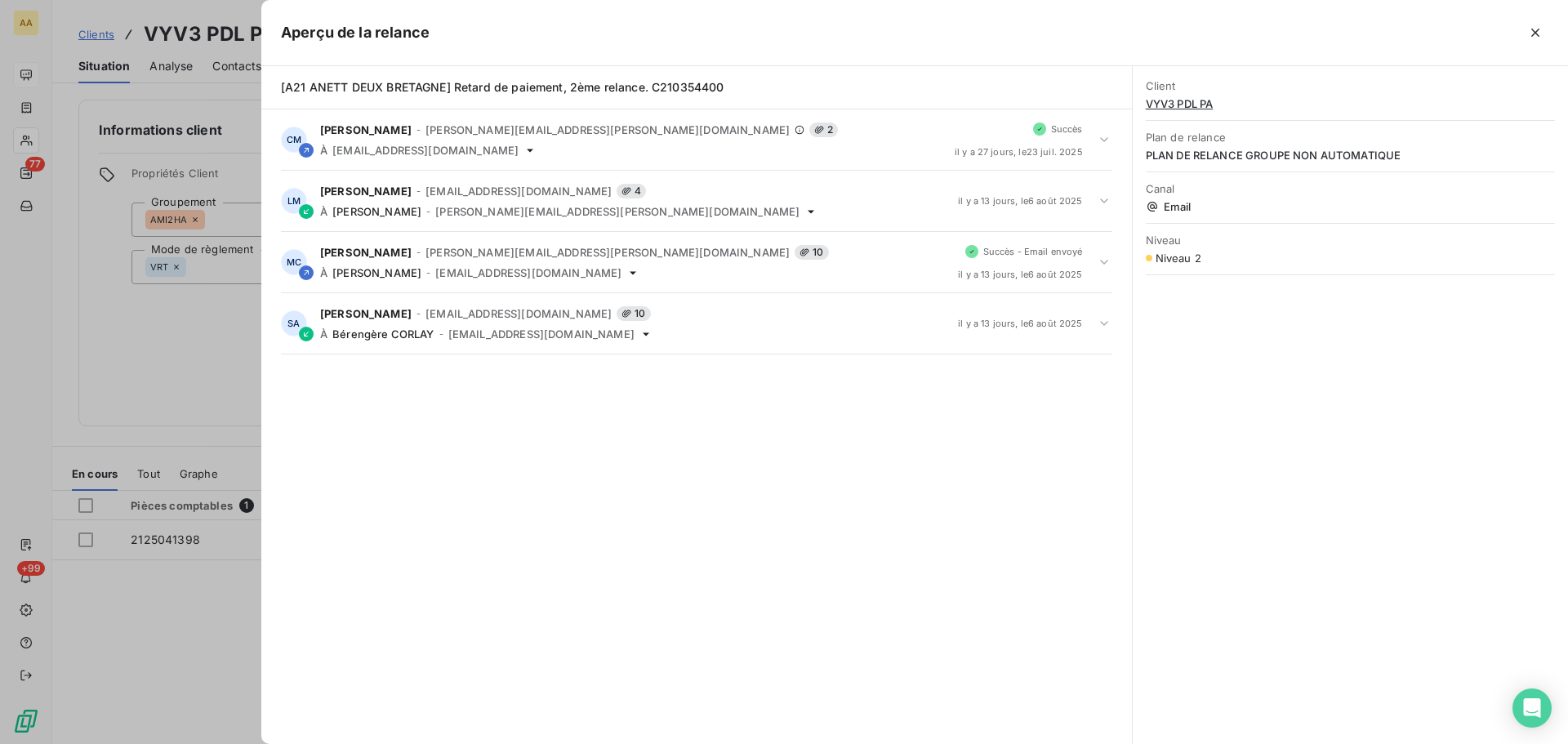
click at [165, 359] on div at bounding box center [784, 372] width 1568 height 744
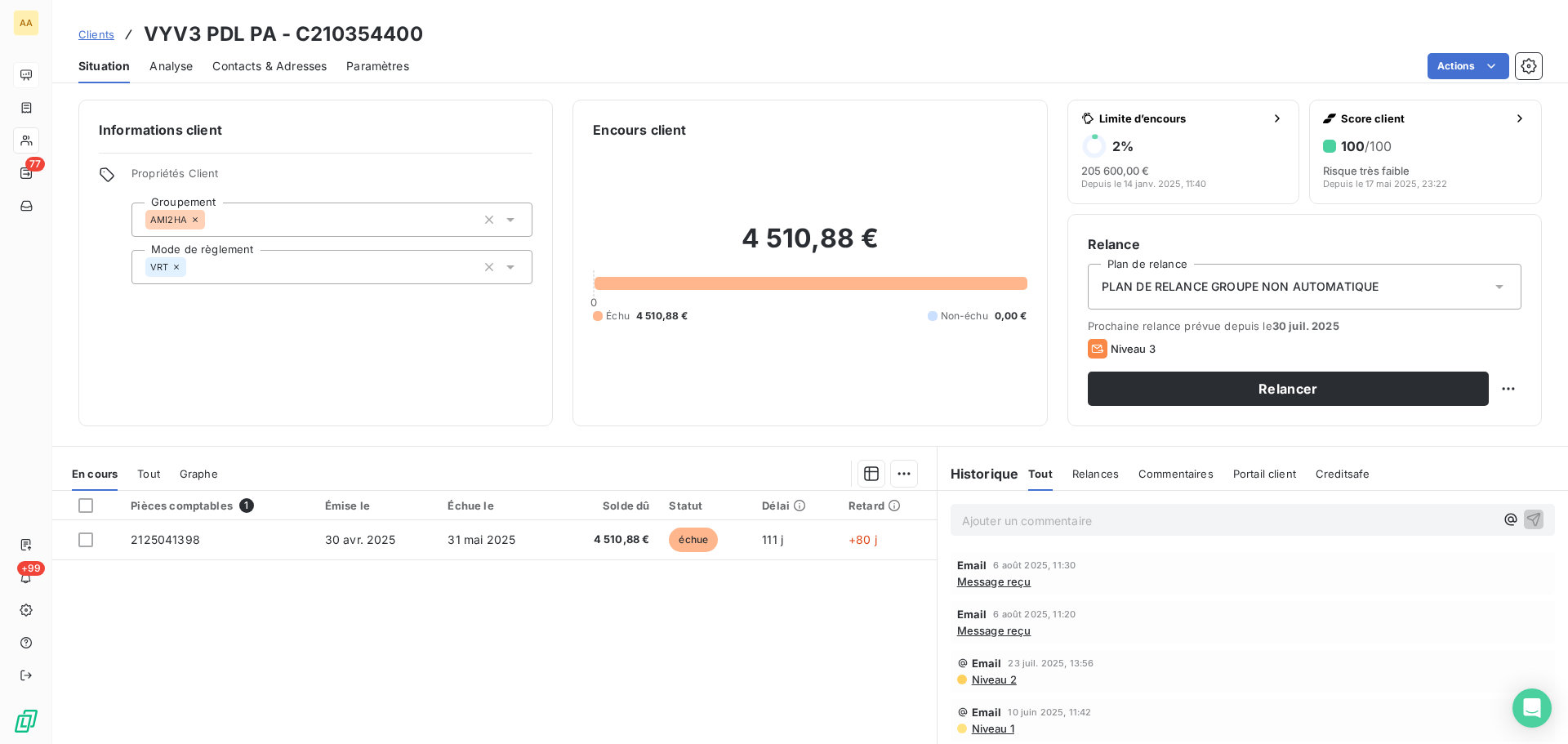
click at [994, 579] on span "Message reçu" at bounding box center [994, 581] width 75 height 13
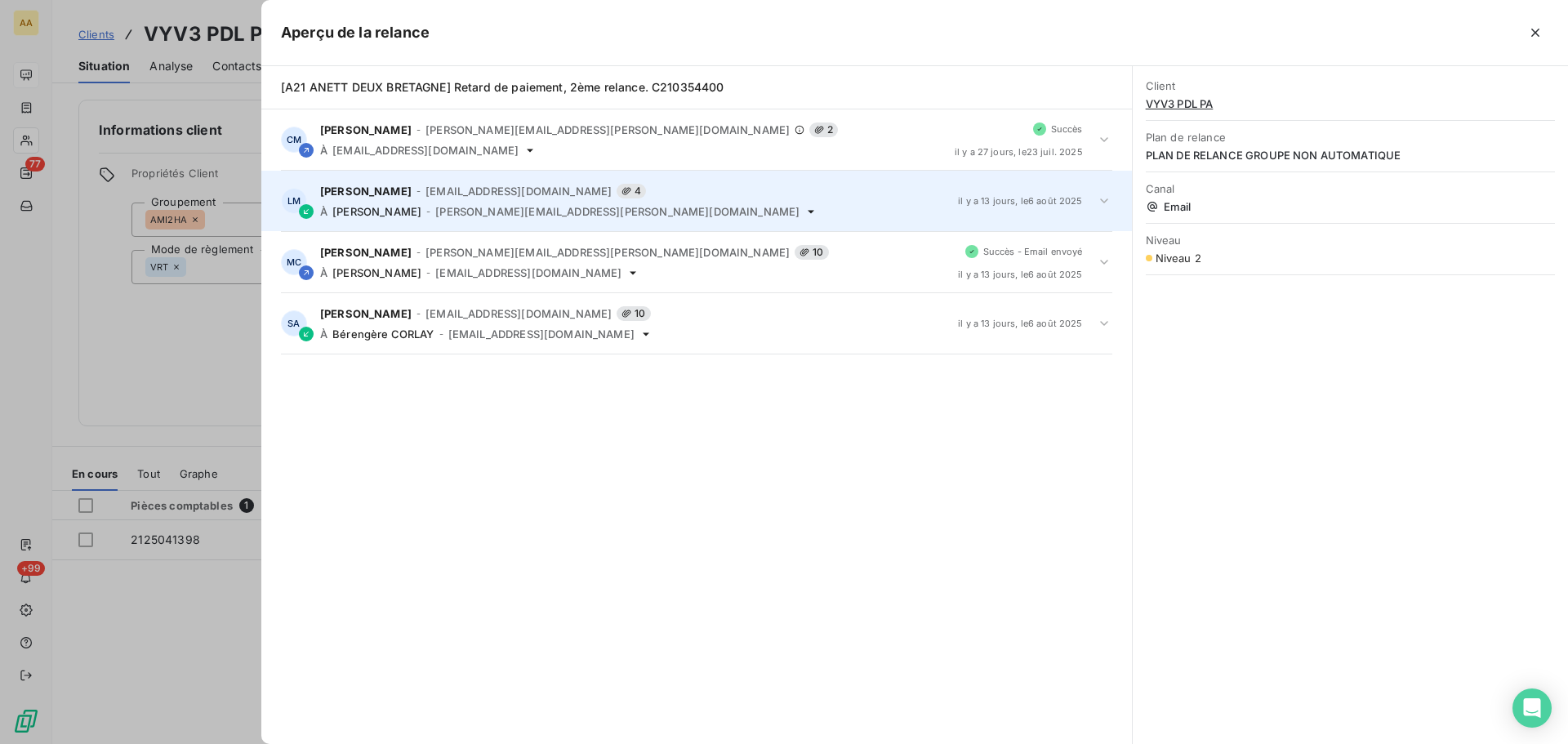
click at [387, 190] on span "[PERSON_NAME]" at bounding box center [366, 191] width 92 height 13
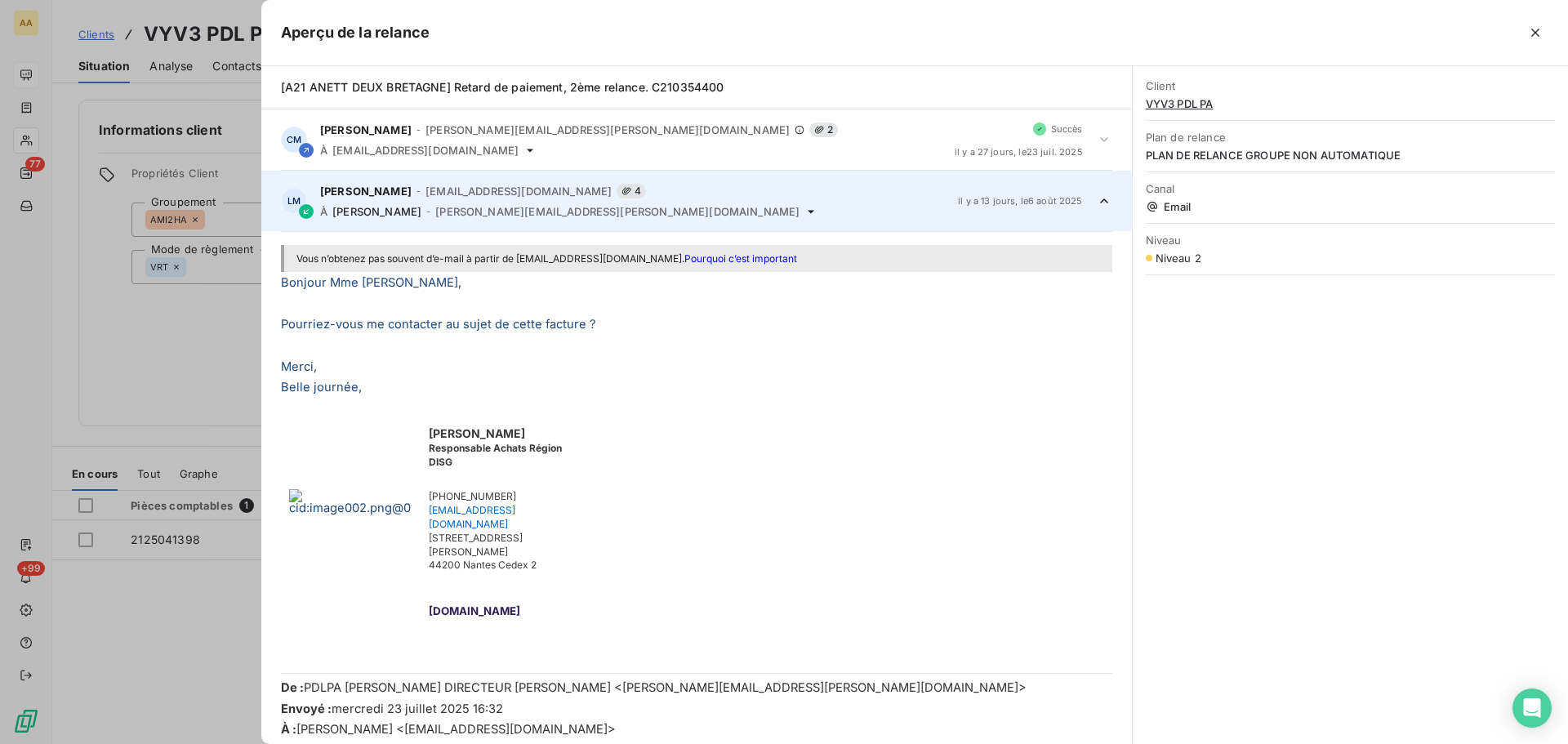
scroll to position [62, 0]
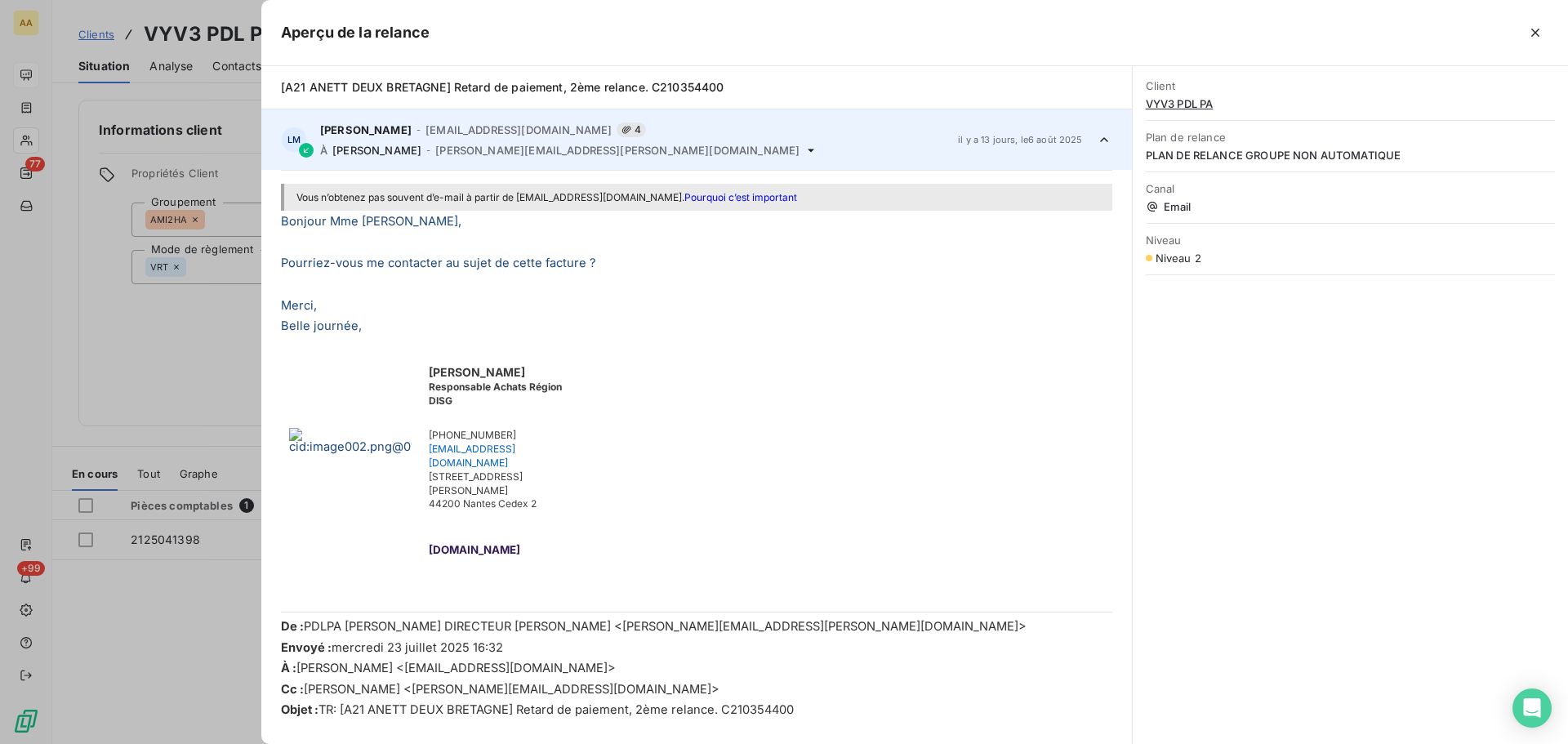
click at [9, 264] on div at bounding box center [784, 372] width 1568 height 744
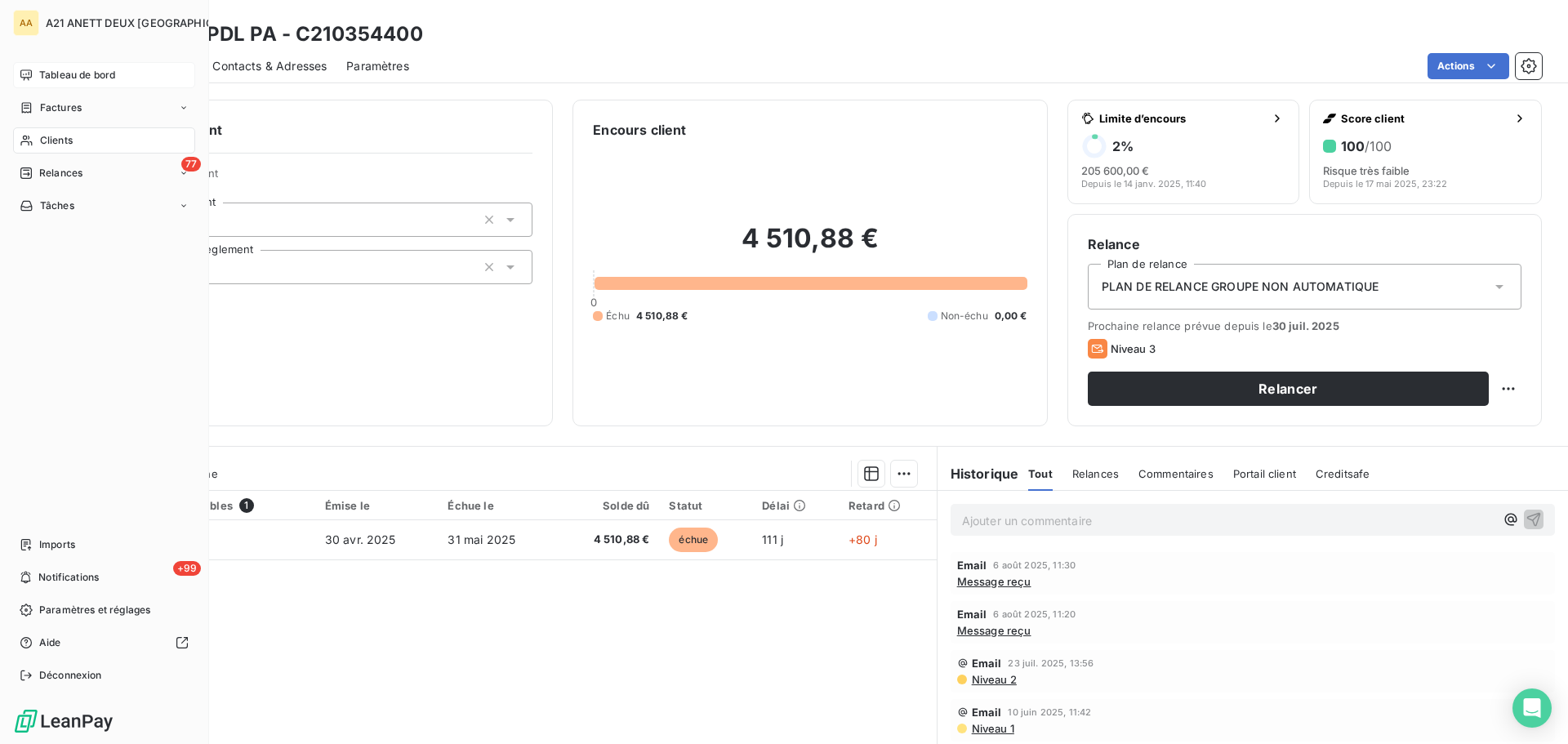
click at [62, 135] on span "Clients" at bounding box center [56, 140] width 33 height 15
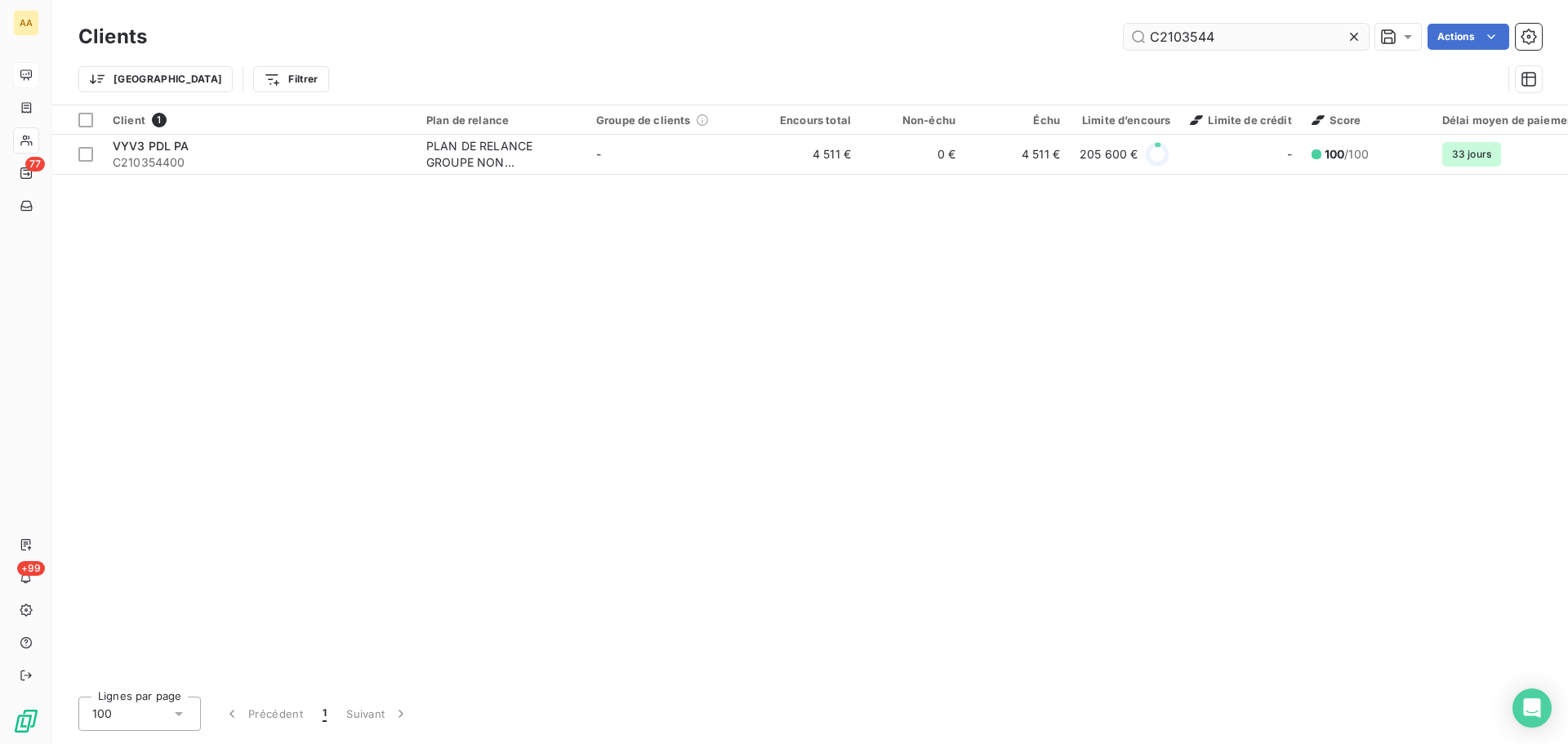
drag, startPoint x: 1239, startPoint y: 42, endPoint x: 1190, endPoint y: 45, distance: 49.1
click at [1190, 45] on input "C2103544" at bounding box center [1246, 36] width 245 height 26
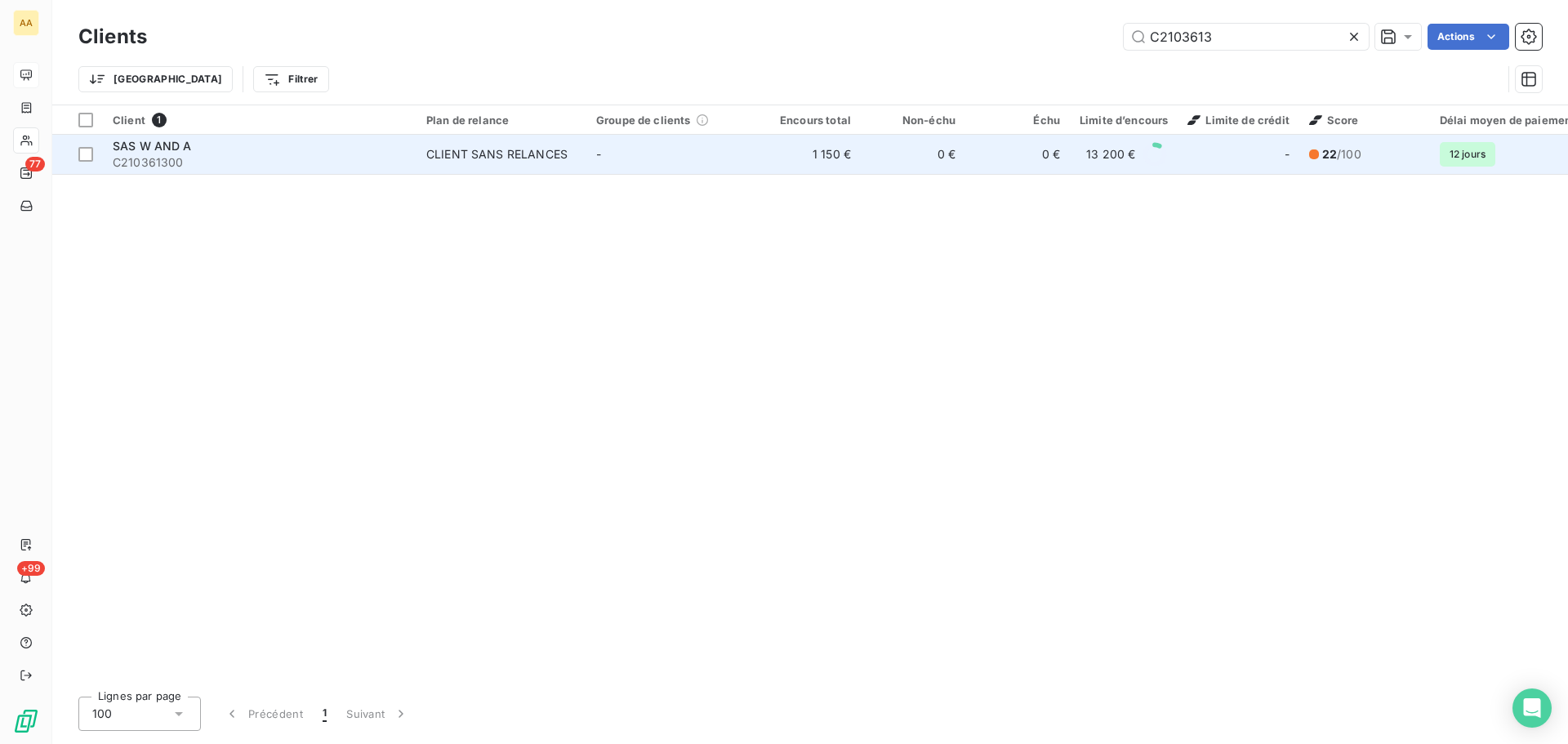
type input "C2103613"
click at [523, 159] on div "CLIENT SANS RELANCES" at bounding box center [496, 153] width 141 height 16
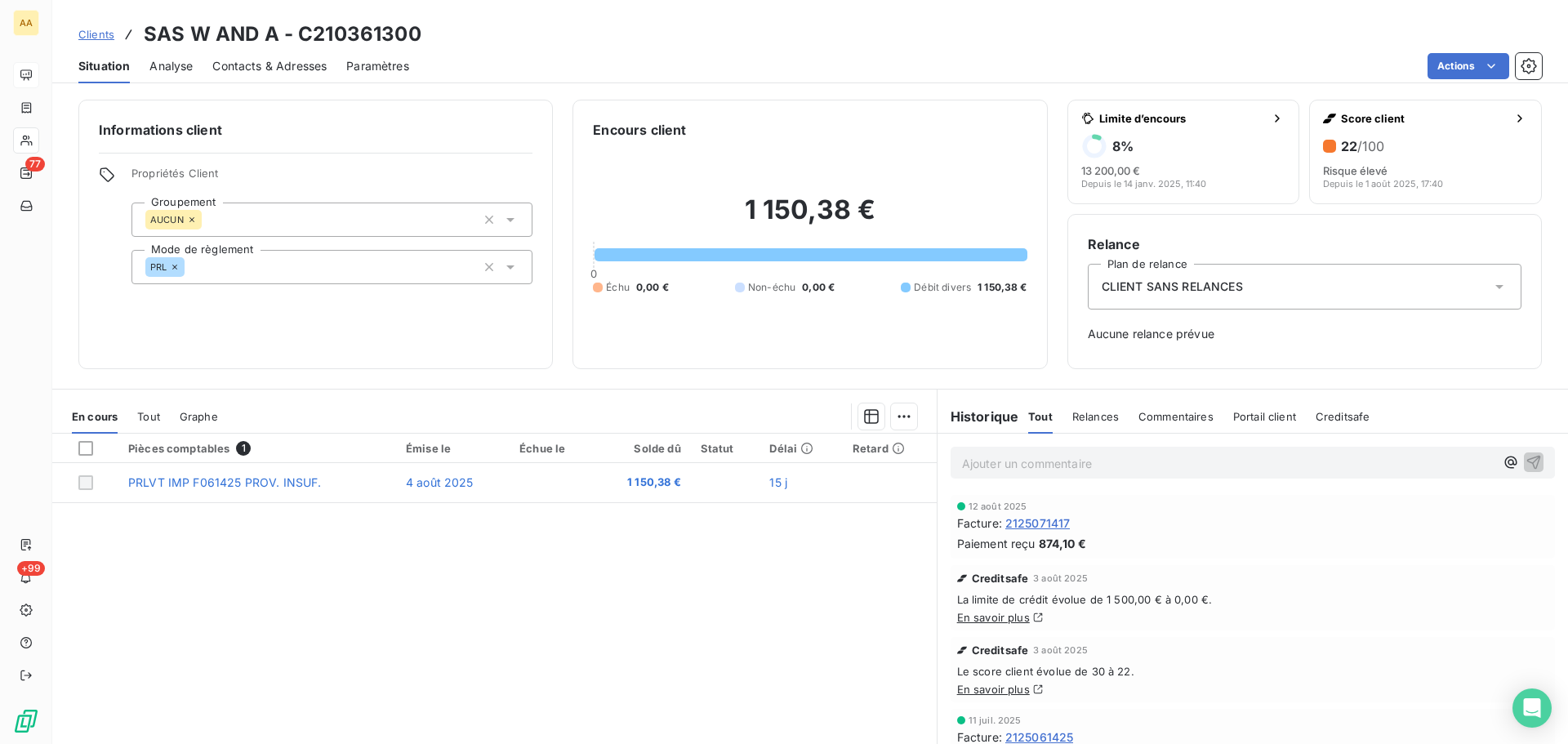
click at [261, 66] on span "Contacts & Adresses" at bounding box center [269, 65] width 114 height 16
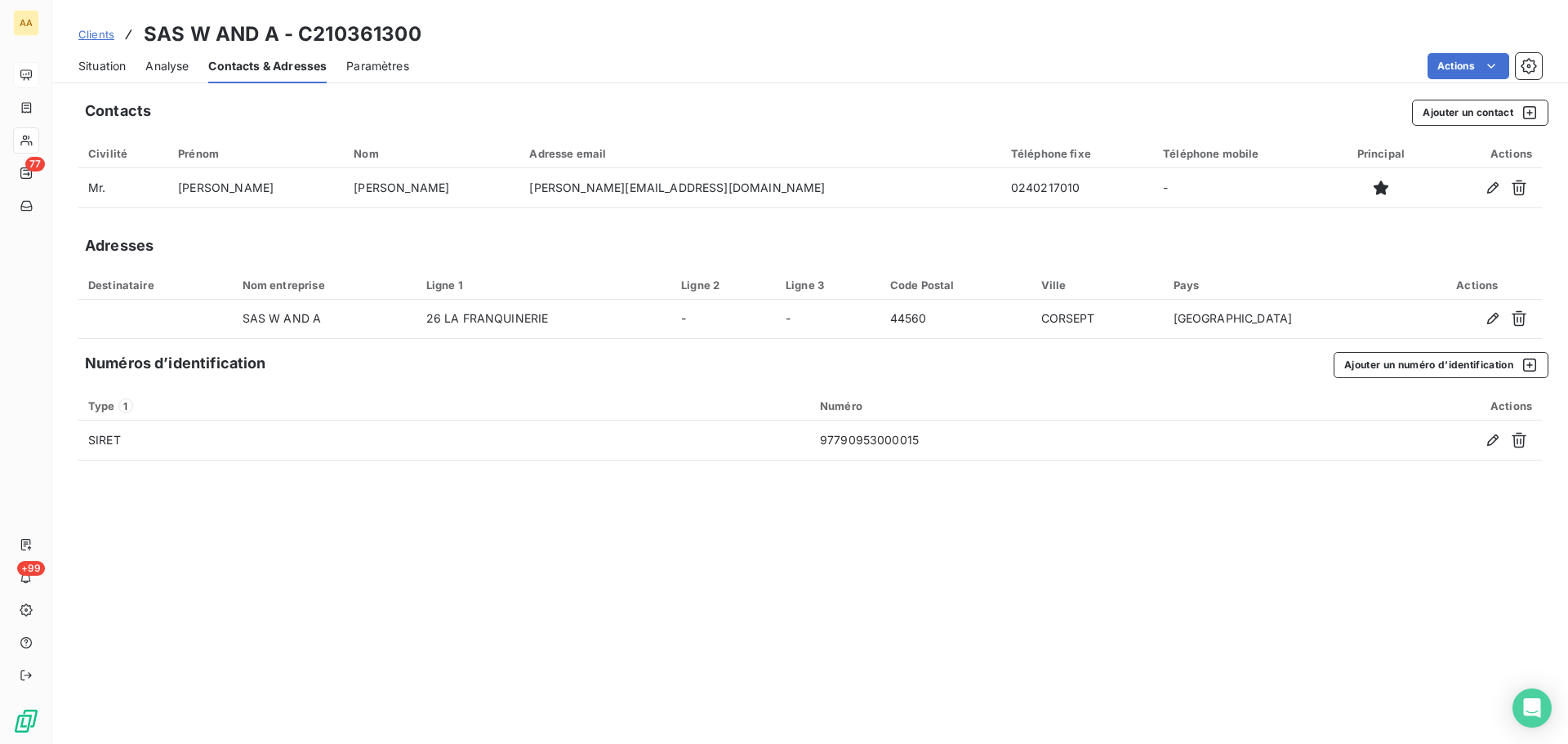
click at [399, 73] on span "Paramètres" at bounding box center [377, 65] width 63 height 16
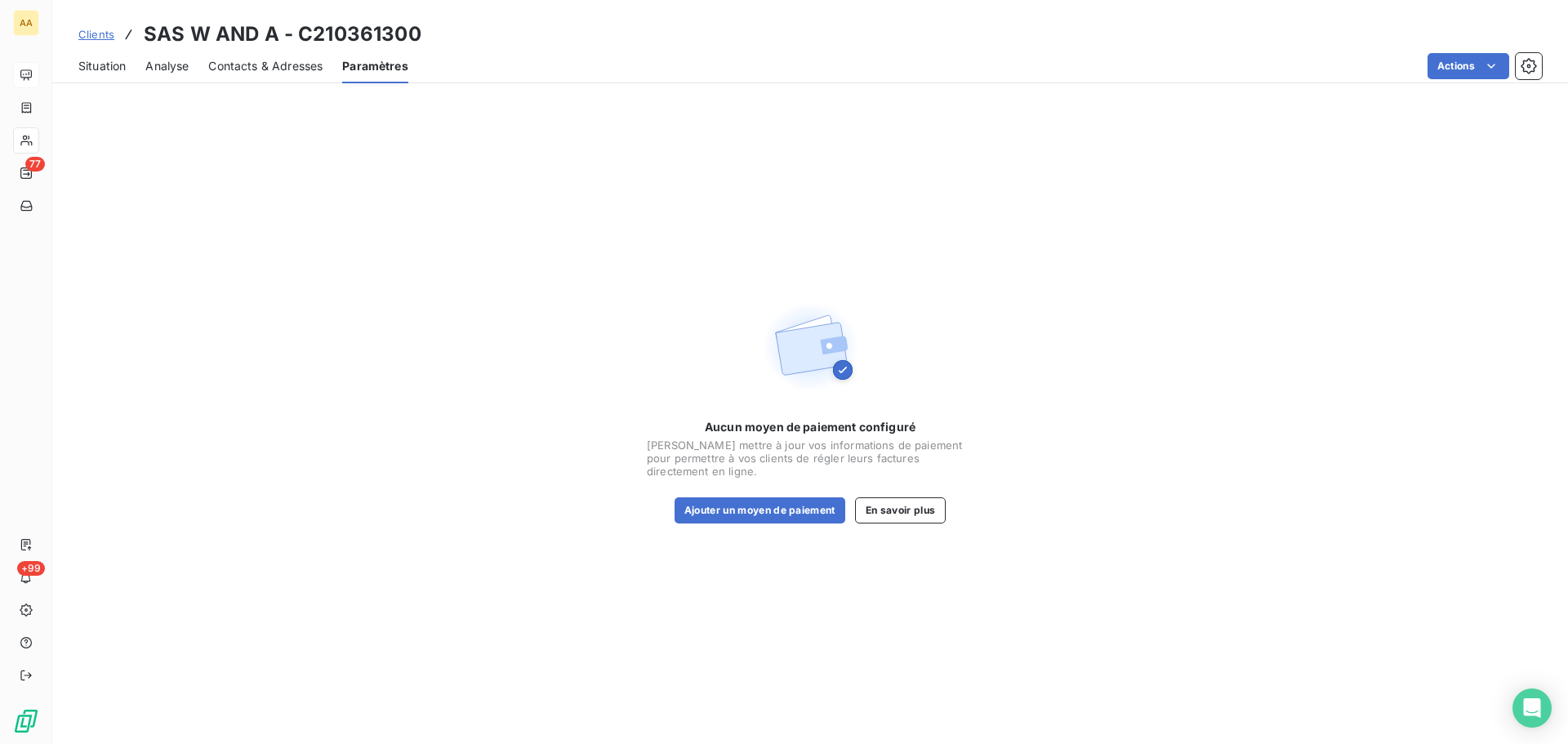
click at [104, 65] on span "Situation" at bounding box center [102, 65] width 48 height 16
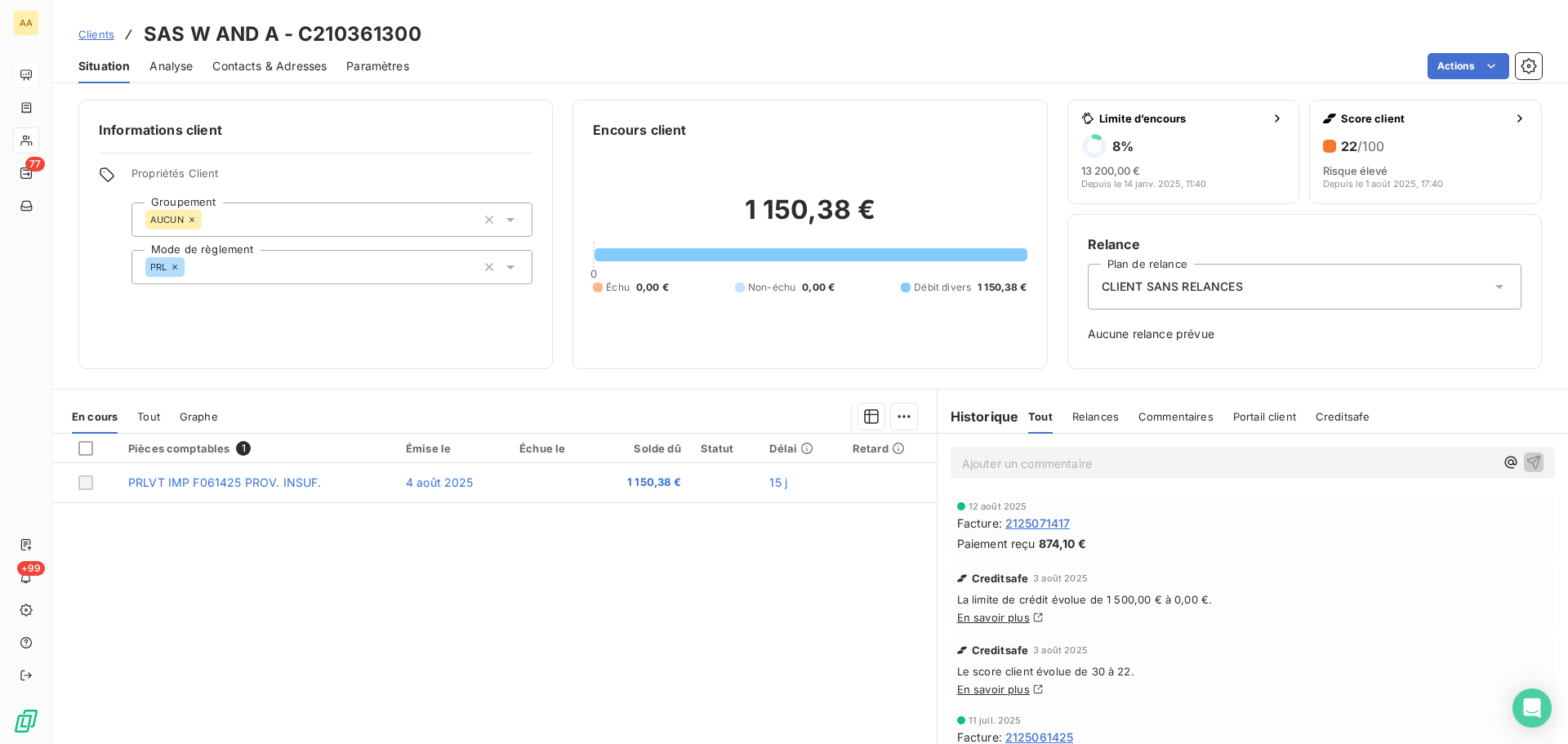
click at [1490, 288] on icon at bounding box center [1498, 286] width 16 height 16
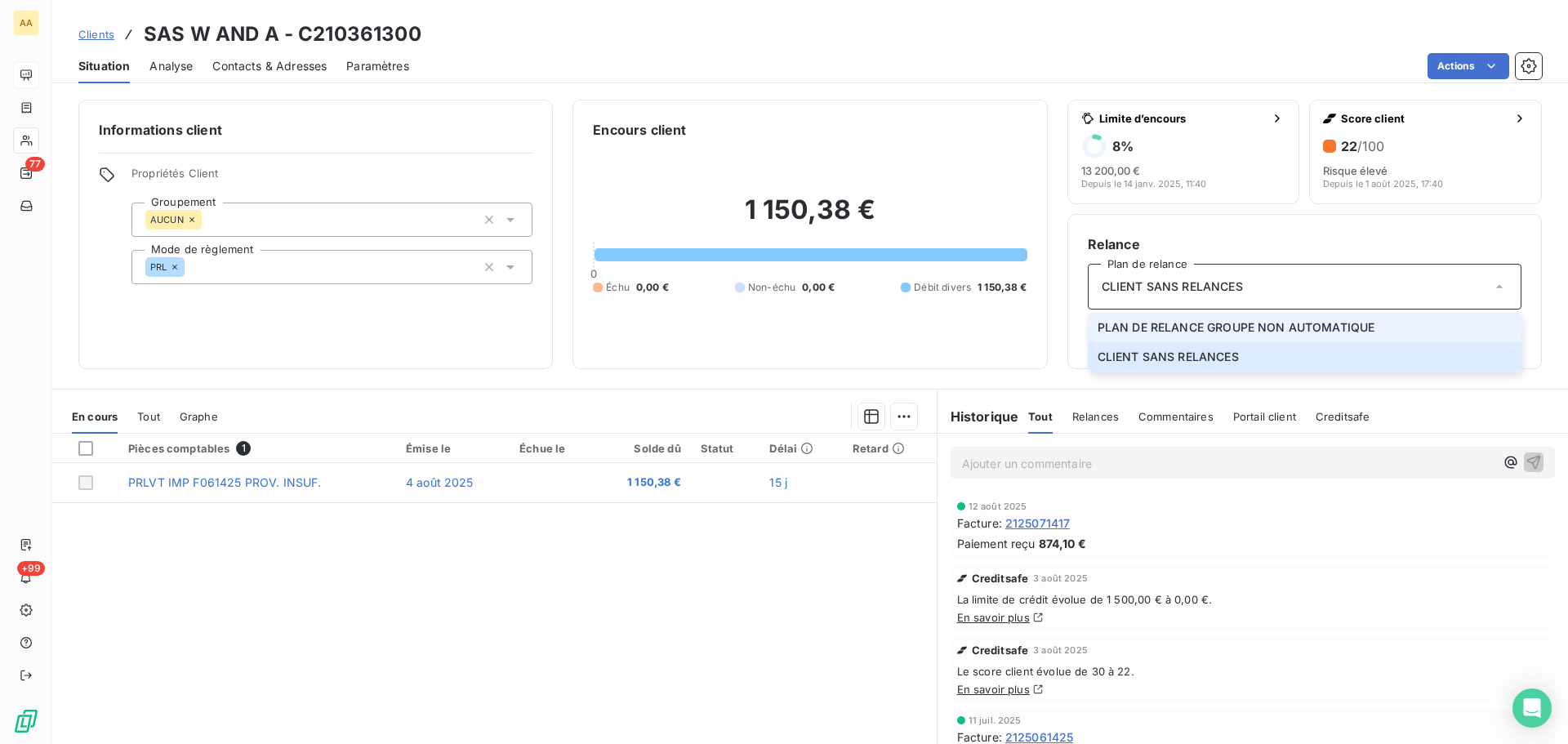
click at [1348, 324] on span "PLAN DE RELANCE GROUPE NON AUTOMATIQUE" at bounding box center [1235, 327] width 278 height 16
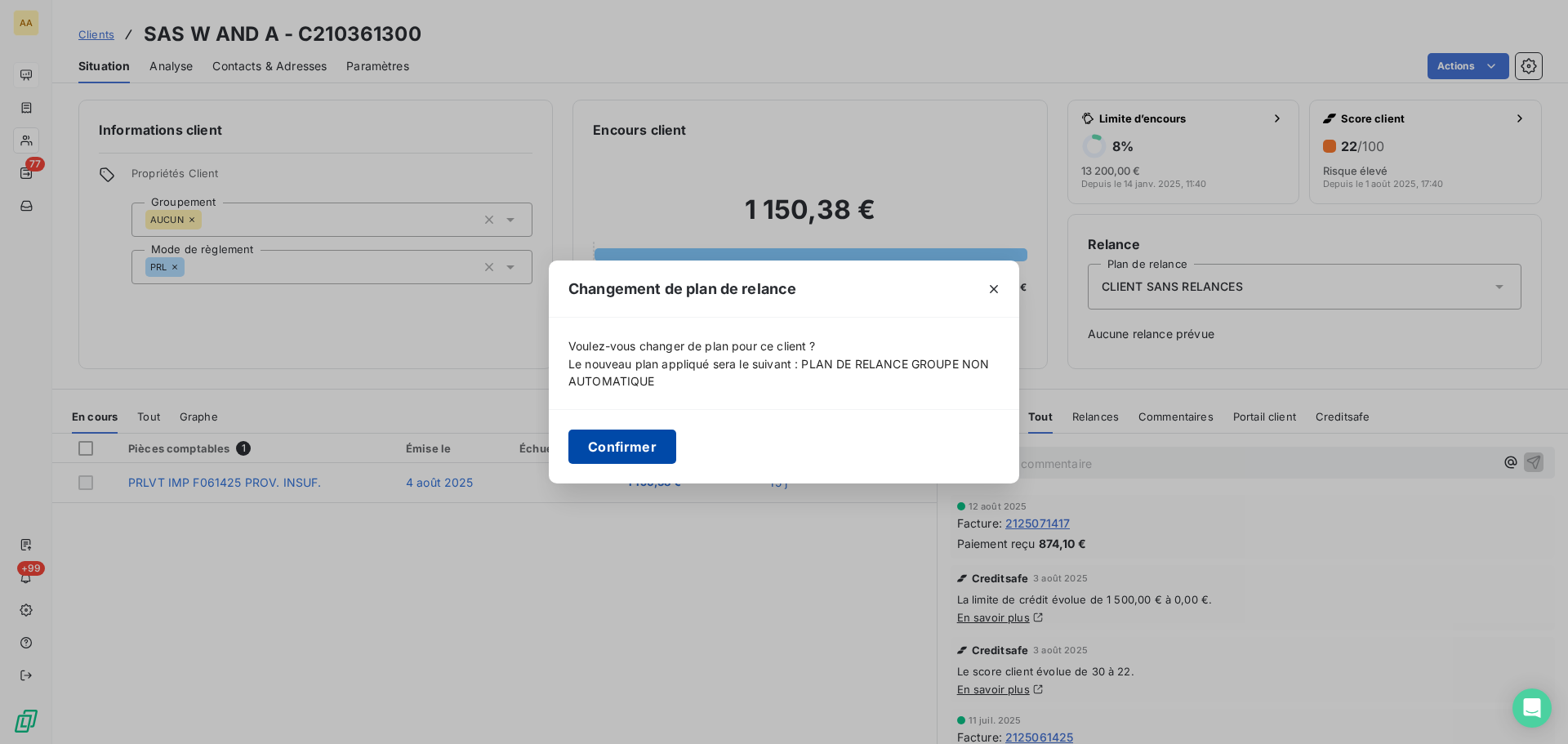
click at [624, 449] on button "Confirmer" at bounding box center [621, 447] width 107 height 35
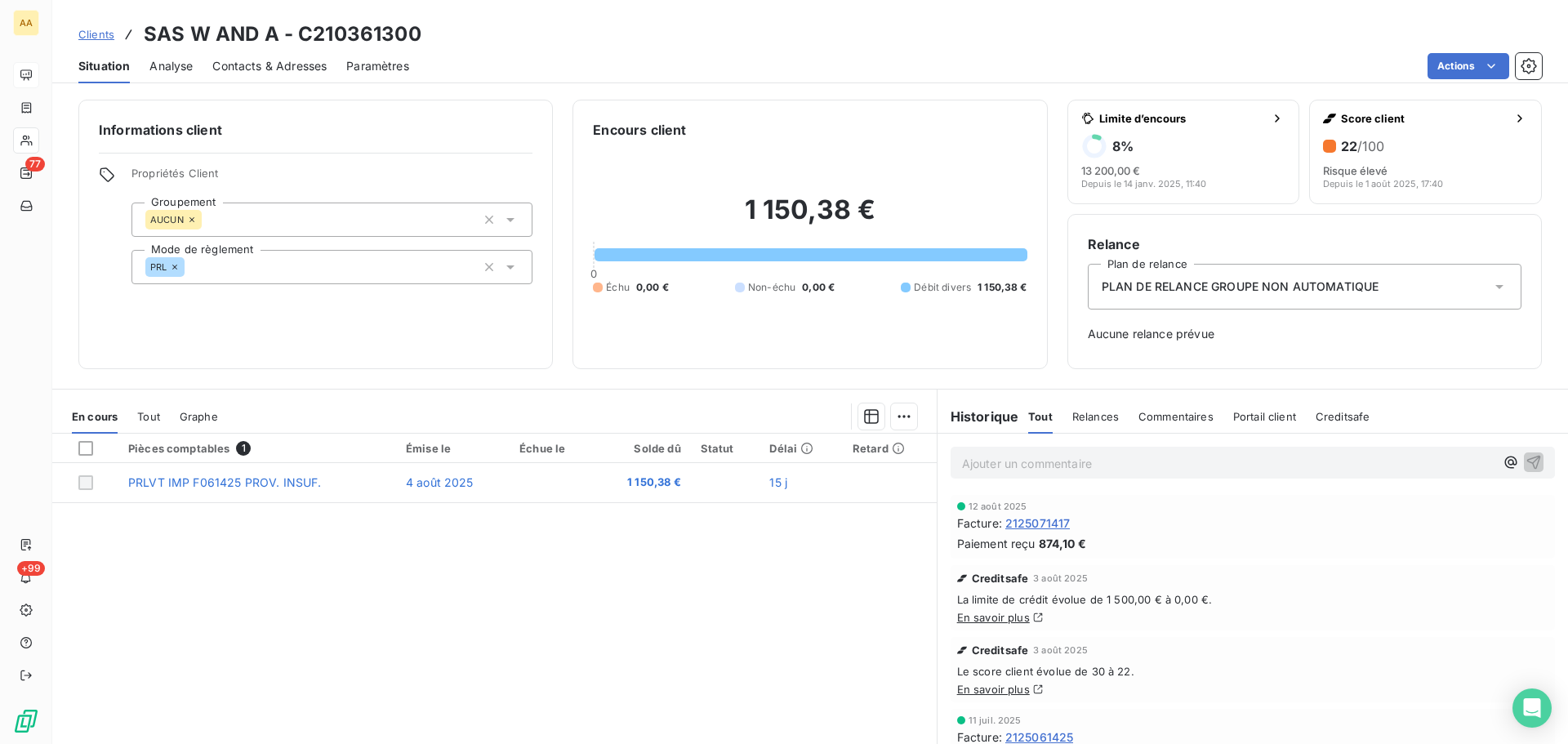
click at [1076, 418] on span "Relances" at bounding box center [1095, 417] width 47 height 13
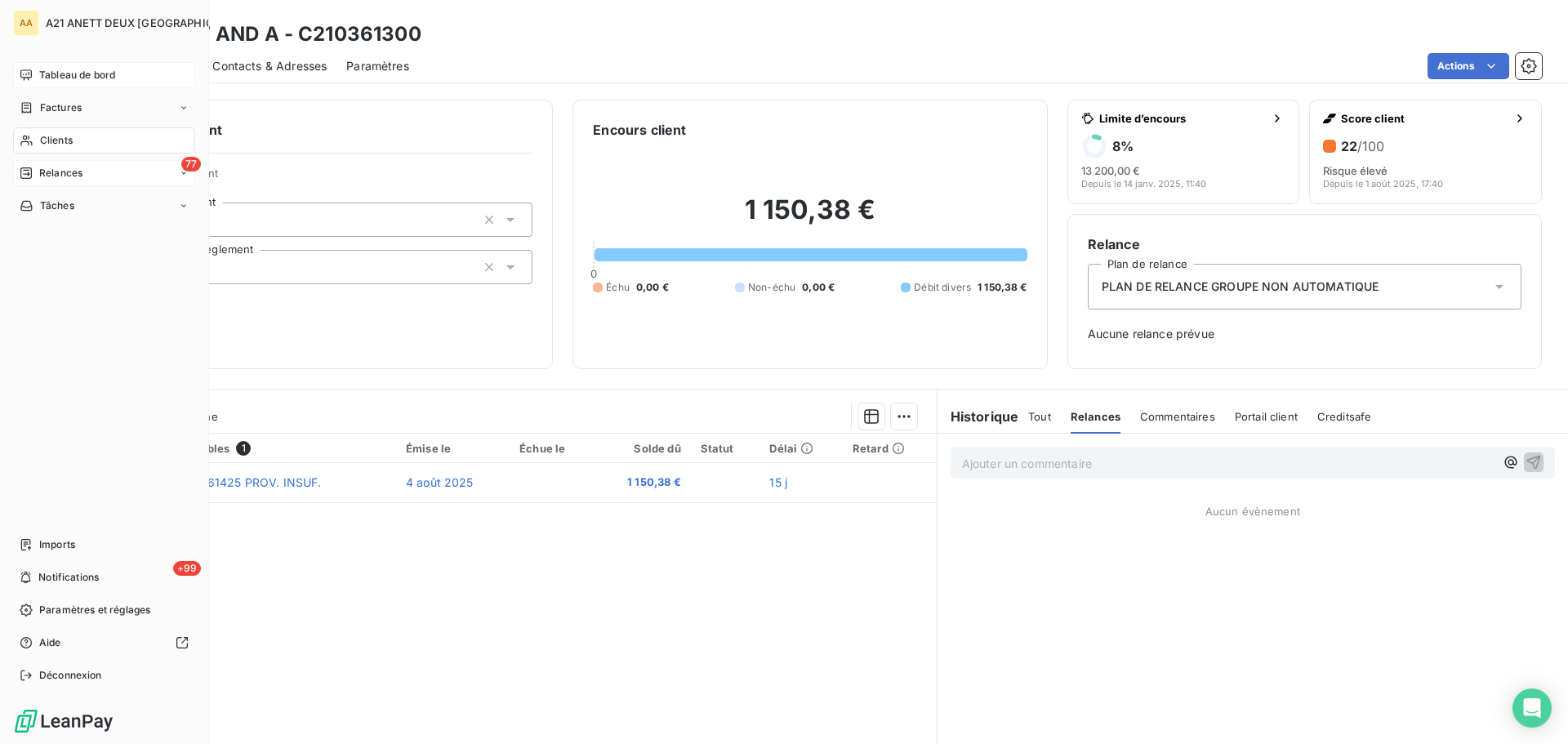
click at [77, 178] on span "Relances" at bounding box center [61, 173] width 43 height 15
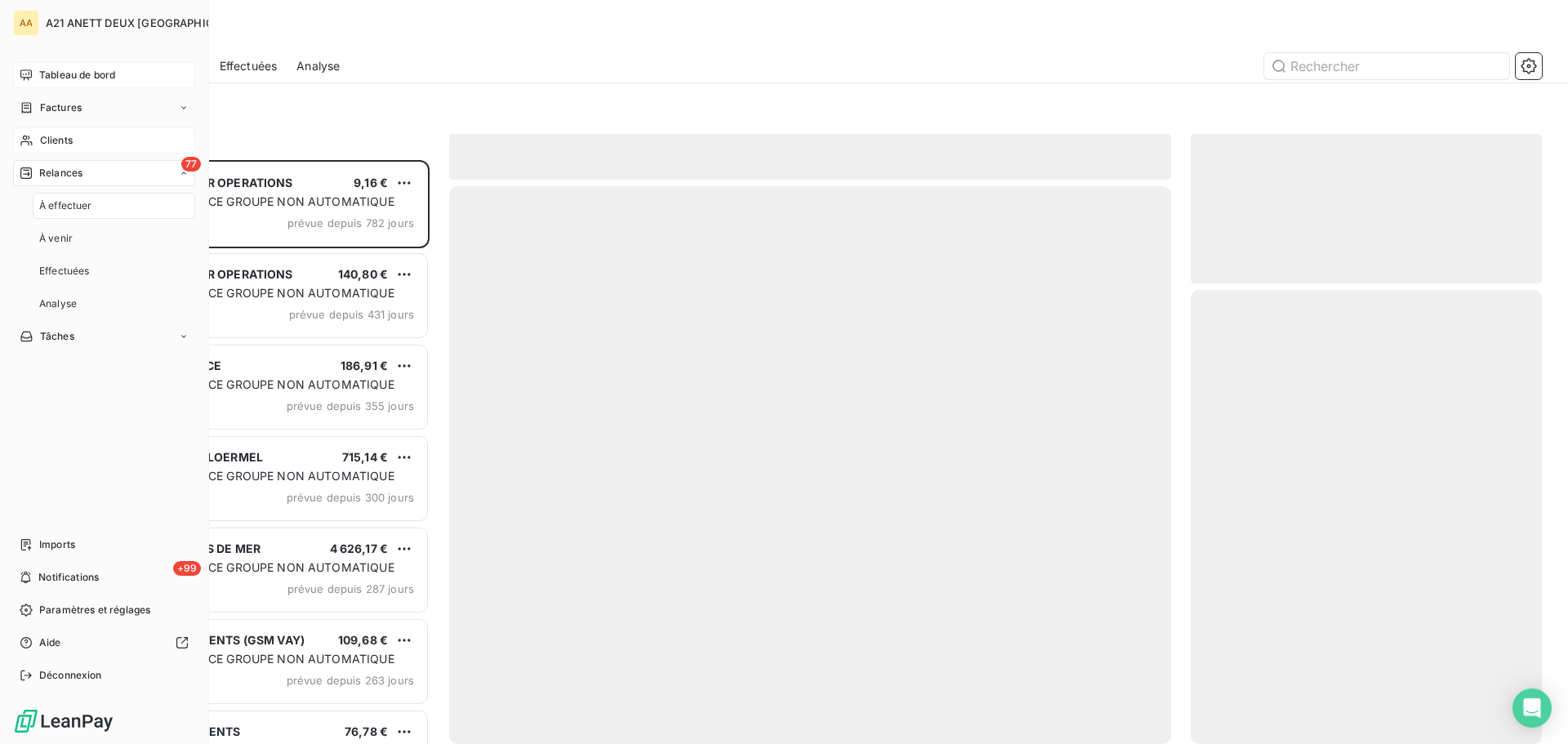
scroll to position [572, 339]
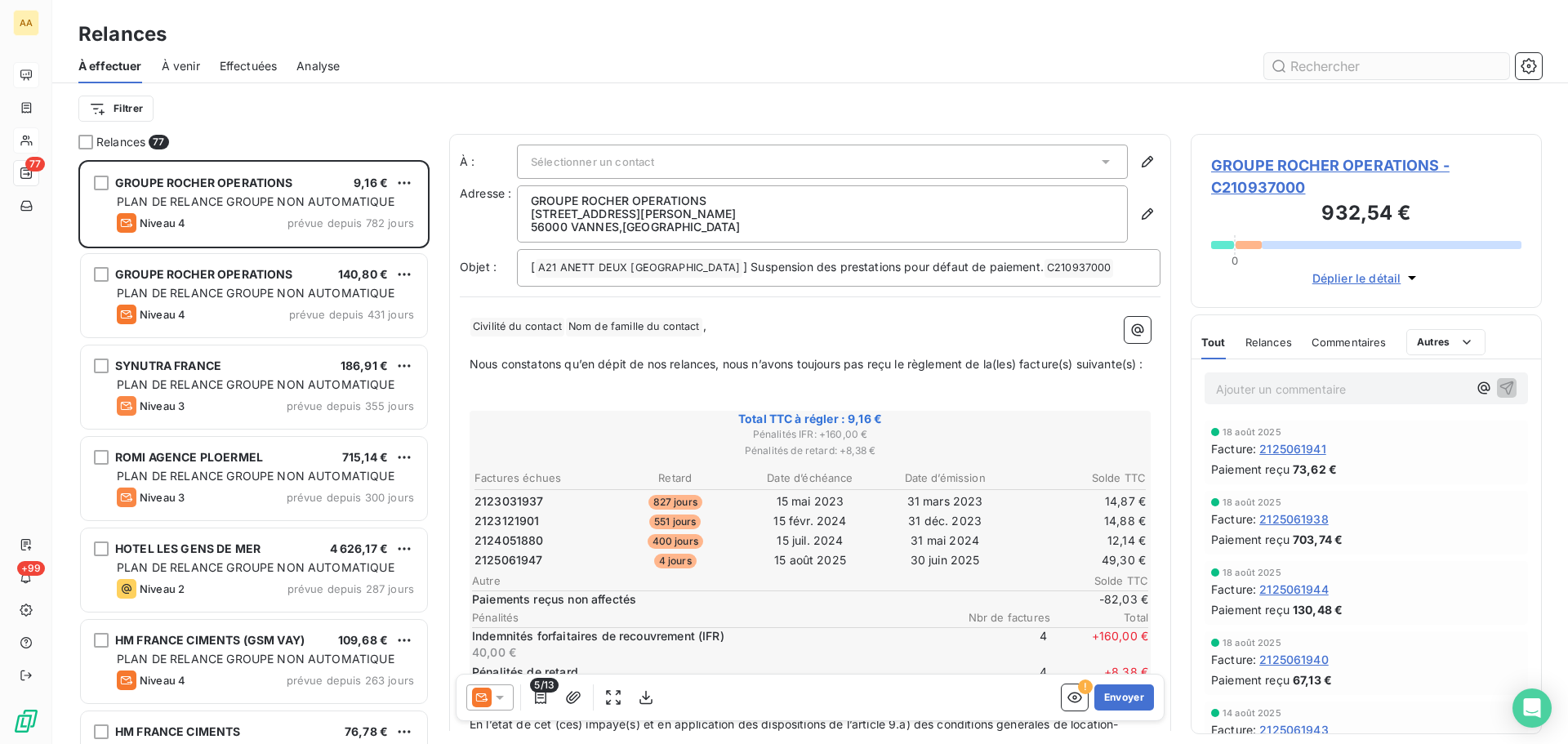
click at [1311, 73] on input "text" at bounding box center [1387, 66] width 245 height 26
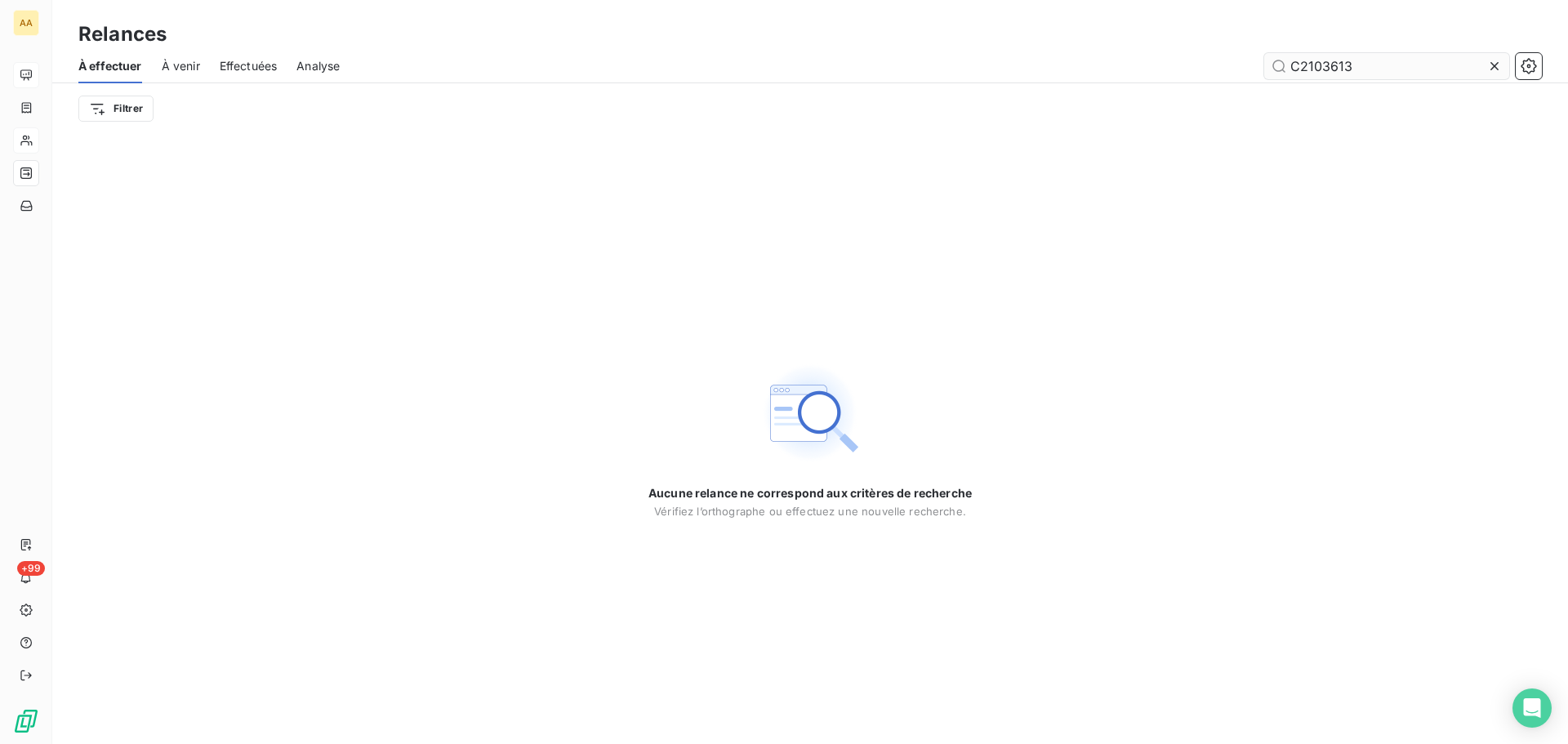
click at [1376, 65] on input "C2103613" at bounding box center [1387, 66] width 245 height 26
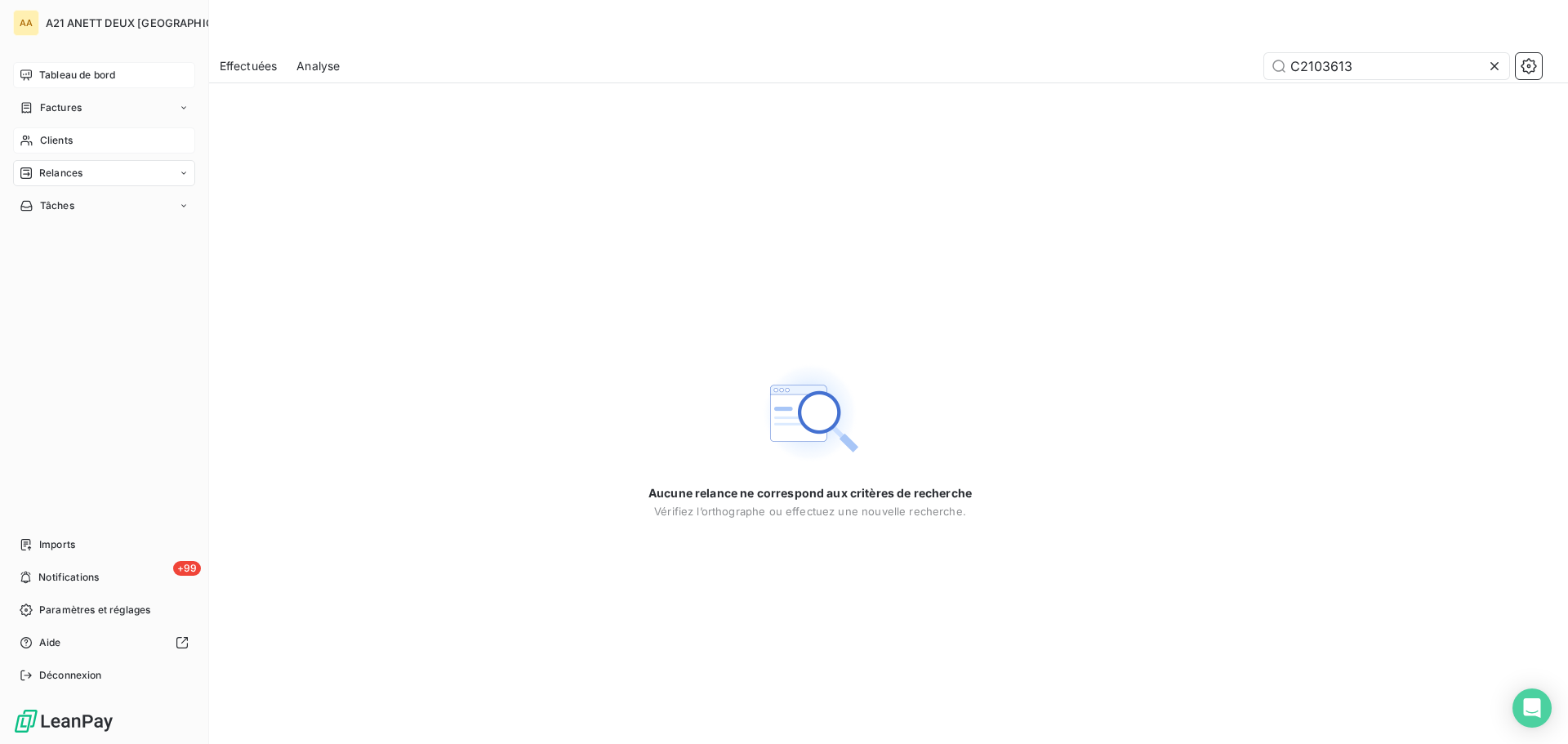
type input "C2103613"
click at [52, 136] on span "Clients" at bounding box center [56, 140] width 33 height 15
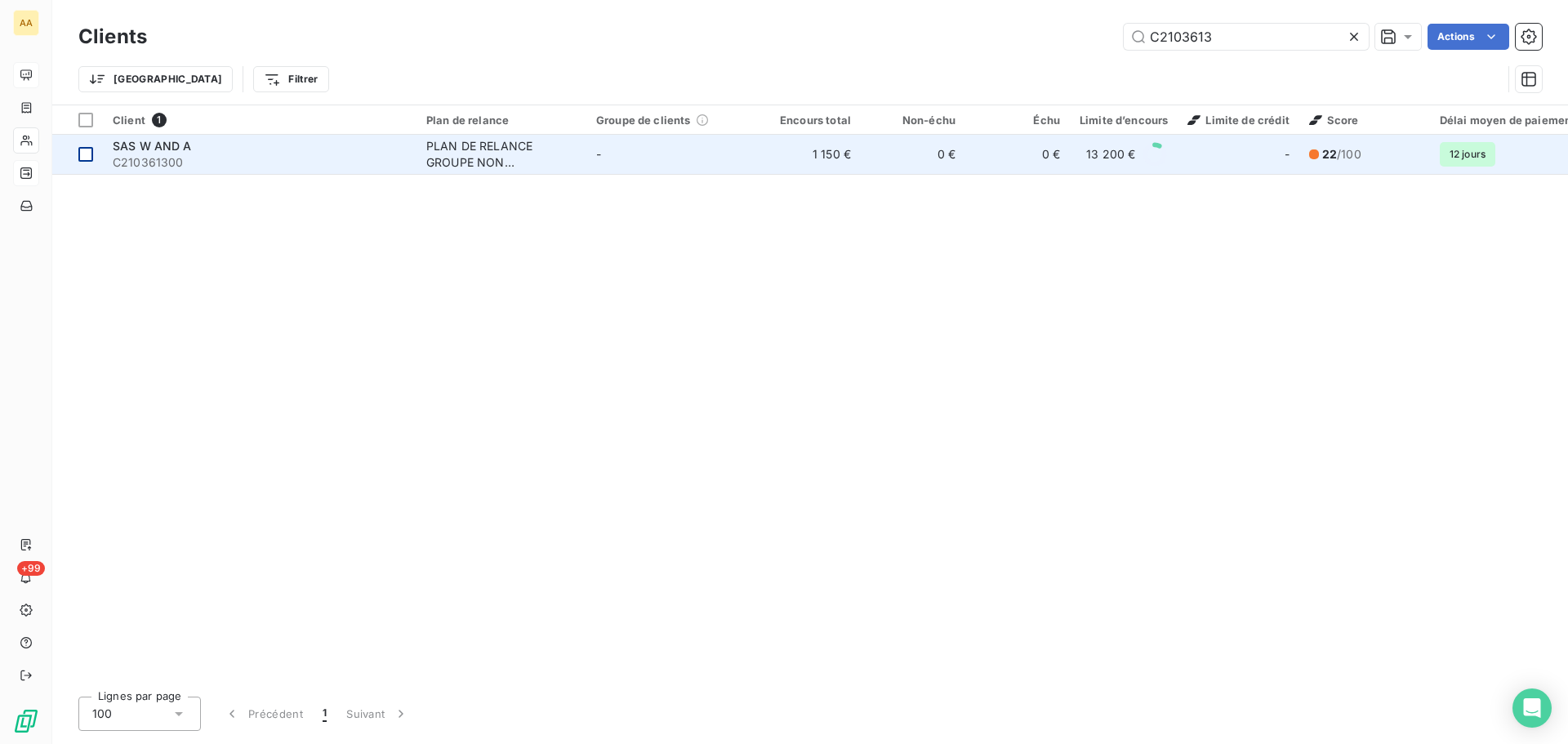
click at [85, 152] on div at bounding box center [86, 154] width 15 height 15
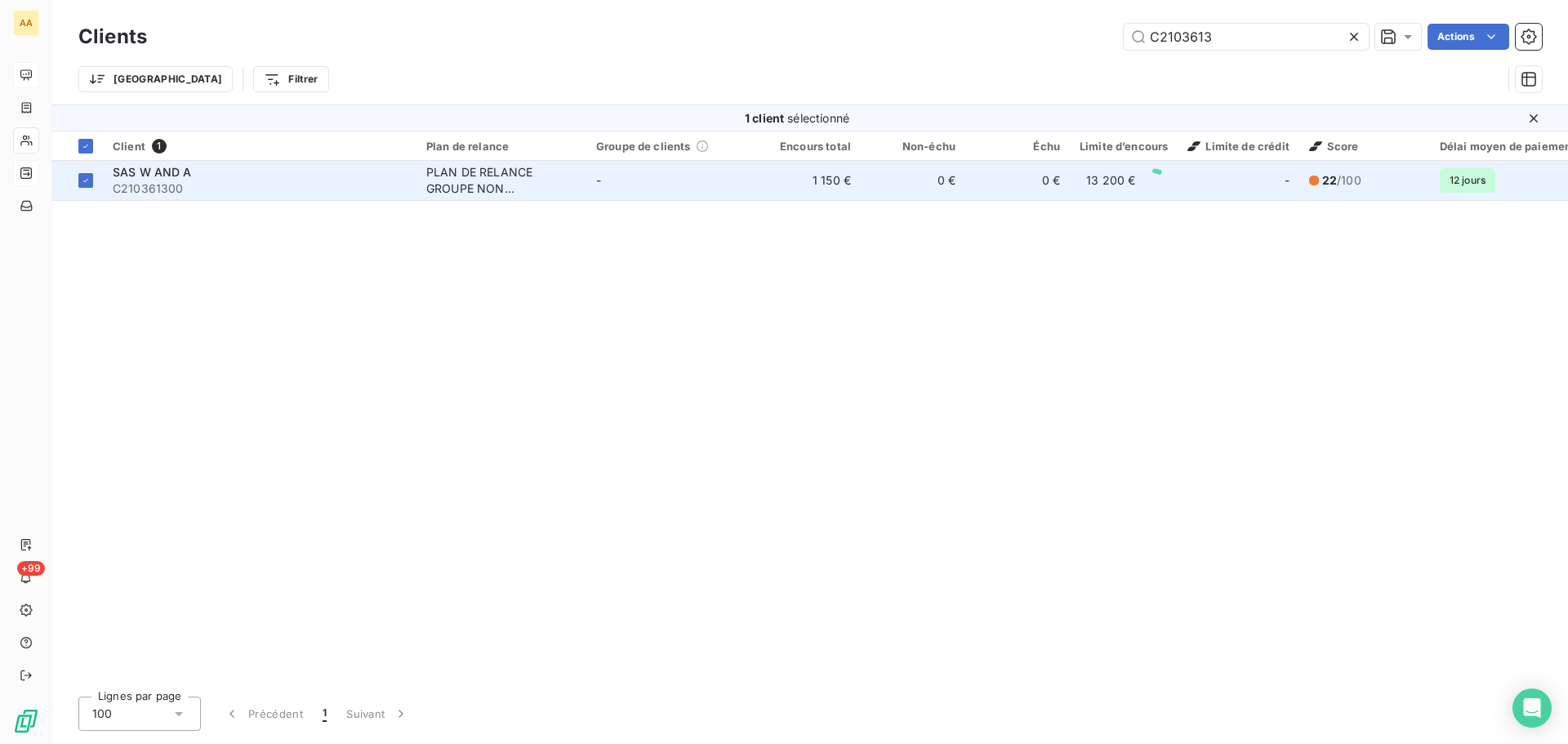
click at [472, 171] on div "PLAN DE RELANCE GROUPE NON AUTOMATIQUE" at bounding box center [501, 180] width 150 height 33
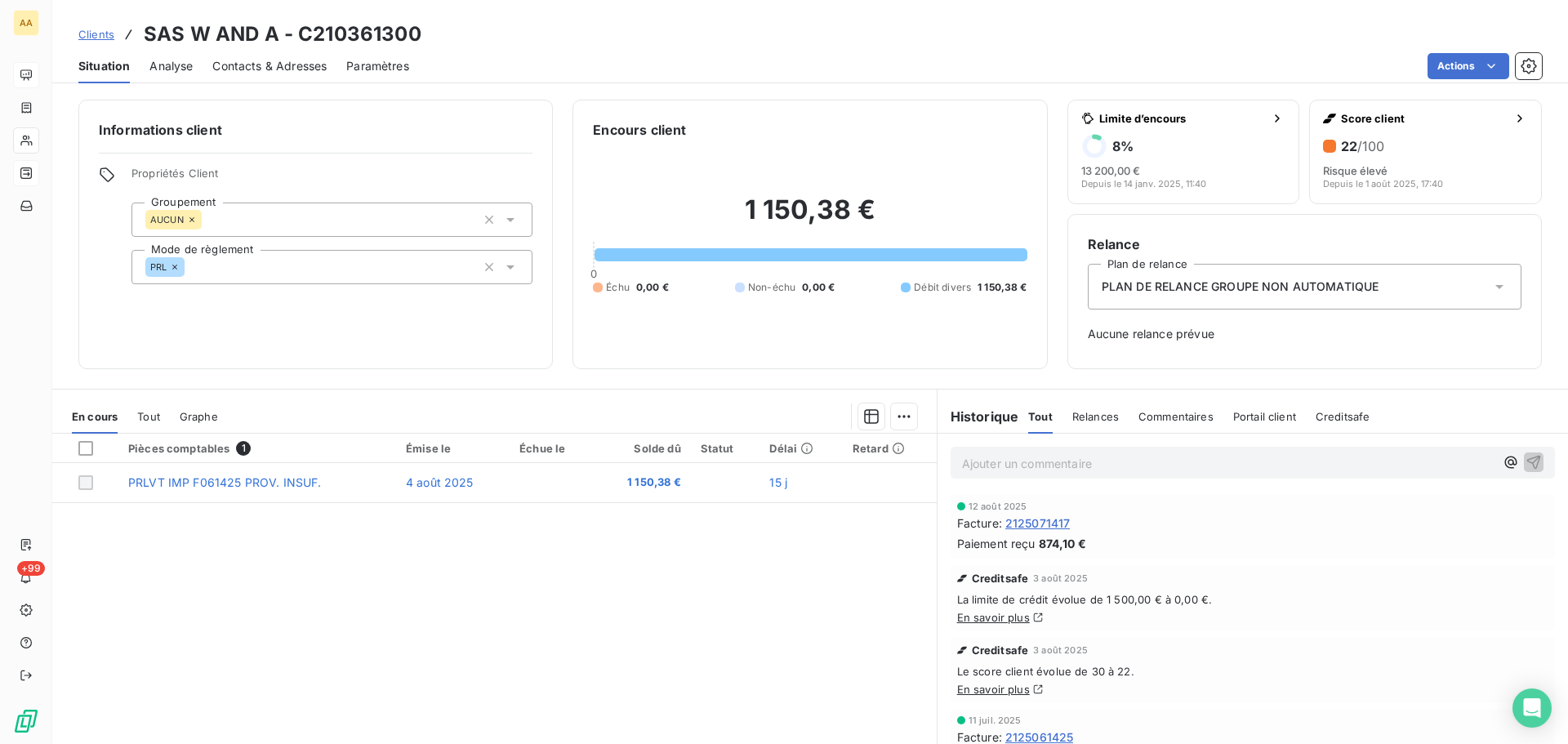
click at [1492, 288] on icon at bounding box center [1498, 286] width 16 height 16
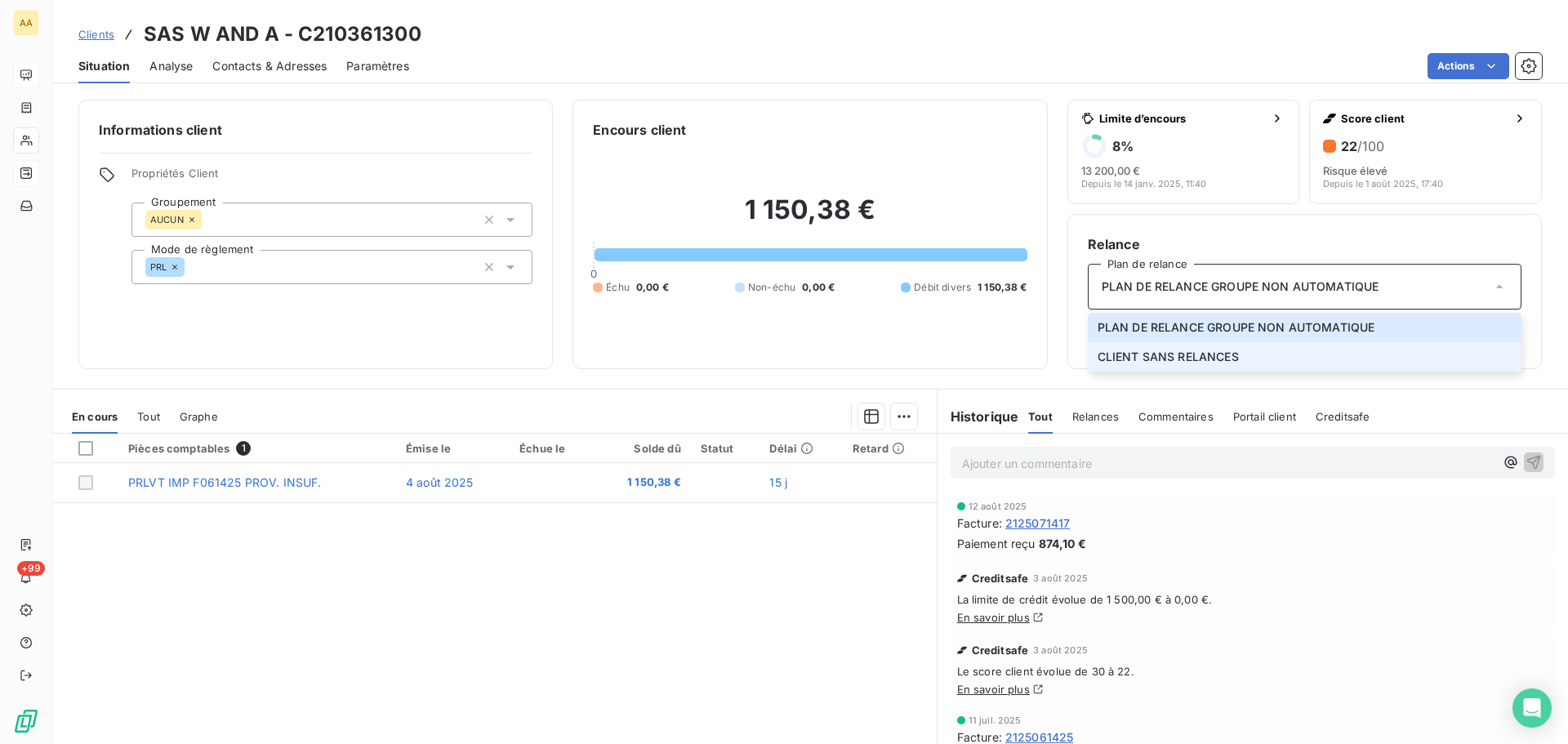
click at [1168, 356] on span "CLIENT SANS RELANCES" at bounding box center [1167, 356] width 141 height 16
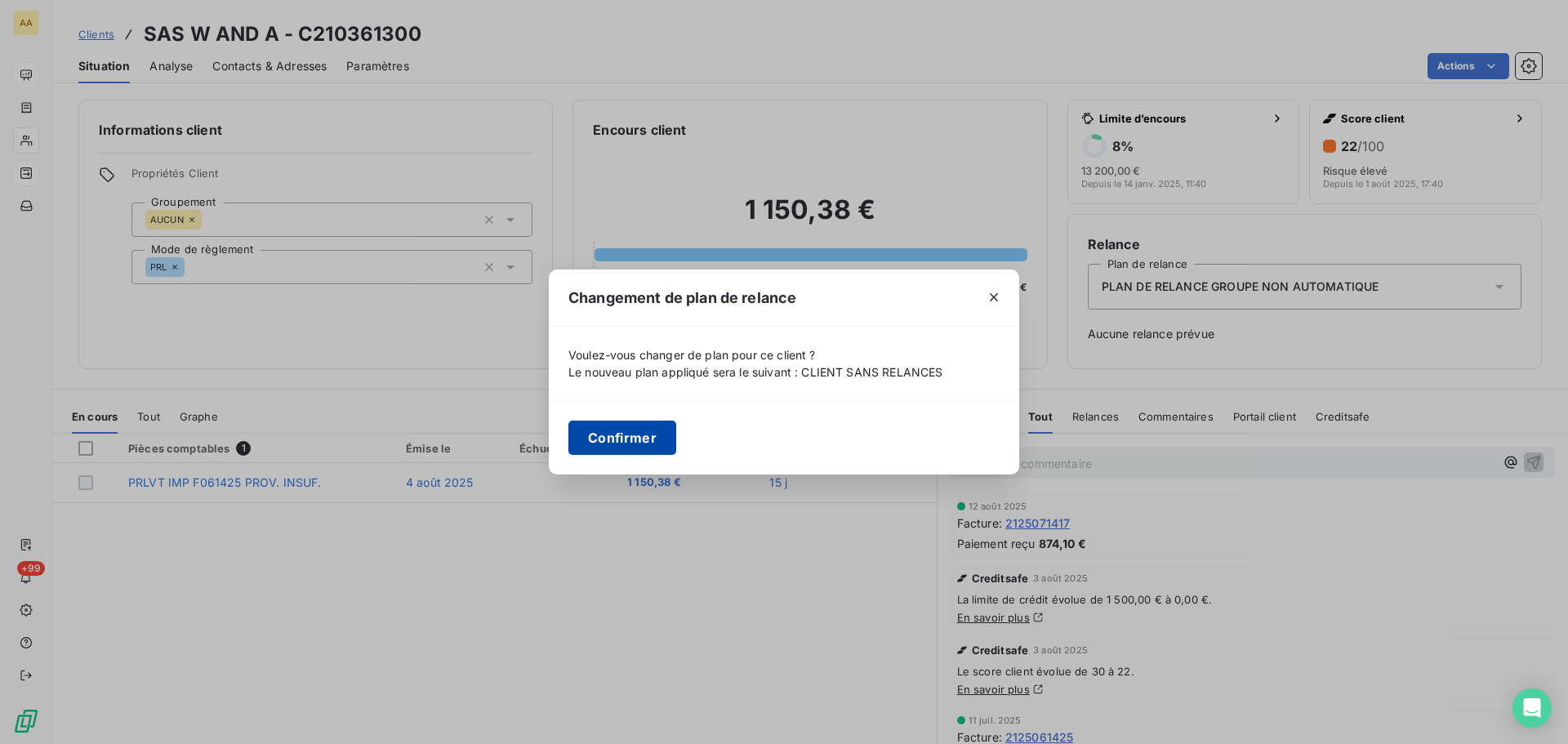
click at [599, 436] on button "Confirmer" at bounding box center [621, 437] width 107 height 35
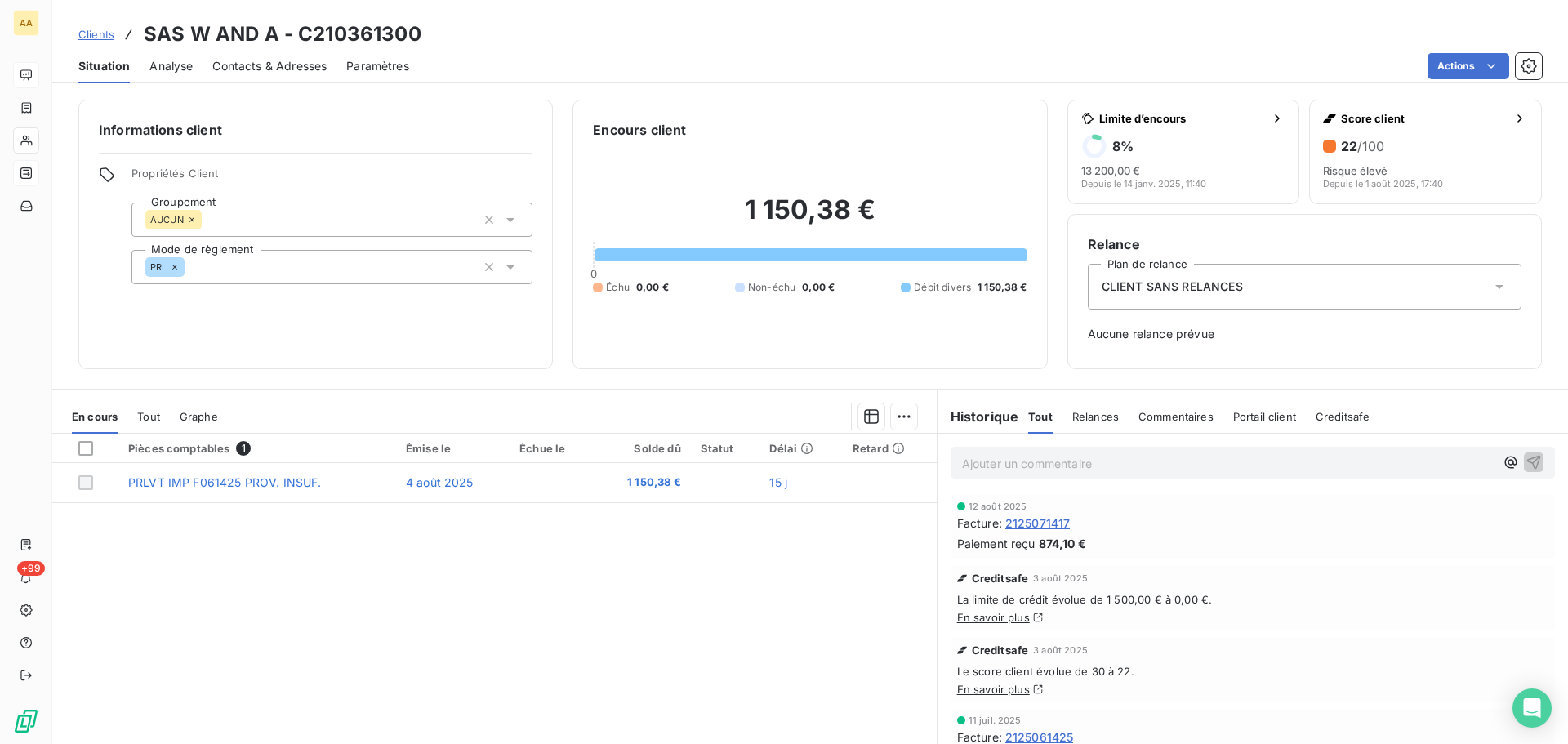
click at [249, 64] on span "Contacts & Adresses" at bounding box center [269, 65] width 114 height 16
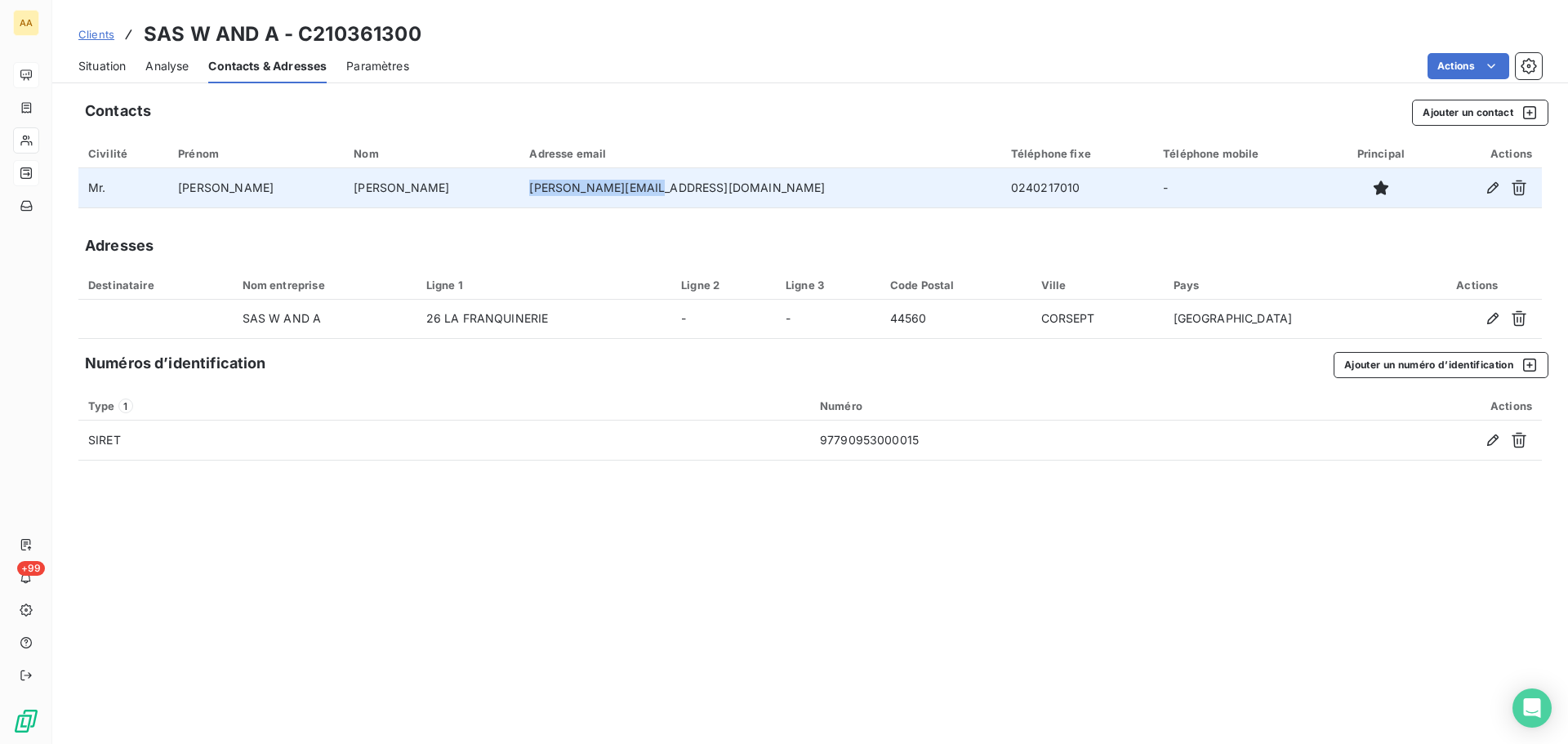
drag, startPoint x: 514, startPoint y: 186, endPoint x: 639, endPoint y: 186, distance: 125.0
click at [639, 186] on td "[PERSON_NAME][EMAIL_ADDRESS][DOMAIN_NAME]" at bounding box center [760, 188] width 481 height 39
copy td "[PERSON_NAME][EMAIL_ADDRESS][DOMAIN_NAME]"
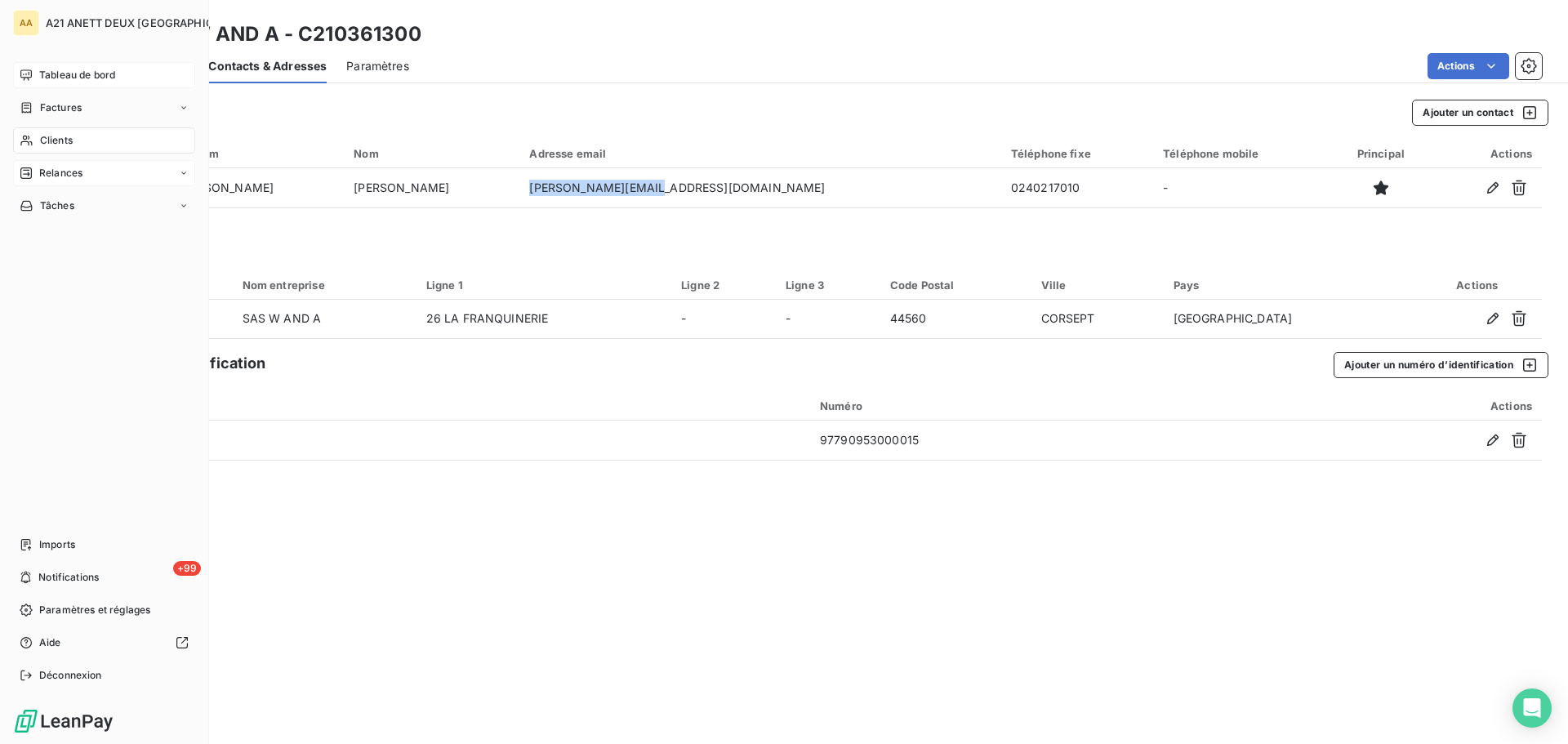
click at [55, 139] on span "Clients" at bounding box center [56, 140] width 33 height 15
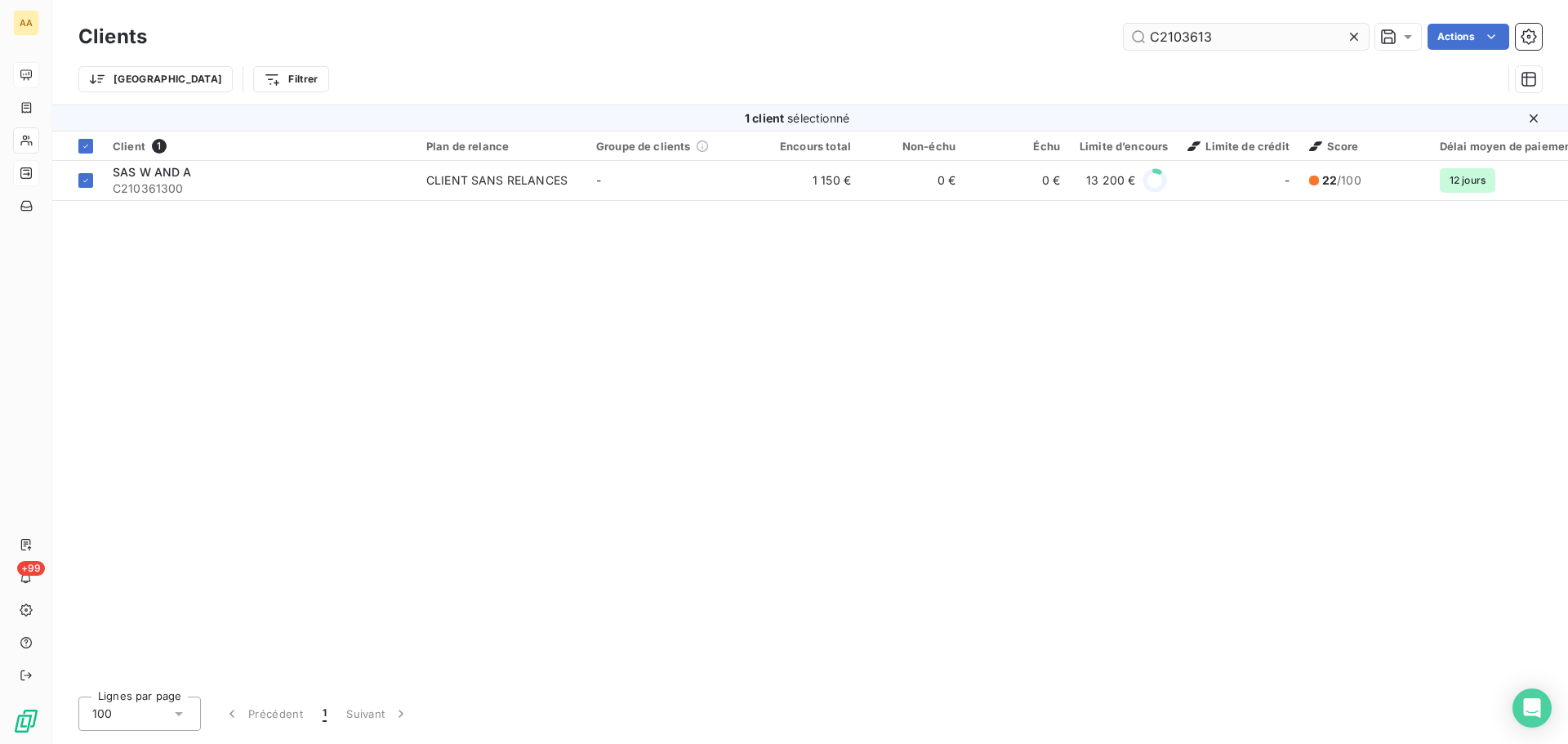
drag, startPoint x: 1219, startPoint y: 41, endPoint x: 1183, endPoint y: 34, distance: 36.7
click at [1183, 34] on input "C2103613" at bounding box center [1246, 36] width 245 height 26
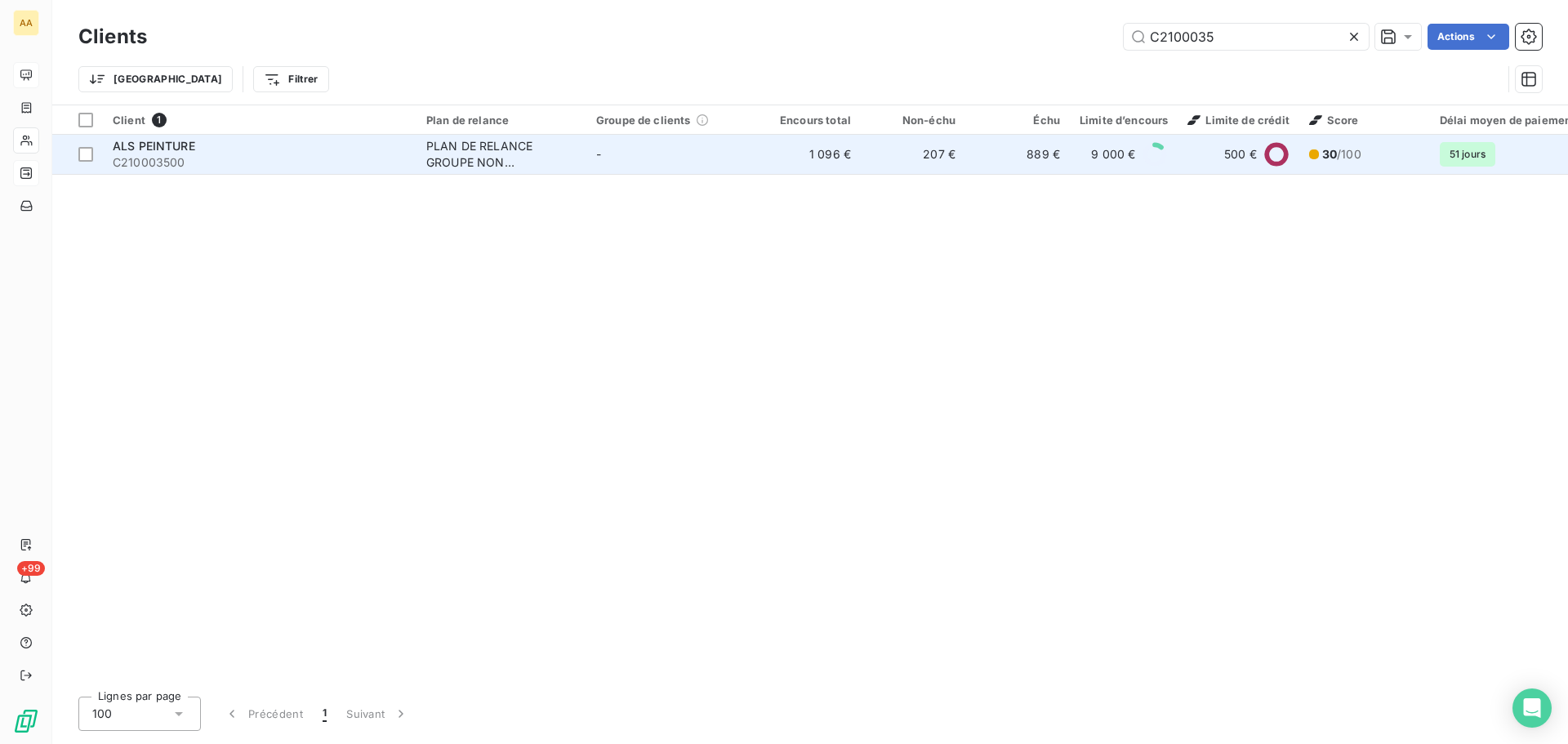
type input "C2100035"
click at [474, 150] on div "PLAN DE RELANCE GROUPE NON AUTOMATIQUE" at bounding box center [501, 154] width 150 height 33
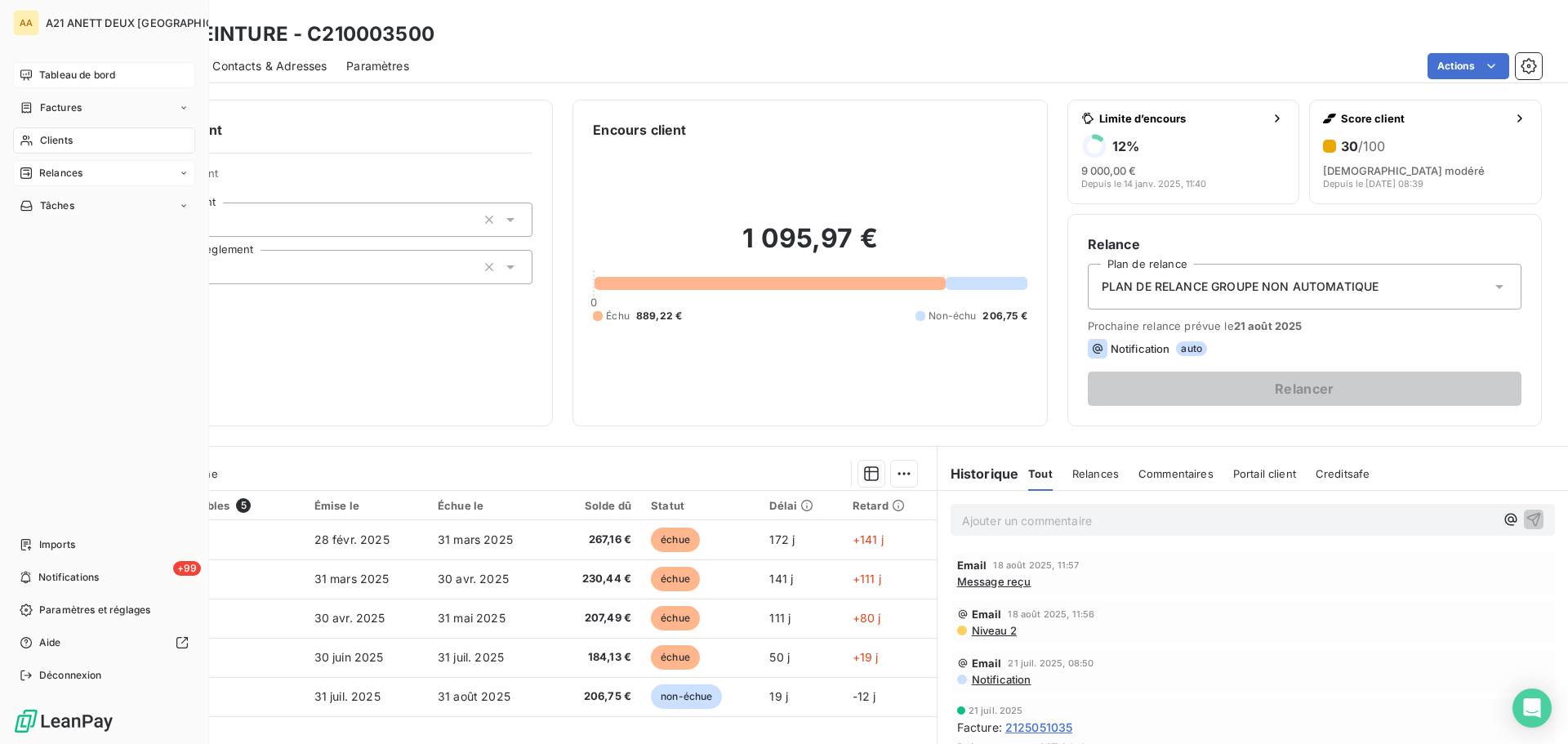
click at [46, 136] on span "Clients" at bounding box center [56, 140] width 33 height 15
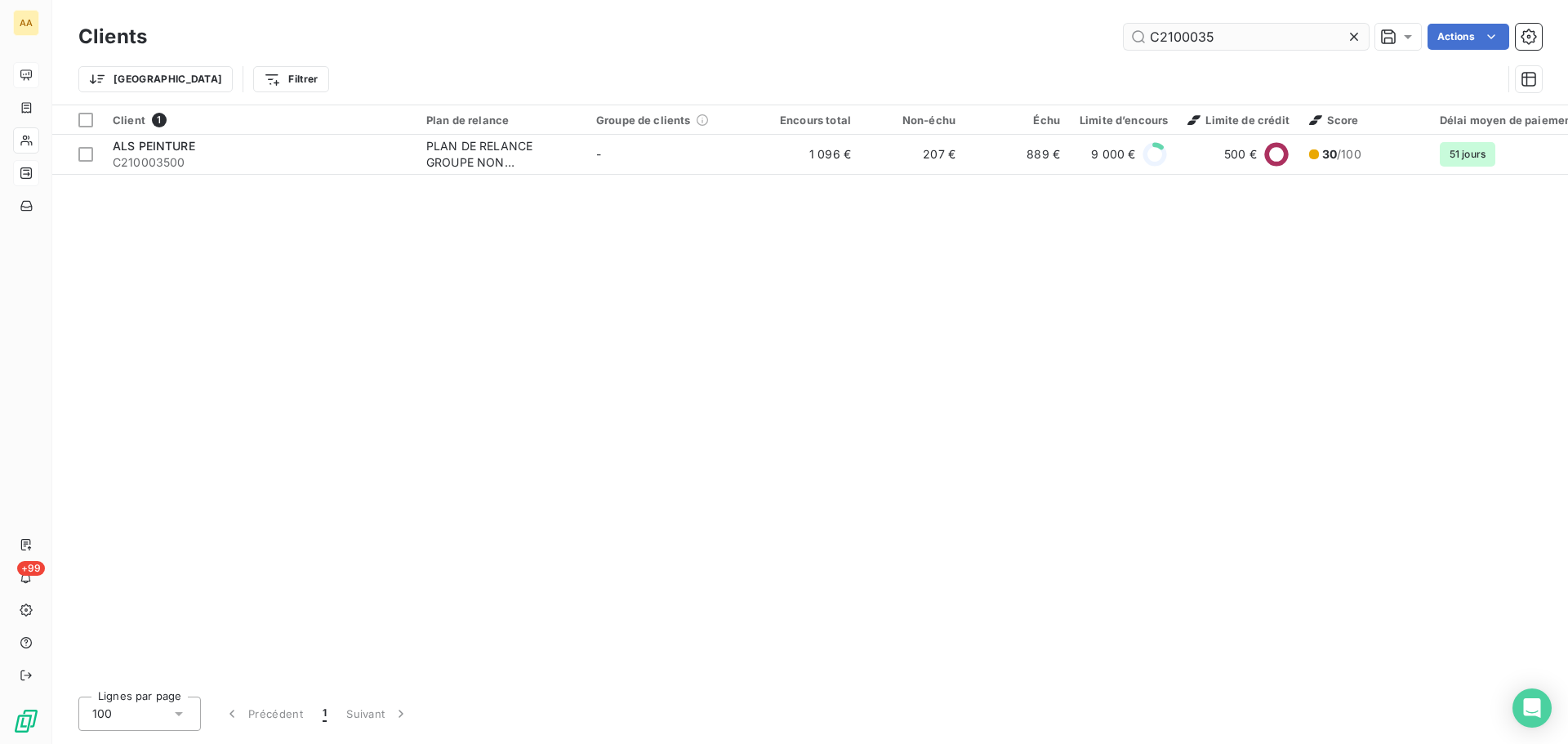
drag, startPoint x: 1254, startPoint y: 39, endPoint x: 1182, endPoint y: 43, distance: 72.1
click at [1182, 43] on input "C2100035" at bounding box center [1246, 36] width 245 height 26
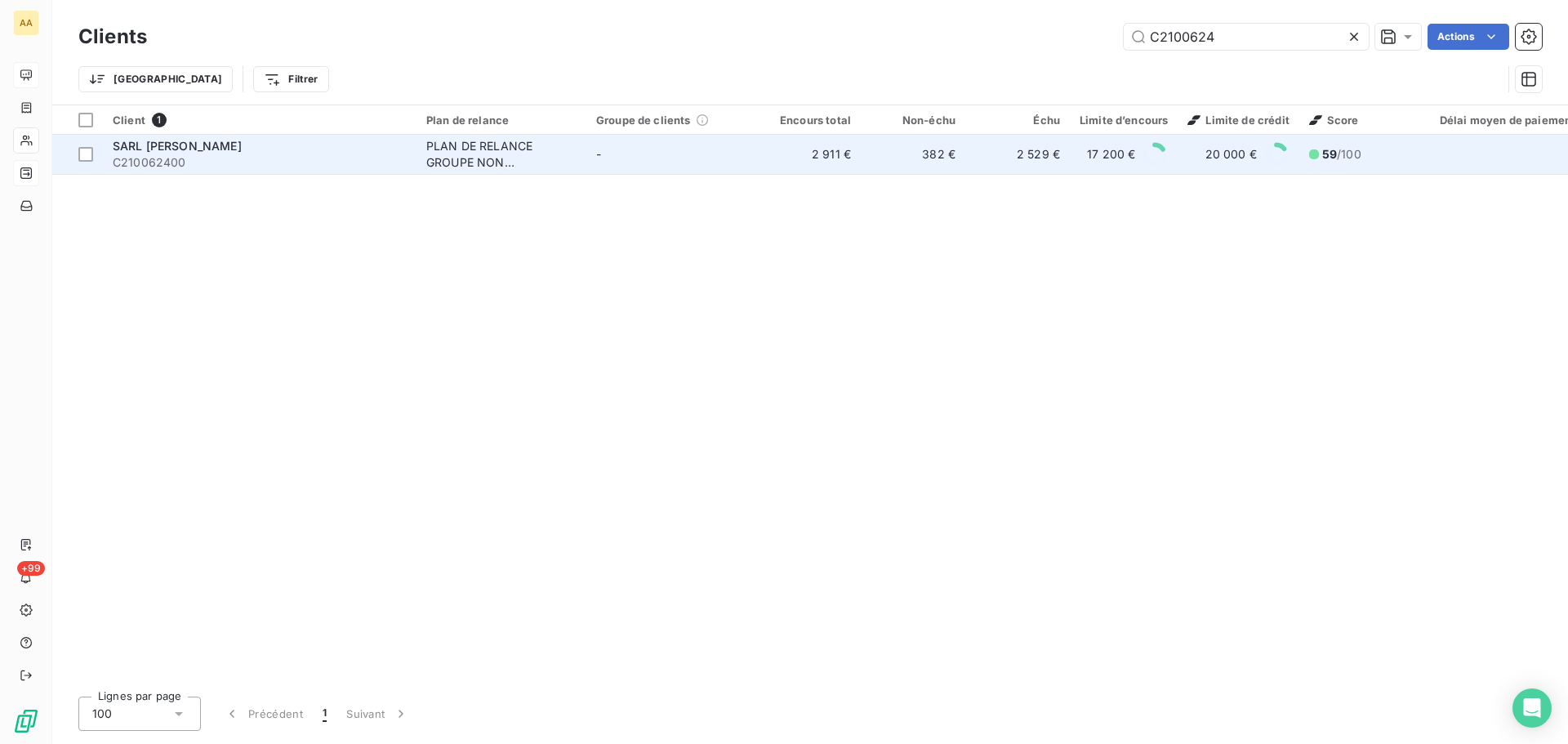
type input "C2100624"
click at [488, 152] on div "PLAN DE RELANCE GROUPE NON AUTOMATIQUE" at bounding box center [501, 154] width 150 height 33
